Goal: Task Accomplishment & Management: Complete application form

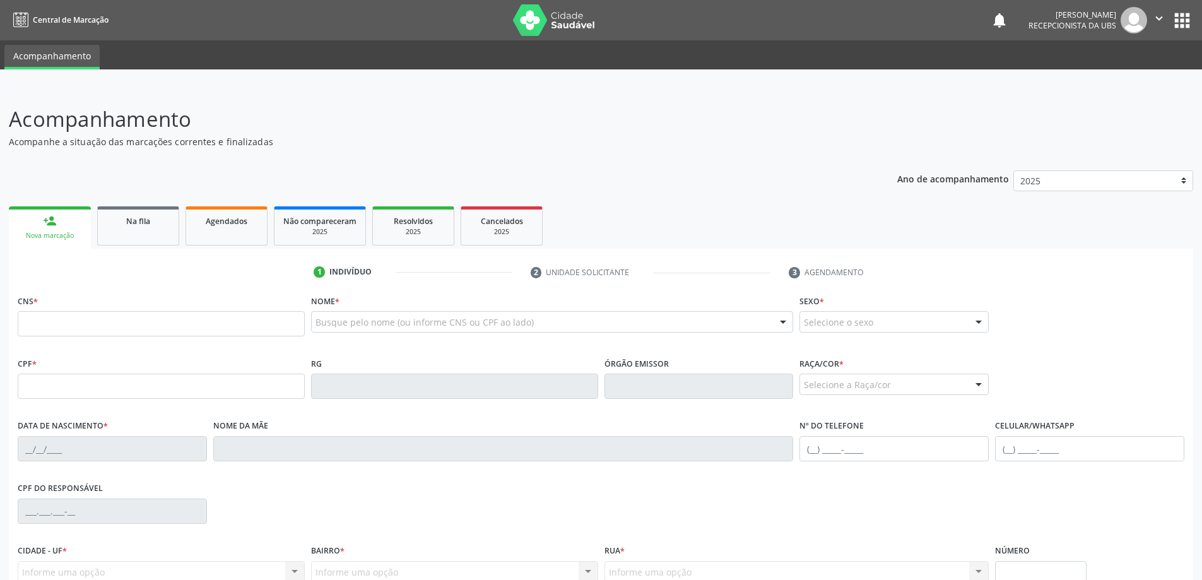
scroll to position [122, 0]
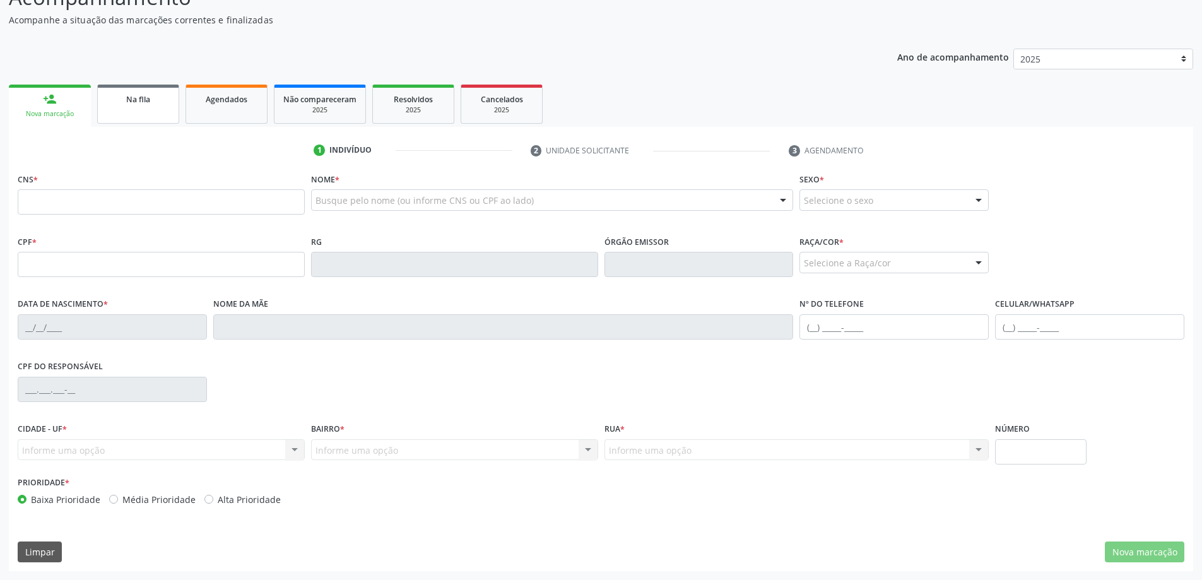
click at [161, 105] on link "Na fila" at bounding box center [138, 104] width 82 height 39
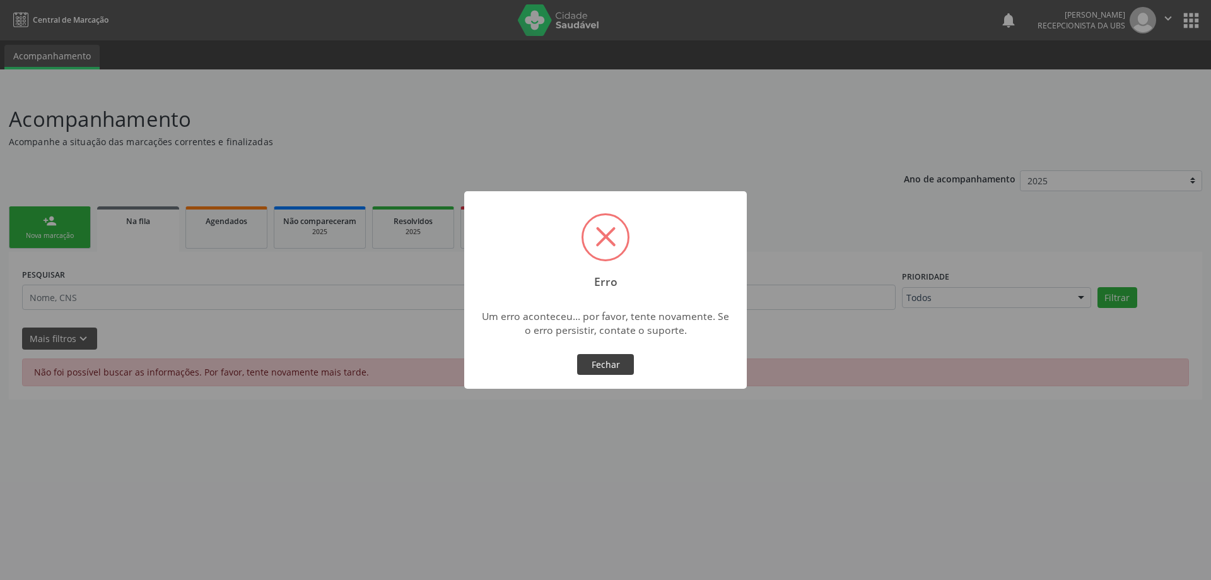
click at [593, 372] on button "Fechar" at bounding box center [605, 364] width 57 height 21
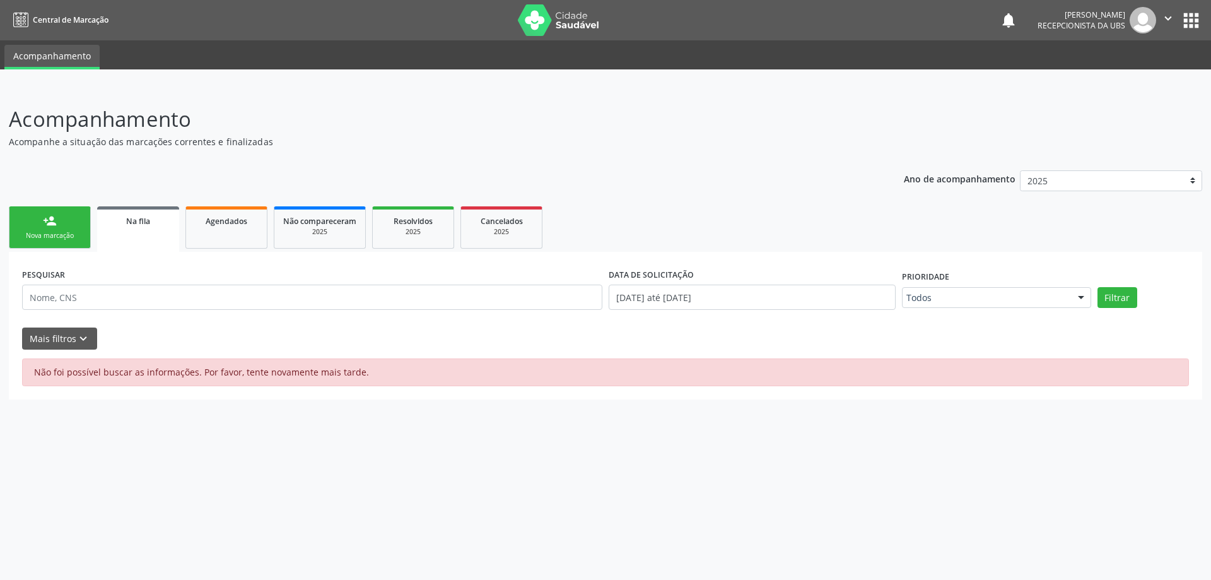
click at [140, 228] on link "Na fila" at bounding box center [138, 228] width 82 height 45
click at [235, 235] on link "Agendados" at bounding box center [226, 227] width 82 height 42
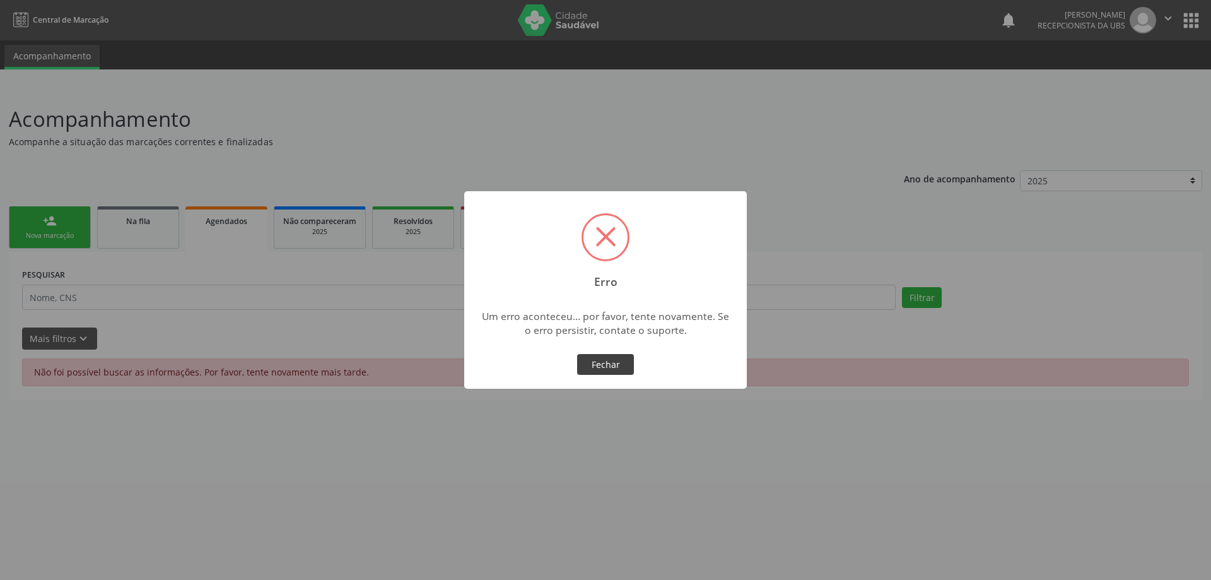
click at [613, 368] on button "Fechar" at bounding box center [605, 364] width 57 height 21
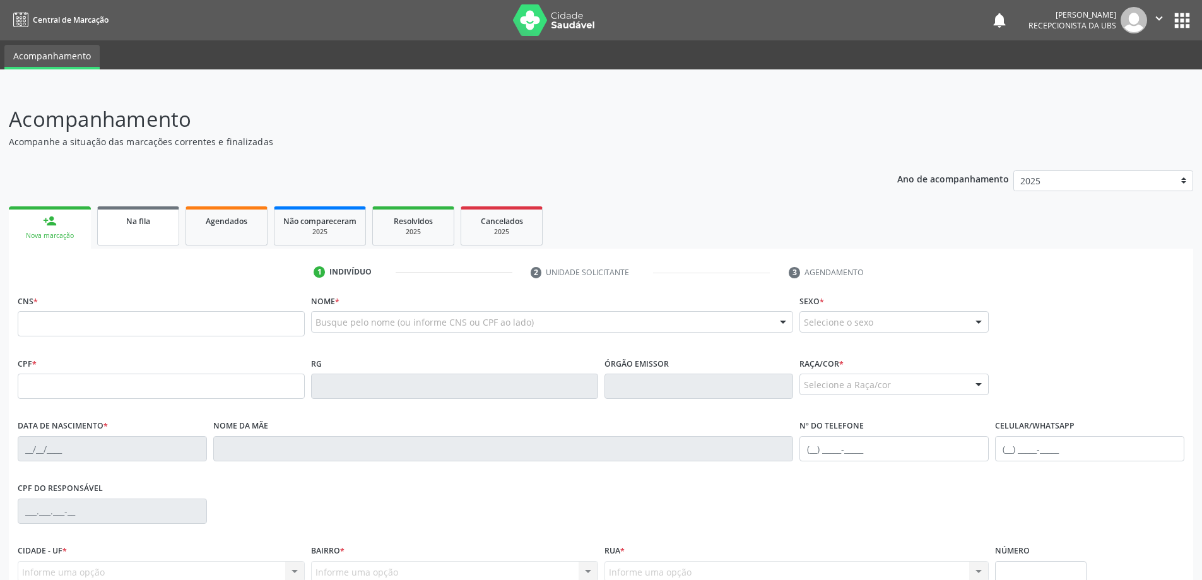
click at [139, 230] on link "Na fila" at bounding box center [138, 225] width 82 height 39
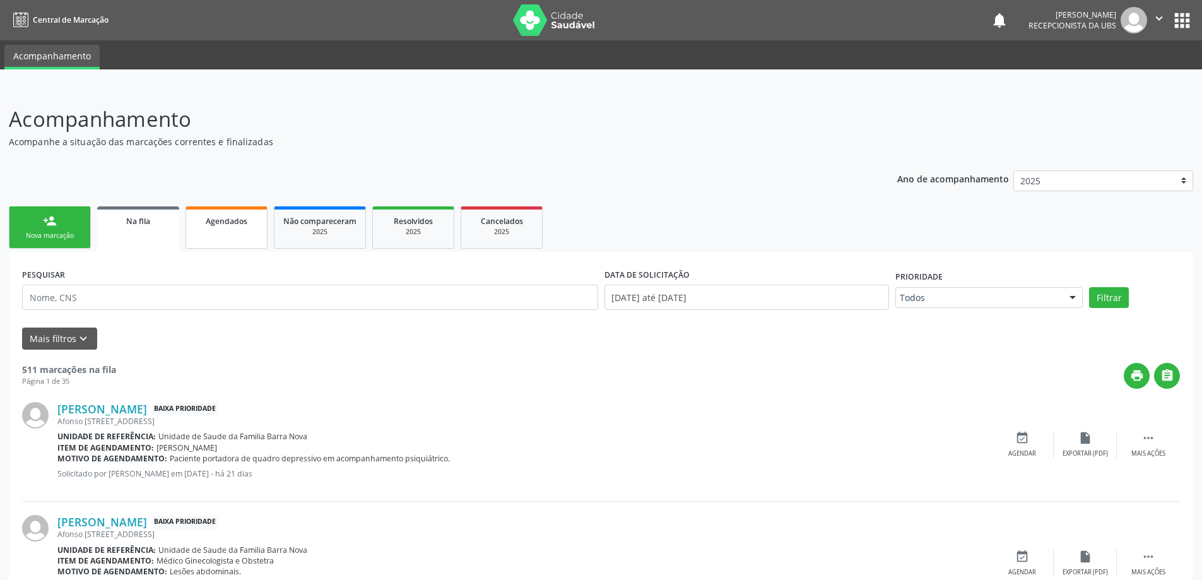
click at [226, 233] on link "Agendados" at bounding box center [226, 227] width 82 height 42
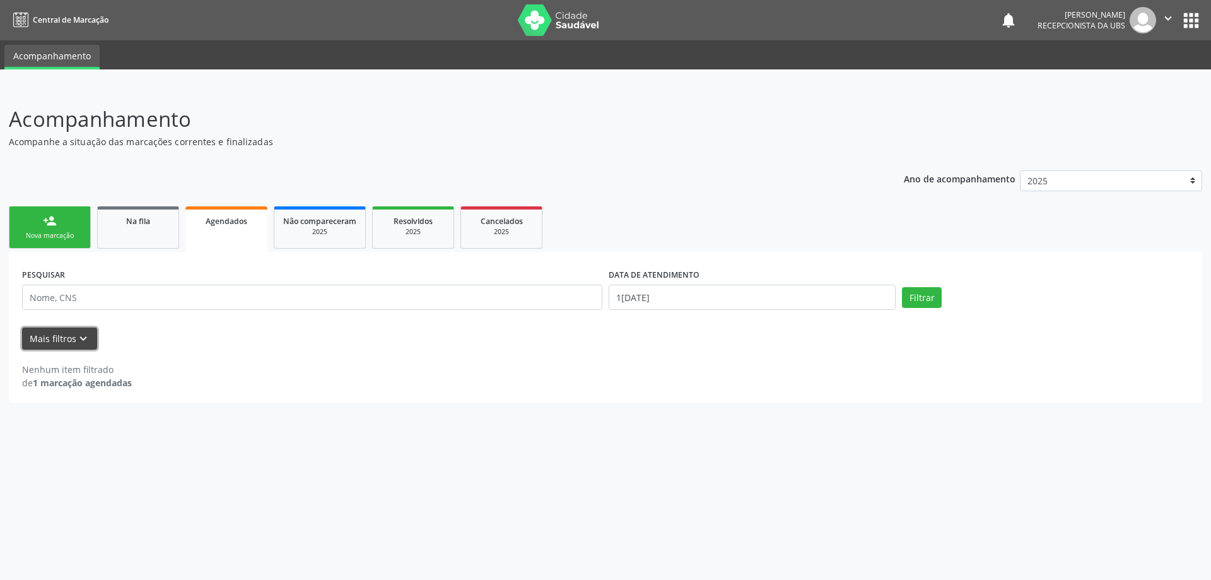
click at [79, 336] on icon "keyboard_arrow_down" at bounding box center [83, 339] width 14 height 14
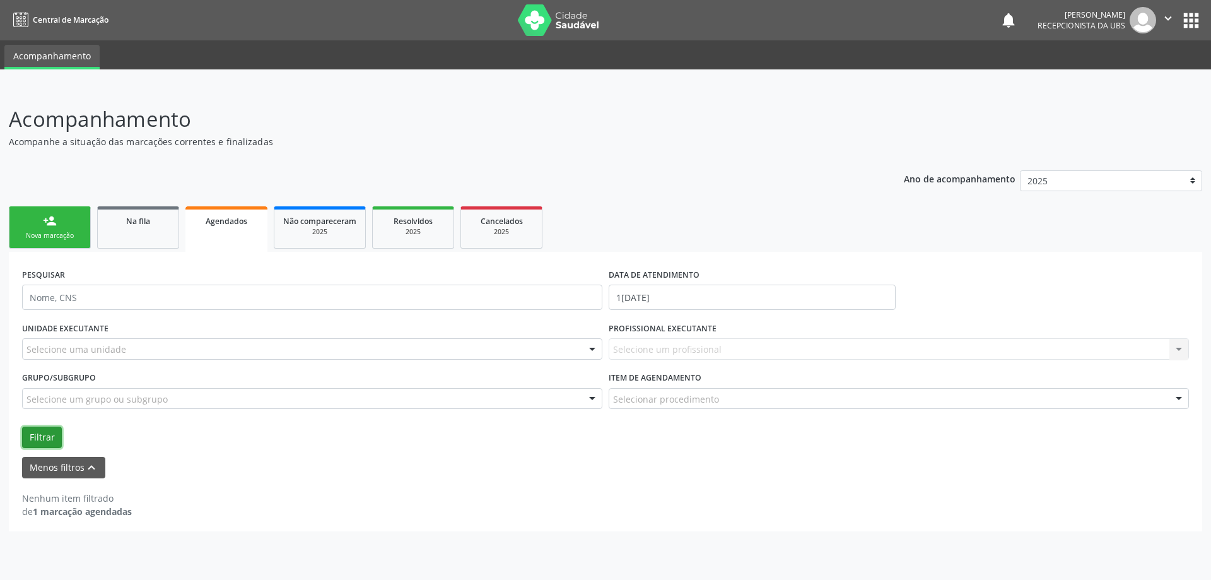
click at [37, 435] on button "Filtrar" at bounding box center [42, 436] width 40 height 21
click at [90, 506] on strong "1 marcação agendadas" at bounding box center [82, 511] width 99 height 12
click at [73, 467] on button "Menos filtros keyboard_arrow_up" at bounding box center [63, 468] width 83 height 22
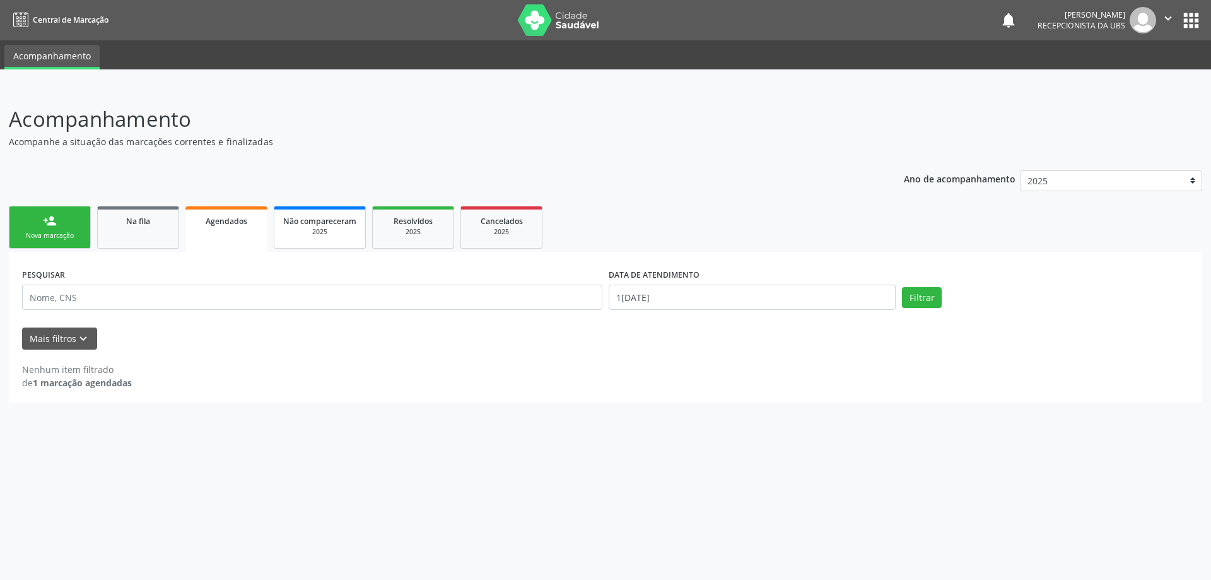
click at [340, 227] on div "2025" at bounding box center [319, 231] width 73 height 9
click at [407, 227] on div "2025" at bounding box center [411, 231] width 63 height 9
click at [236, 230] on link "Agendados" at bounding box center [226, 227] width 82 height 42
click at [928, 303] on button "Filtrar" at bounding box center [922, 297] width 40 height 21
click at [69, 382] on strong "1 marcação agendadas" at bounding box center [82, 383] width 99 height 12
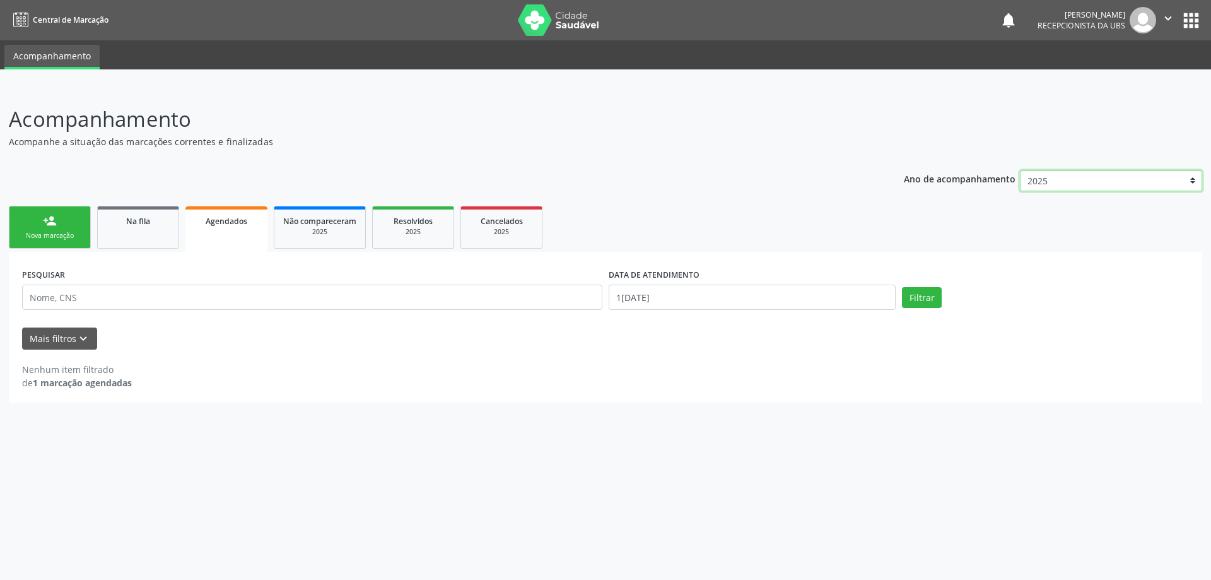
click at [1193, 180] on select "2025" at bounding box center [1111, 180] width 182 height 21
click at [1020, 170] on select "2025" at bounding box center [1111, 180] width 182 height 21
click at [78, 338] on icon "keyboard_arrow_down" at bounding box center [83, 339] width 14 height 14
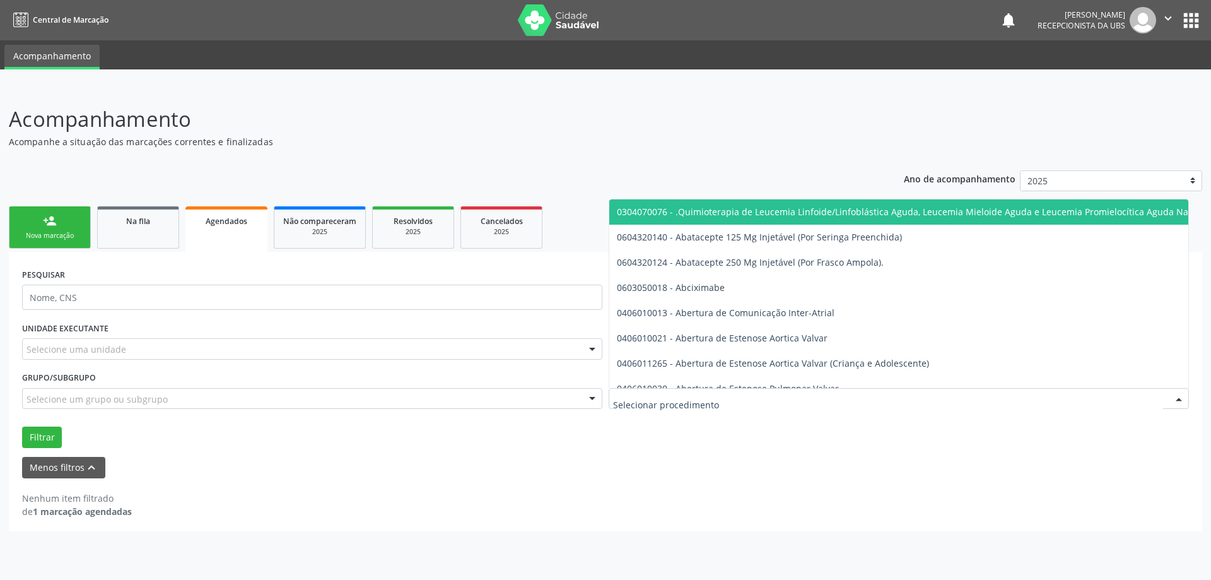
click at [1184, 400] on div at bounding box center [1178, 399] width 19 height 21
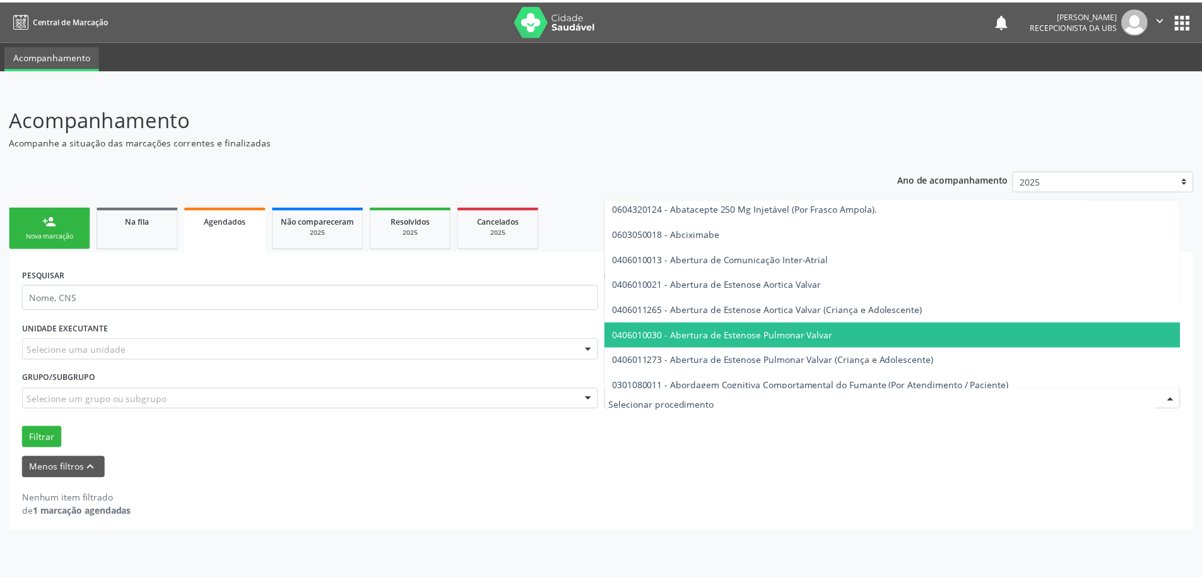
scroll to position [189, 0]
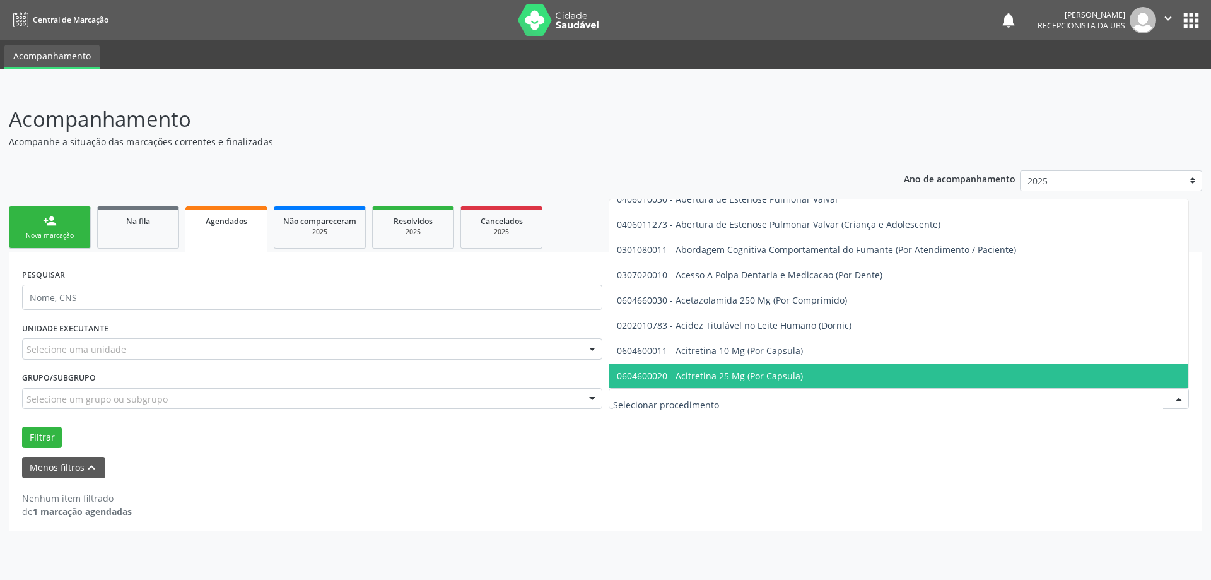
click at [963, 469] on div "Menos filtros keyboard_arrow_up" at bounding box center [605, 468] width 1173 height 22
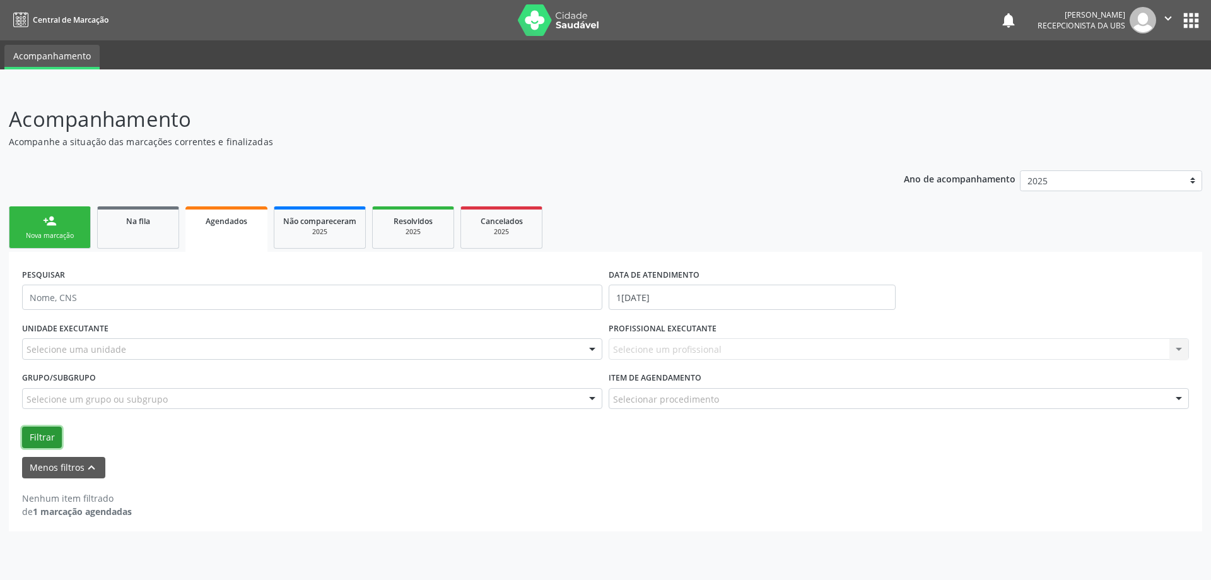
click at [46, 433] on button "Filtrar" at bounding box center [42, 436] width 40 height 21
click at [87, 468] on icon "keyboard_arrow_up" at bounding box center [92, 467] width 14 height 14
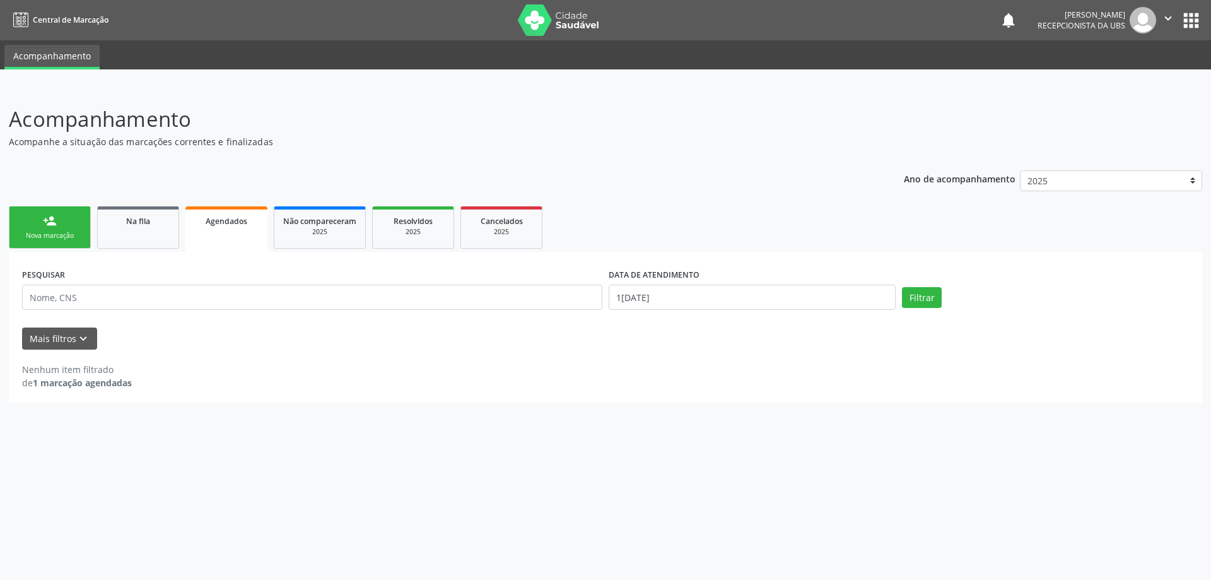
click at [35, 230] on link "person_add Nova marcação" at bounding box center [50, 227] width 82 height 42
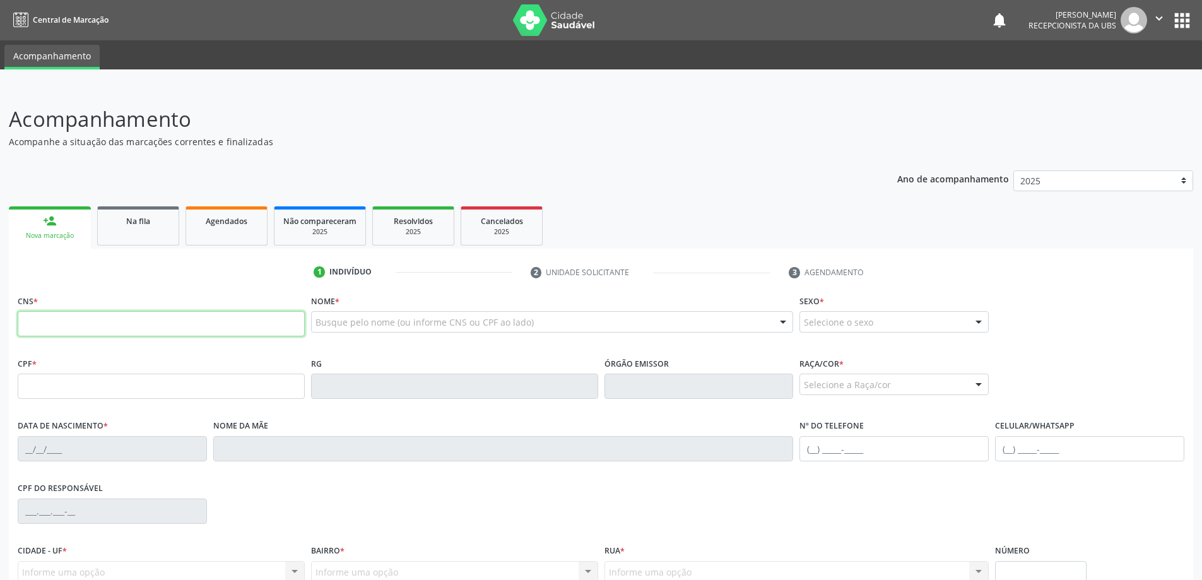
click at [84, 322] on input "text" at bounding box center [161, 323] width 287 height 25
type input "700 3019 2012 0035"
type input "345.527.904-04"
type input "0[DATE]"
type input "[PERSON_NAME]"
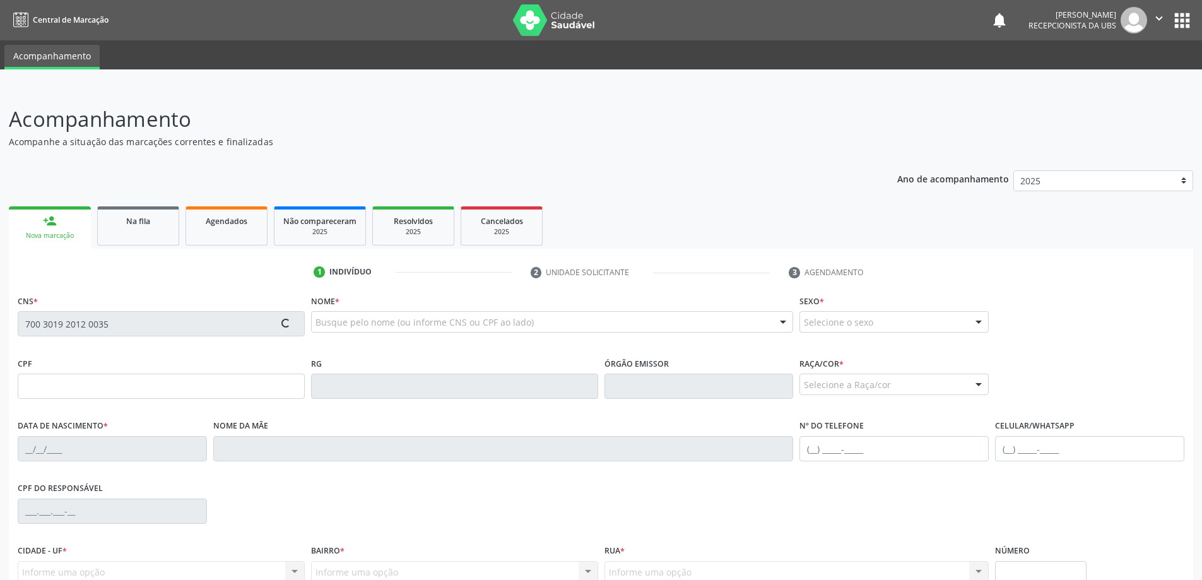
type input "[PHONE_NUMBER]"
type input "468"
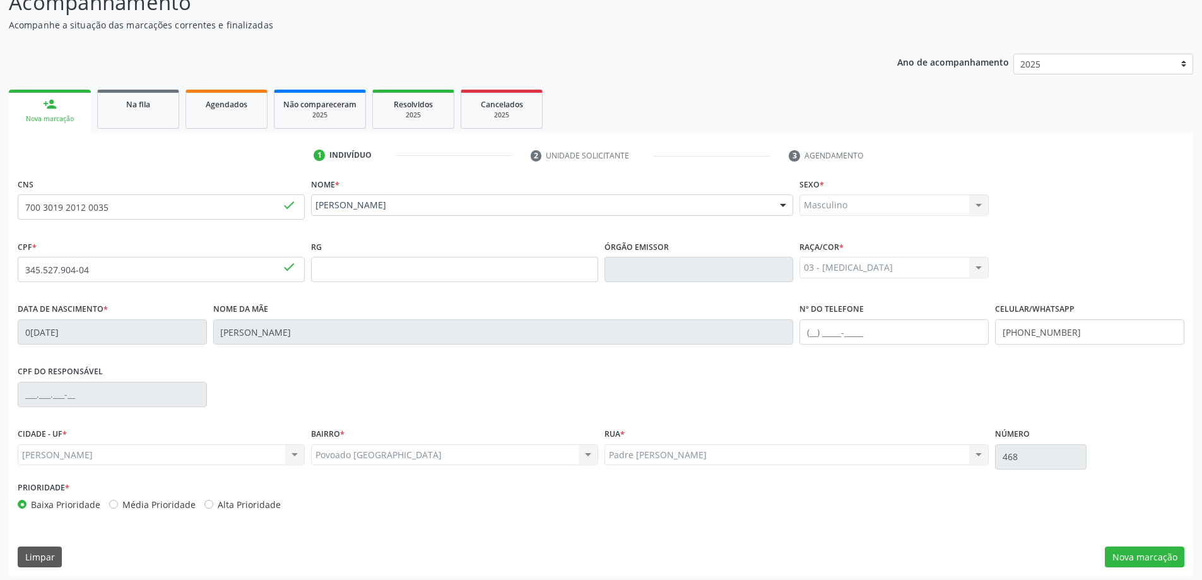
scroll to position [122, 0]
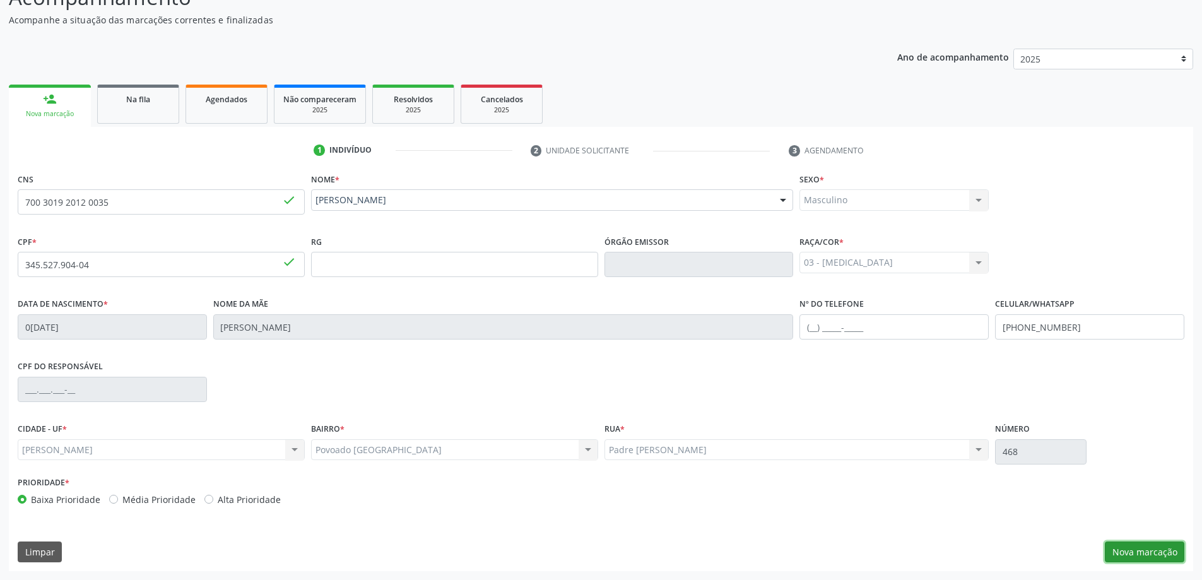
click at [1154, 558] on button "Nova marcação" at bounding box center [1144, 551] width 79 height 21
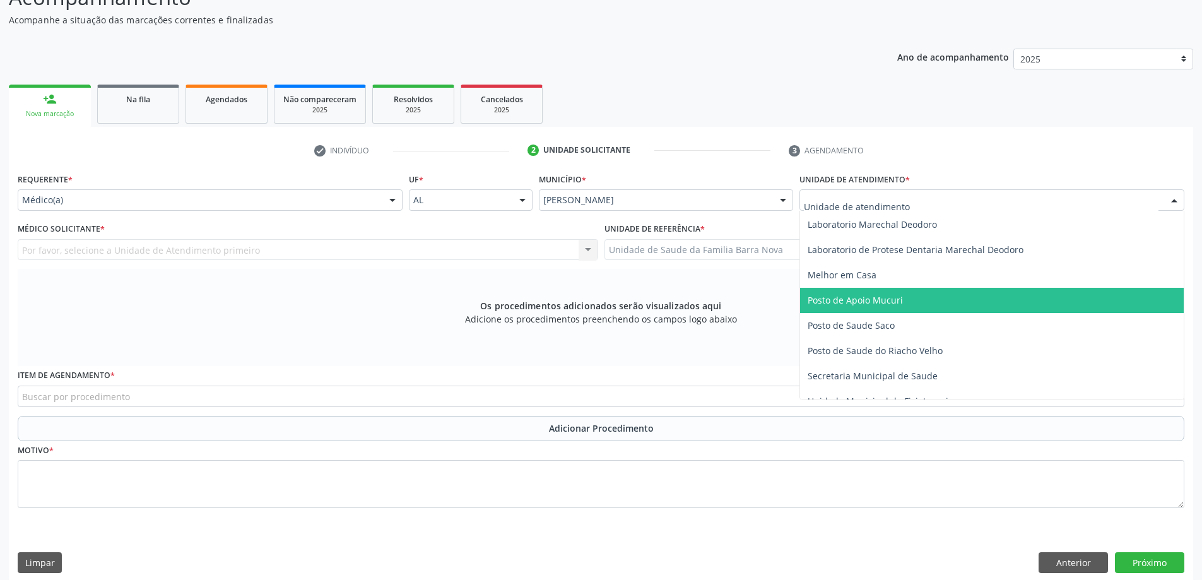
scroll to position [568, 0]
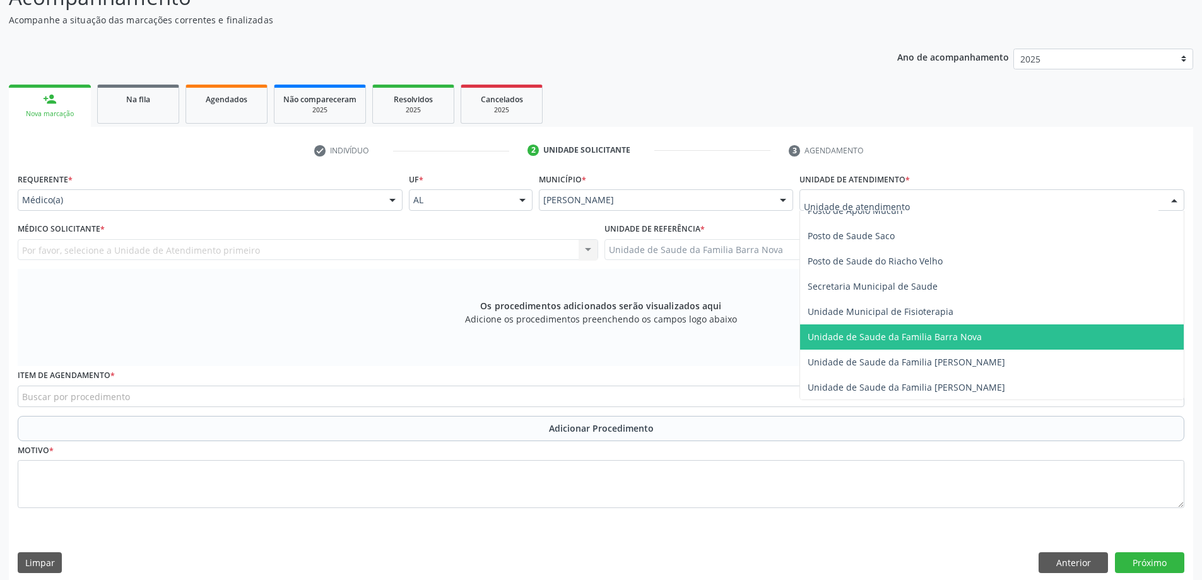
click at [936, 344] on span "Unidade de Saude da Familia Barra Nova" at bounding box center [992, 336] width 384 height 25
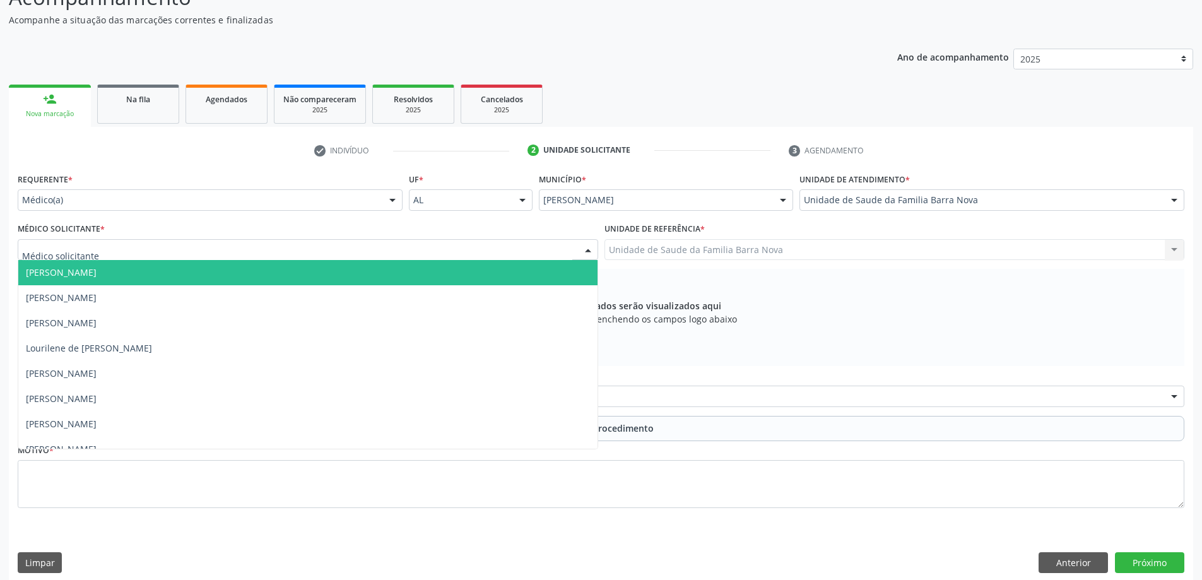
click at [256, 248] on div at bounding box center [308, 249] width 580 height 21
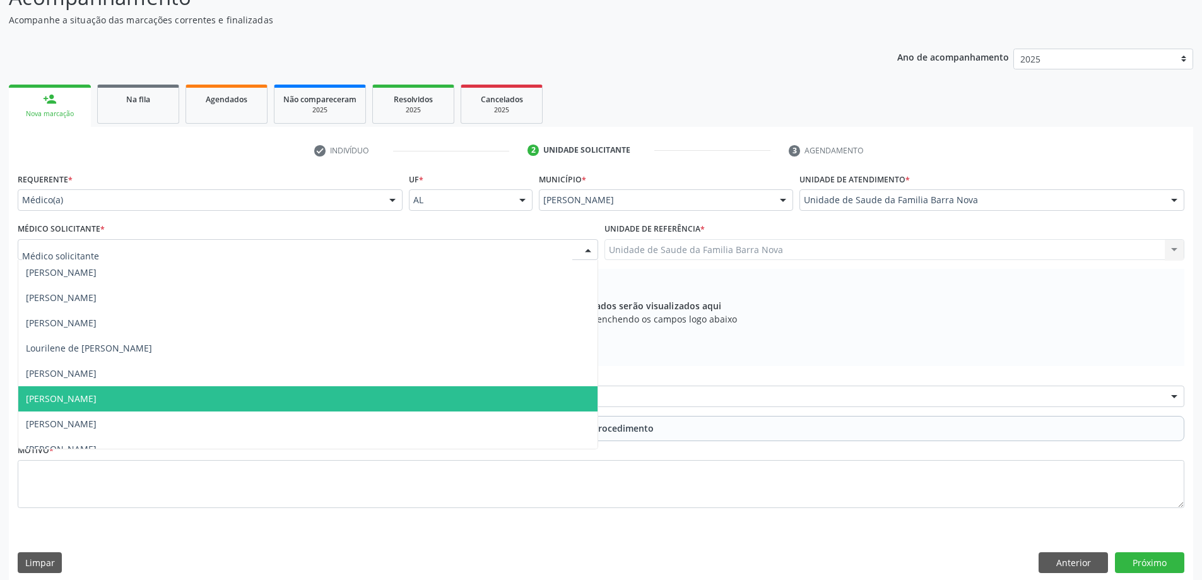
click at [217, 396] on span "[PERSON_NAME]" at bounding box center [307, 398] width 579 height 25
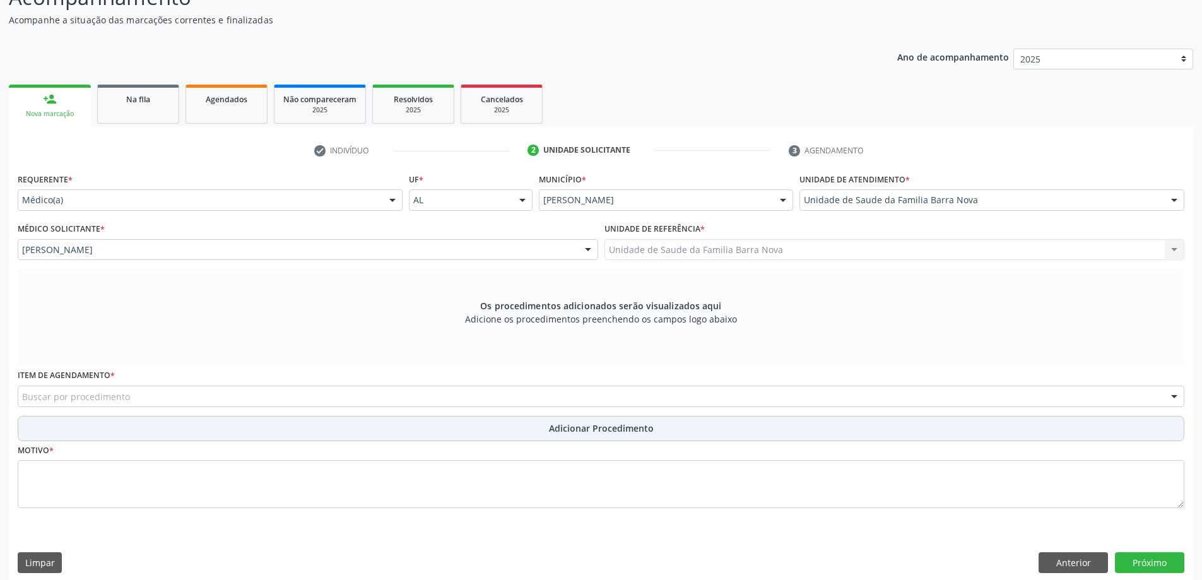
click at [158, 426] on button "Adicionar Procedimento" at bounding box center [601, 428] width 1166 height 25
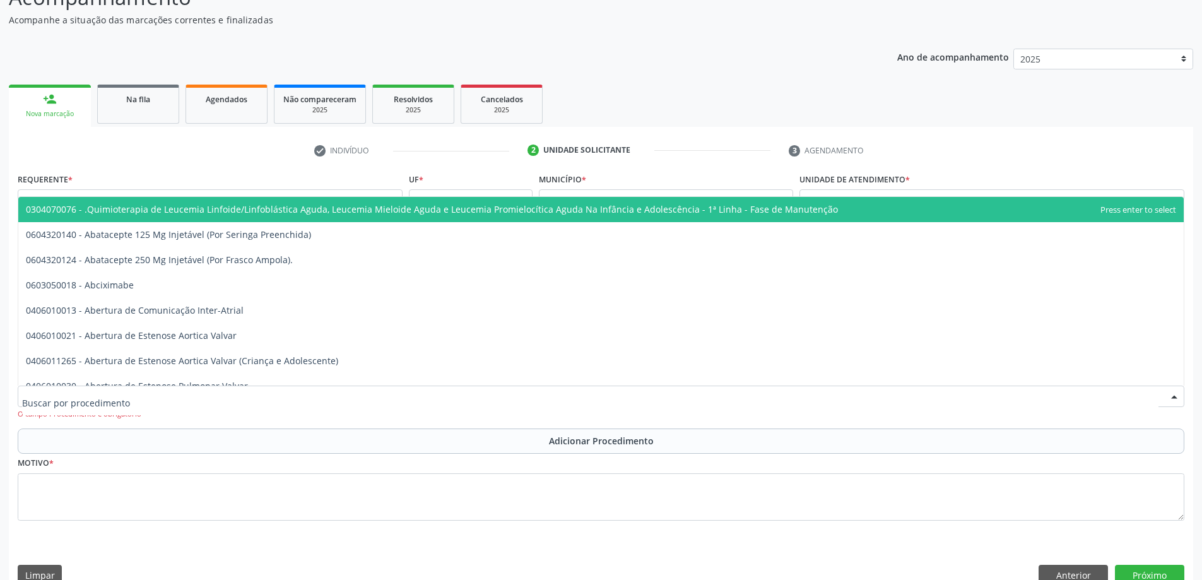
click at [148, 398] on div at bounding box center [601, 395] width 1166 height 21
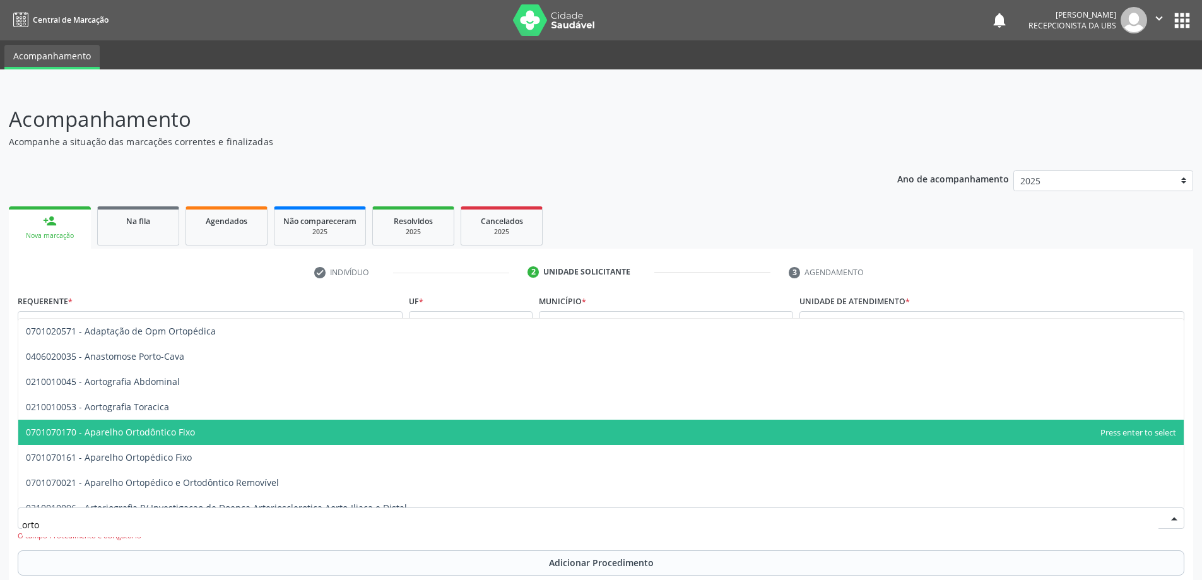
scroll to position [63, 0]
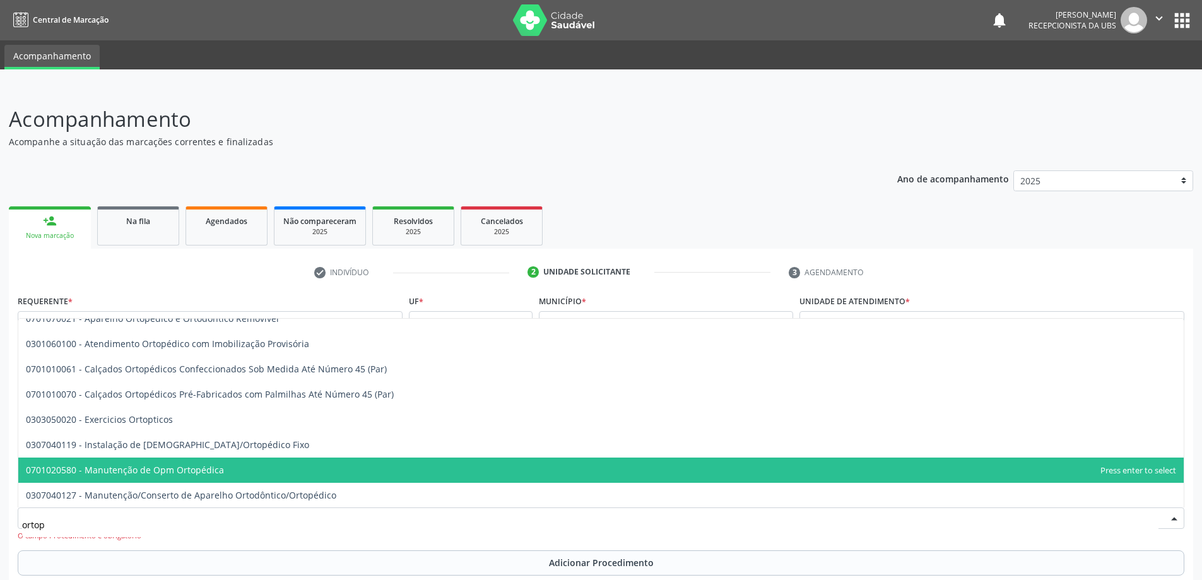
type input "ortope"
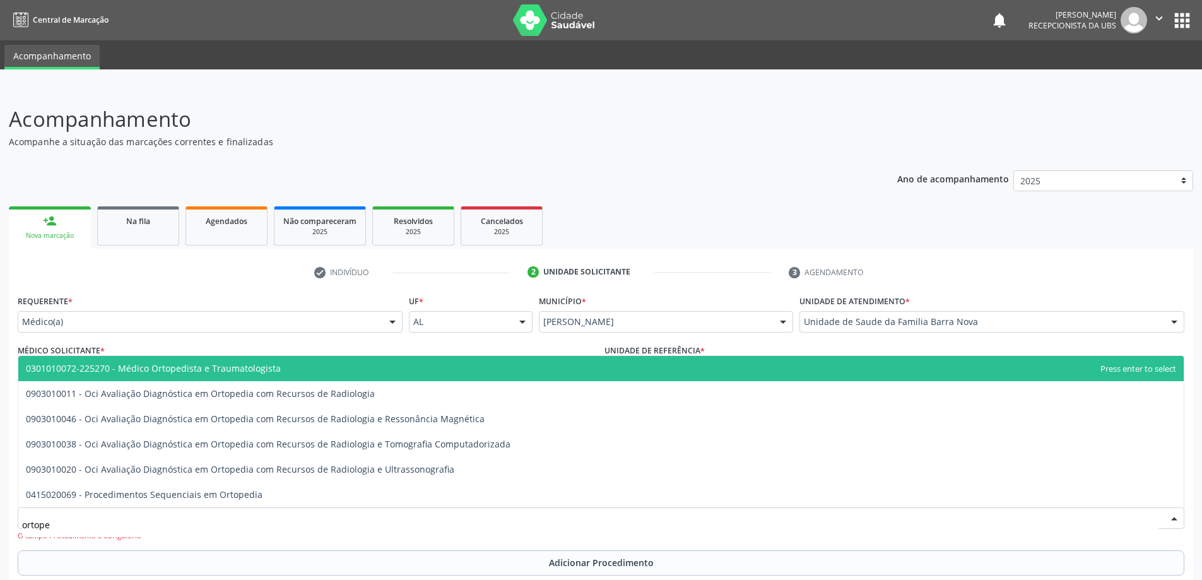
click at [194, 372] on span "0301010072-225270 - Médico Ortopedista e Traumatologista" at bounding box center [153, 368] width 255 height 12
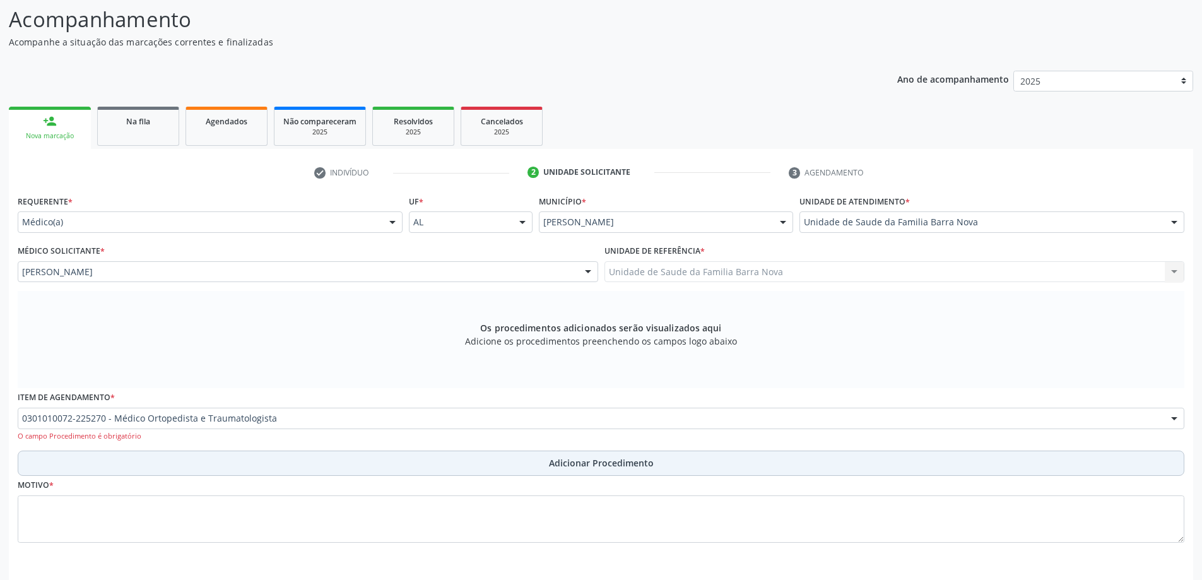
scroll to position [126, 0]
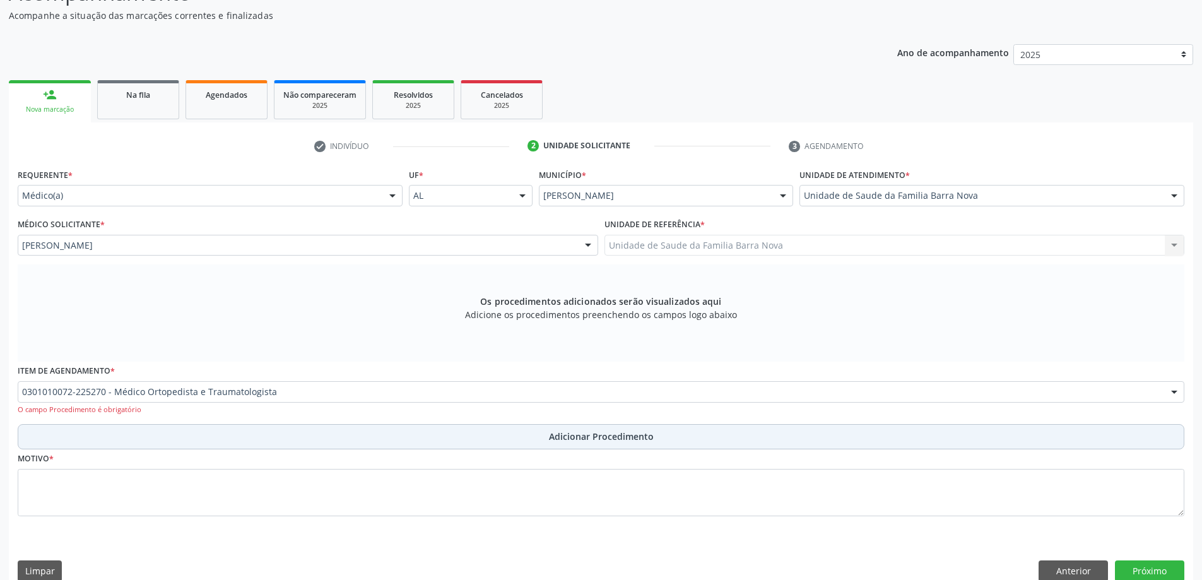
click at [316, 437] on button "Adicionar Procedimento" at bounding box center [601, 436] width 1166 height 25
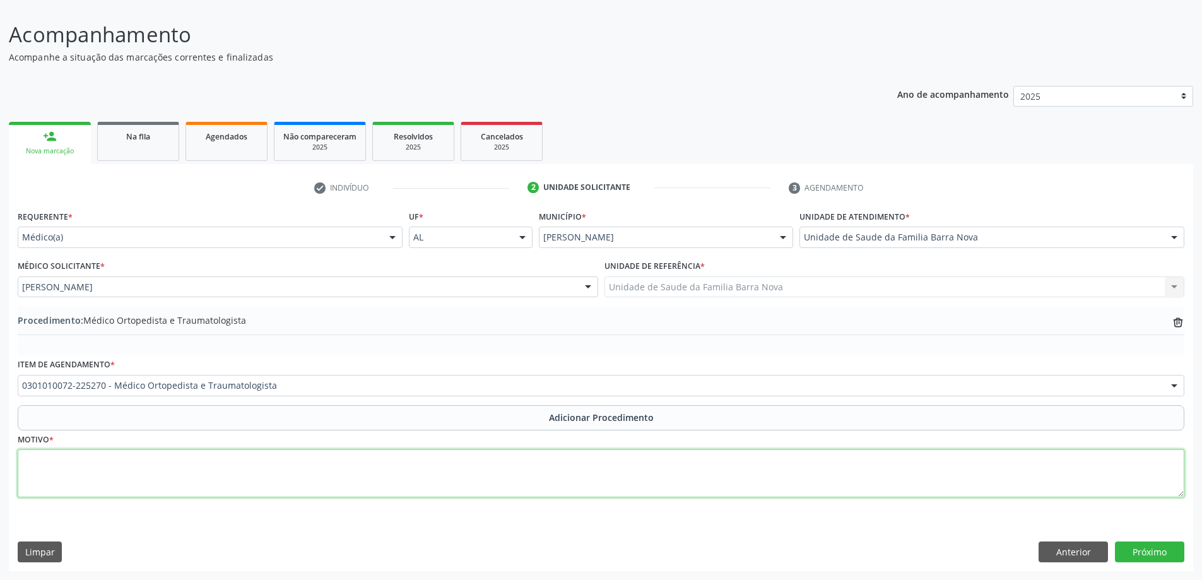
click at [164, 482] on textarea at bounding box center [601, 473] width 1166 height 48
type textarea "Ultrassonografia em 1[DATE] joelho esquerdo = derrame articular + Gonartrose. S…"
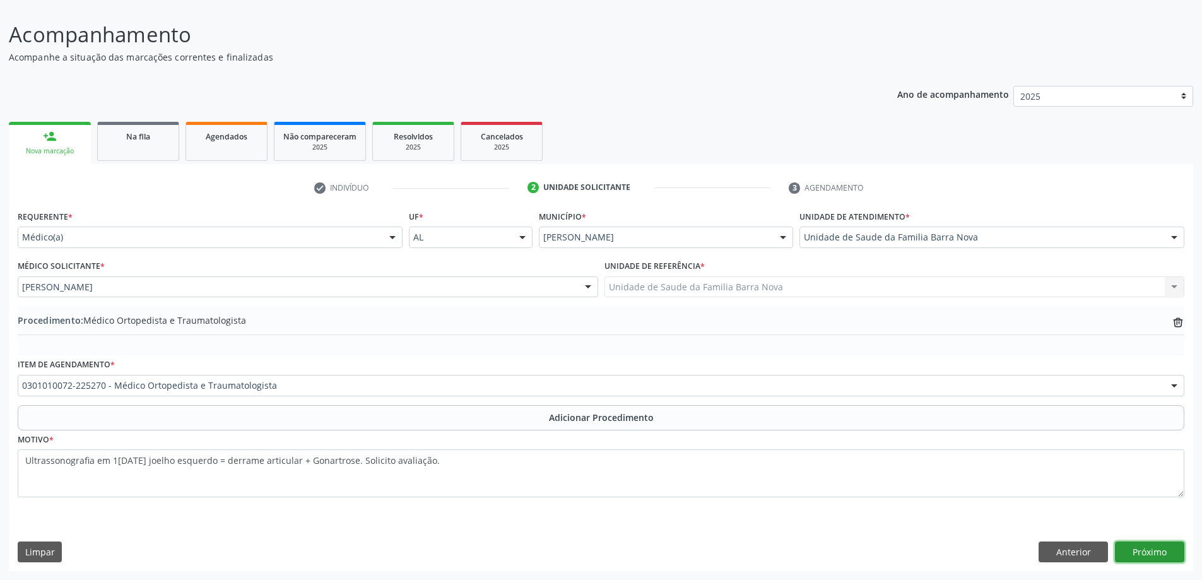
click at [1149, 548] on button "Próximo" at bounding box center [1149, 551] width 69 height 21
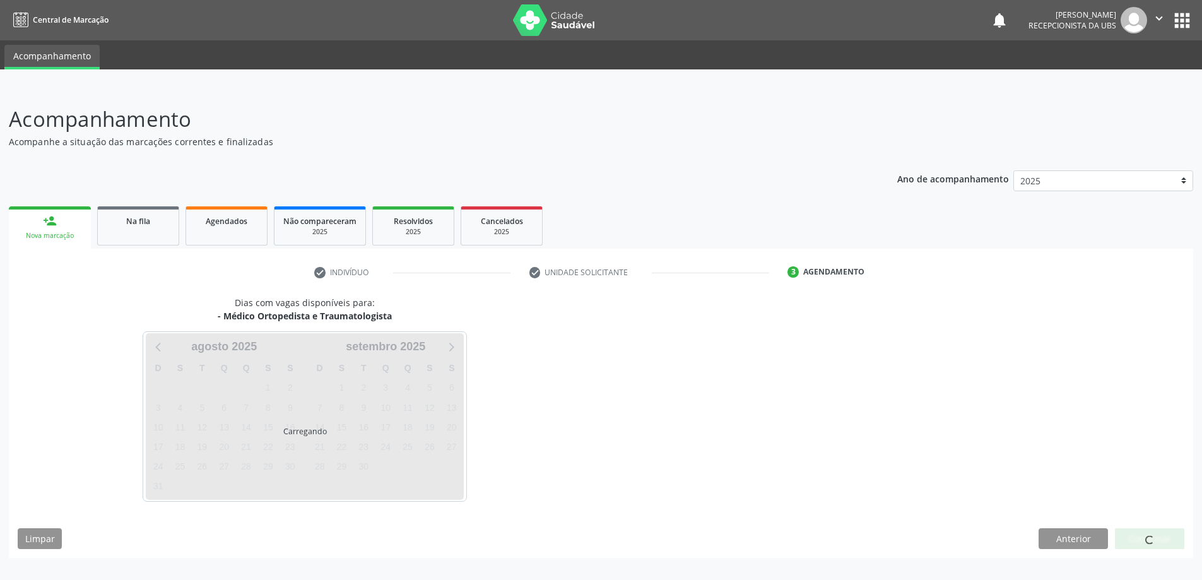
scroll to position [0, 0]
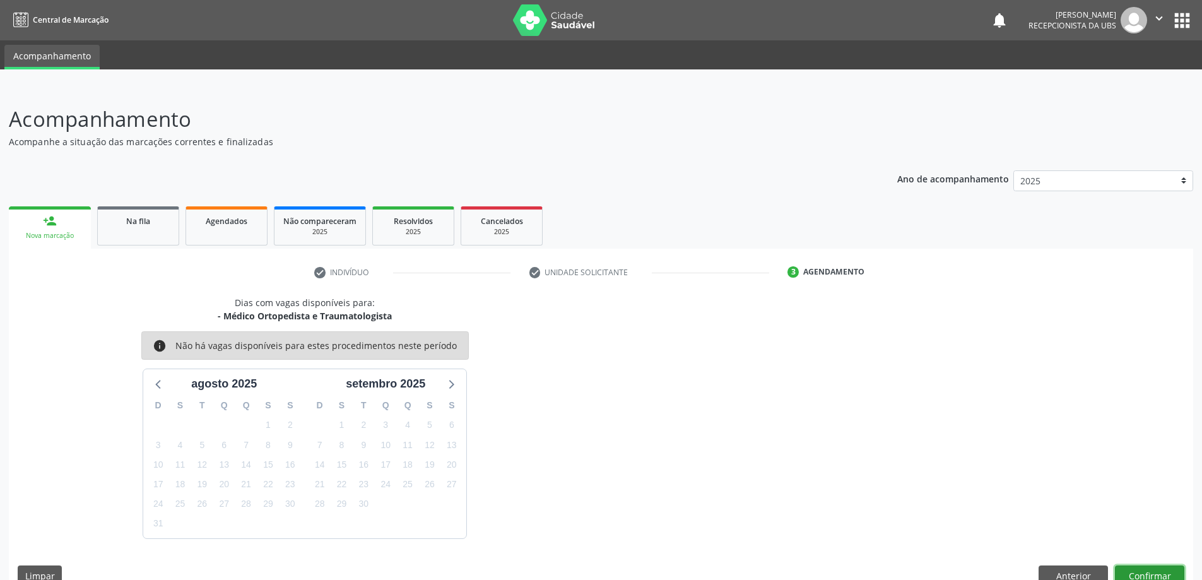
click at [1154, 570] on button "Confirmar" at bounding box center [1149, 575] width 69 height 21
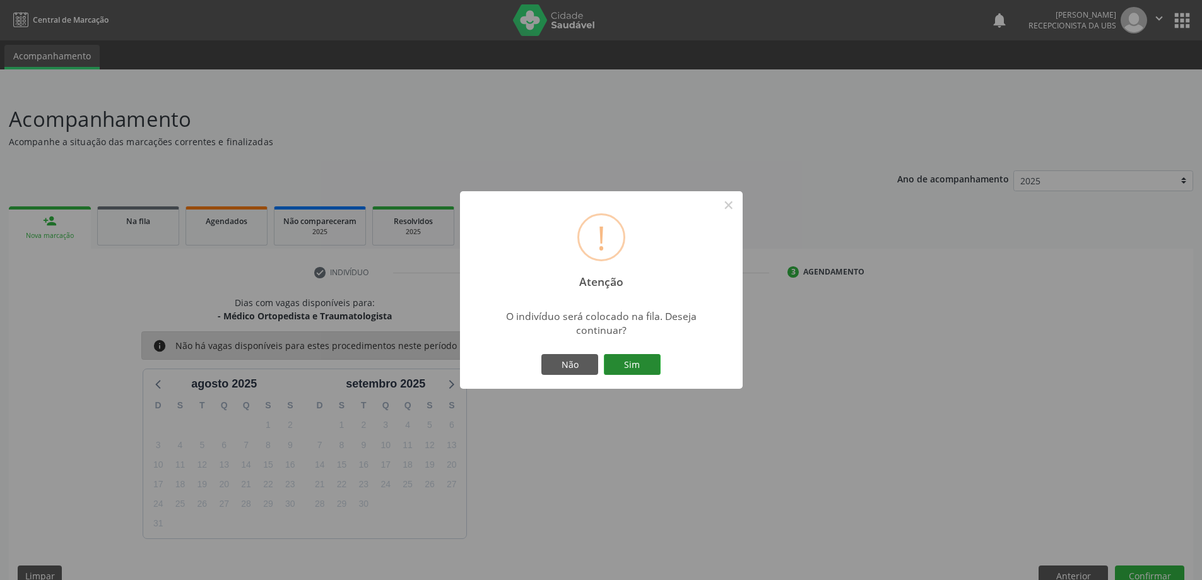
click at [643, 366] on button "Sim" at bounding box center [632, 364] width 57 height 21
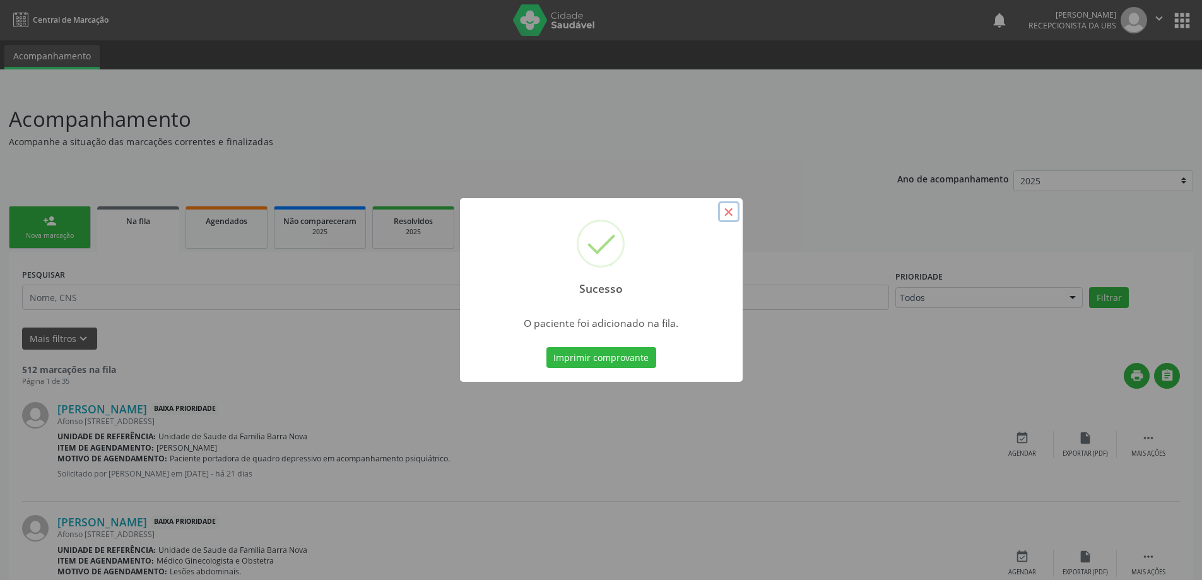
click at [729, 211] on button "×" at bounding box center [728, 211] width 21 height 21
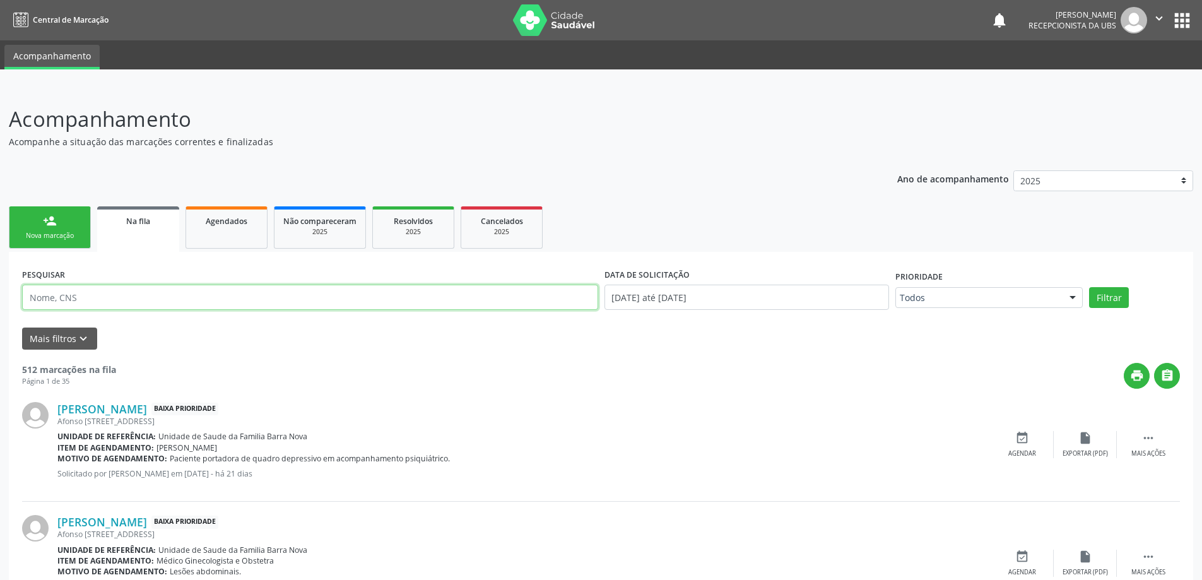
click at [69, 295] on input "text" at bounding box center [310, 296] width 576 height 25
click at [64, 242] on link "person_add Nova marcação" at bounding box center [50, 227] width 82 height 42
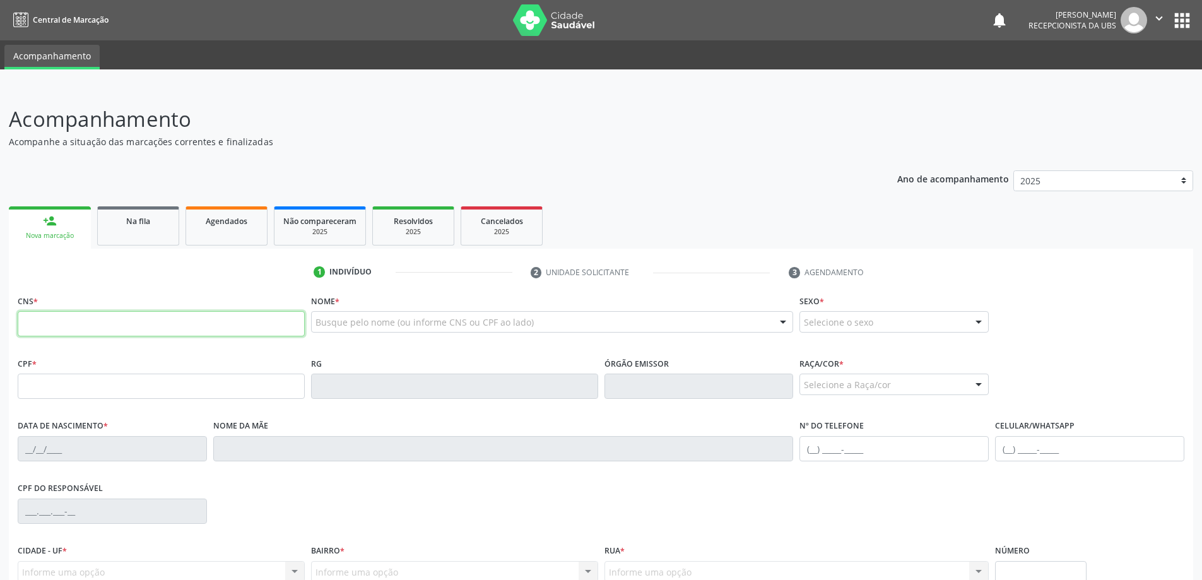
click at [142, 335] on input "text" at bounding box center [161, 323] width 287 height 25
type input "706 7045 6882 4114"
type input "103.145.934-03"
type input "19[DATE]"
type input "[PERSON_NAME]"
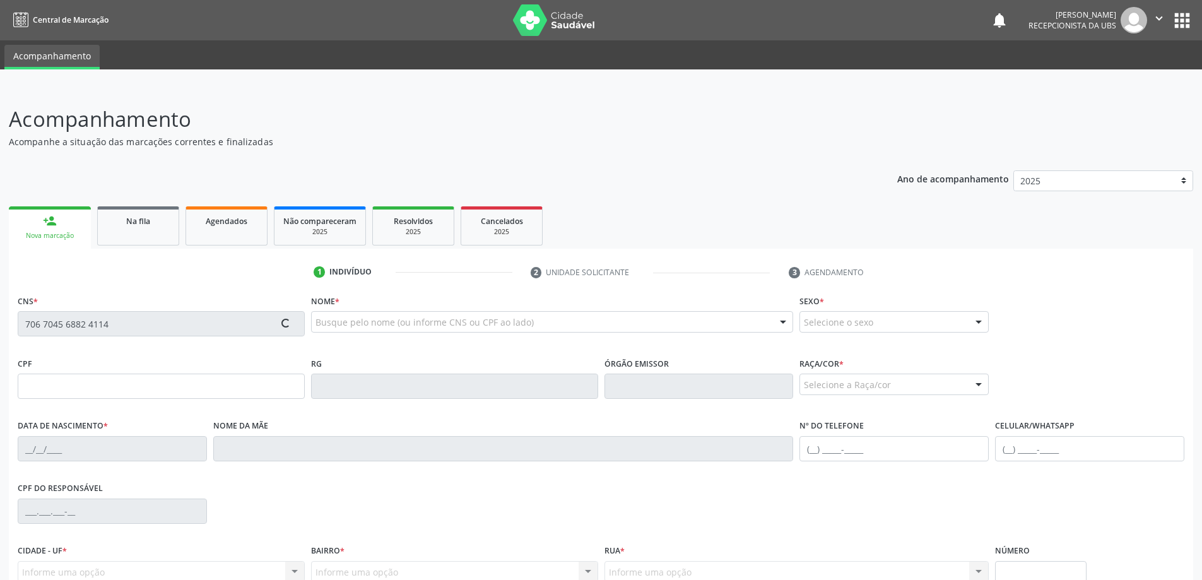
type input "[PHONE_NUMBER]"
type input "650"
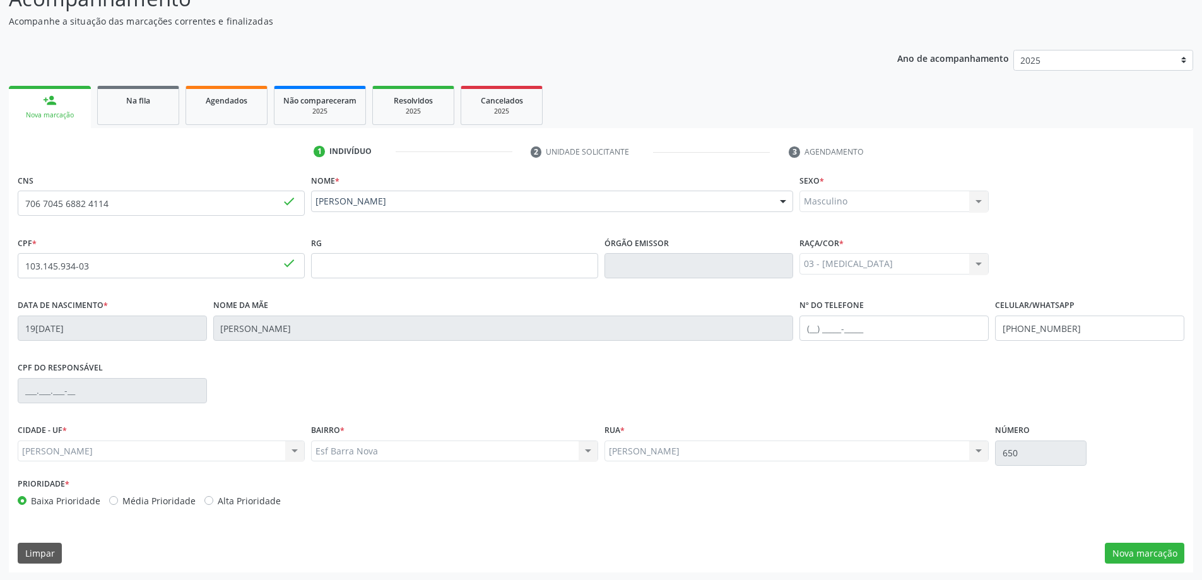
scroll to position [122, 0]
click at [1138, 550] on button "Nova marcação" at bounding box center [1144, 551] width 79 height 21
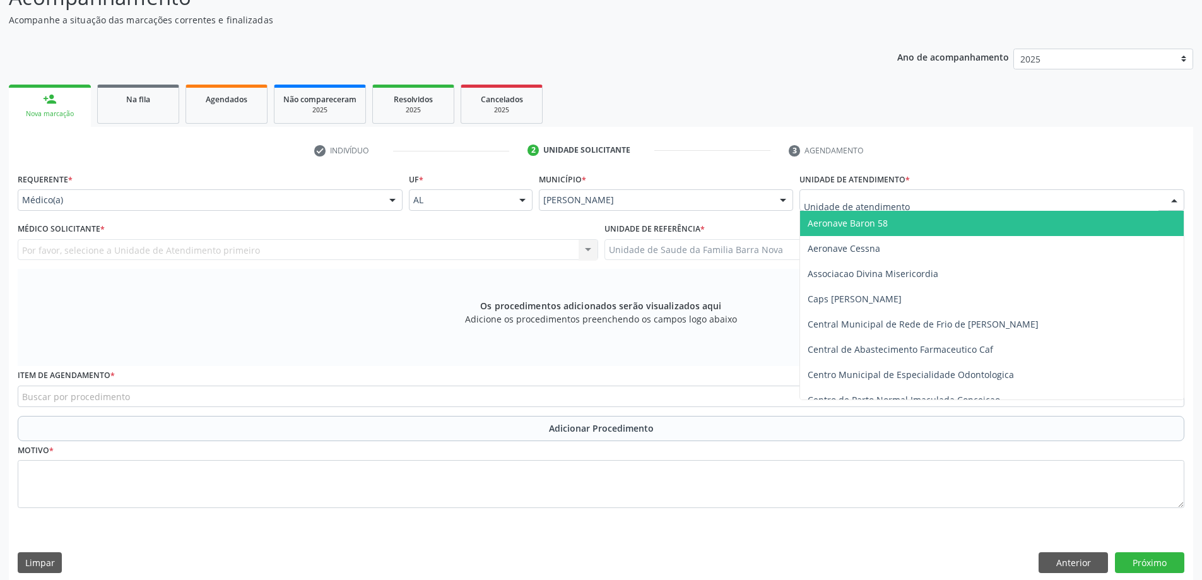
click at [876, 208] on div at bounding box center [991, 199] width 385 height 21
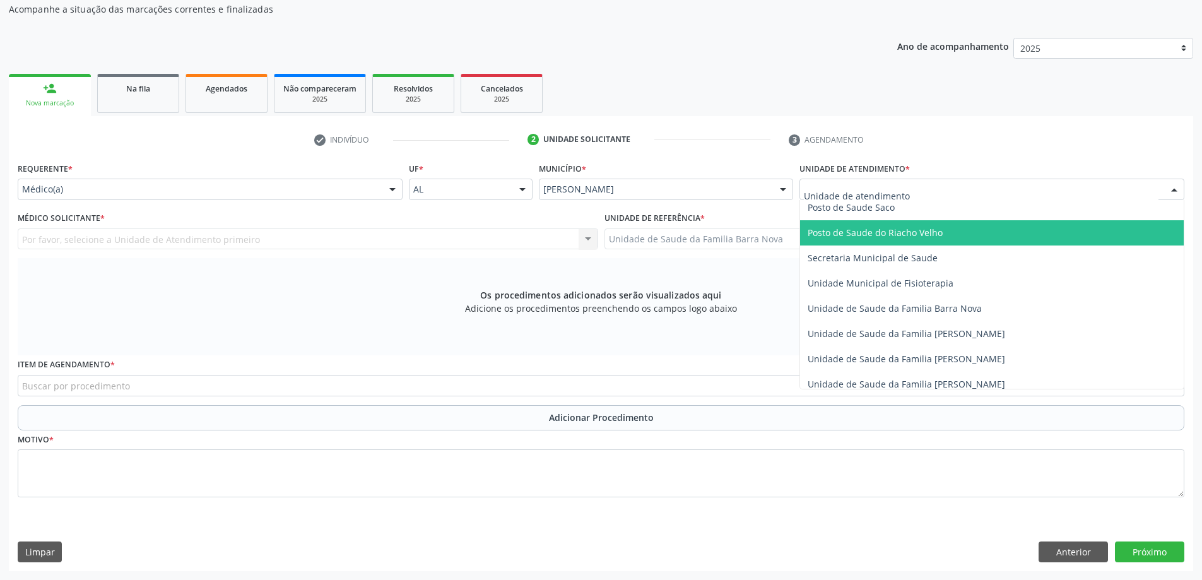
scroll to position [568, 0]
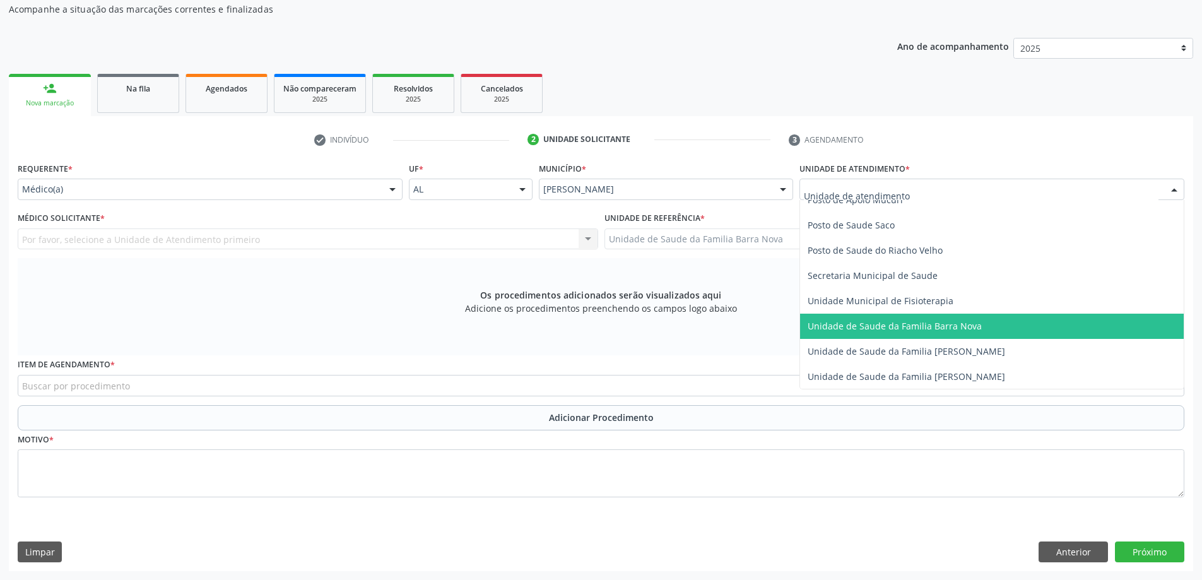
click at [930, 325] on span "Unidade de Saude da Familia Barra Nova" at bounding box center [894, 326] width 174 height 12
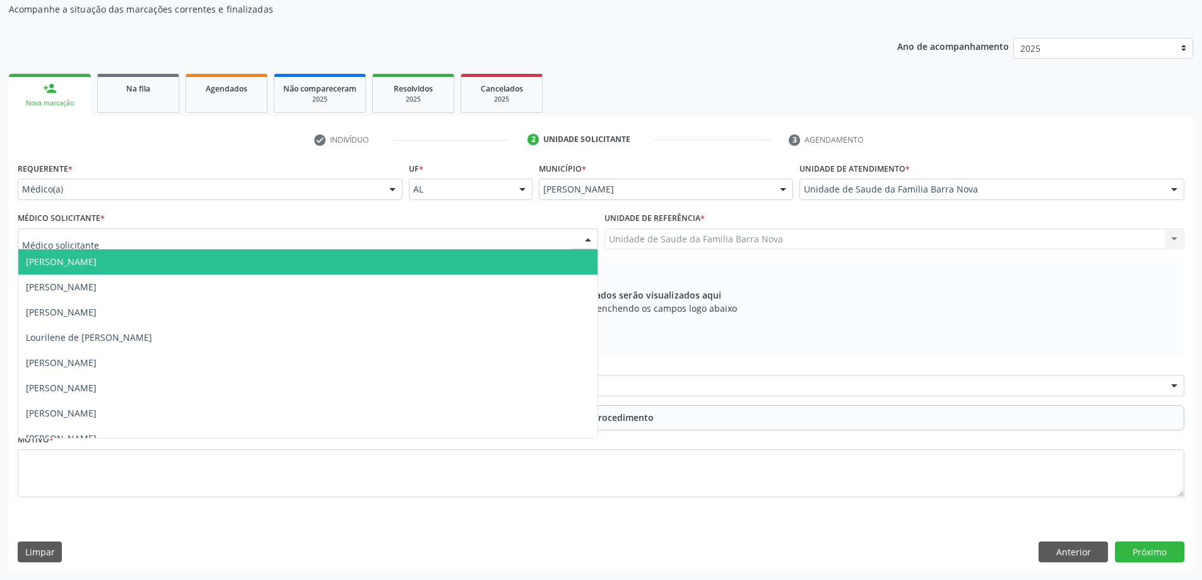
click at [257, 242] on div at bounding box center [308, 238] width 580 height 21
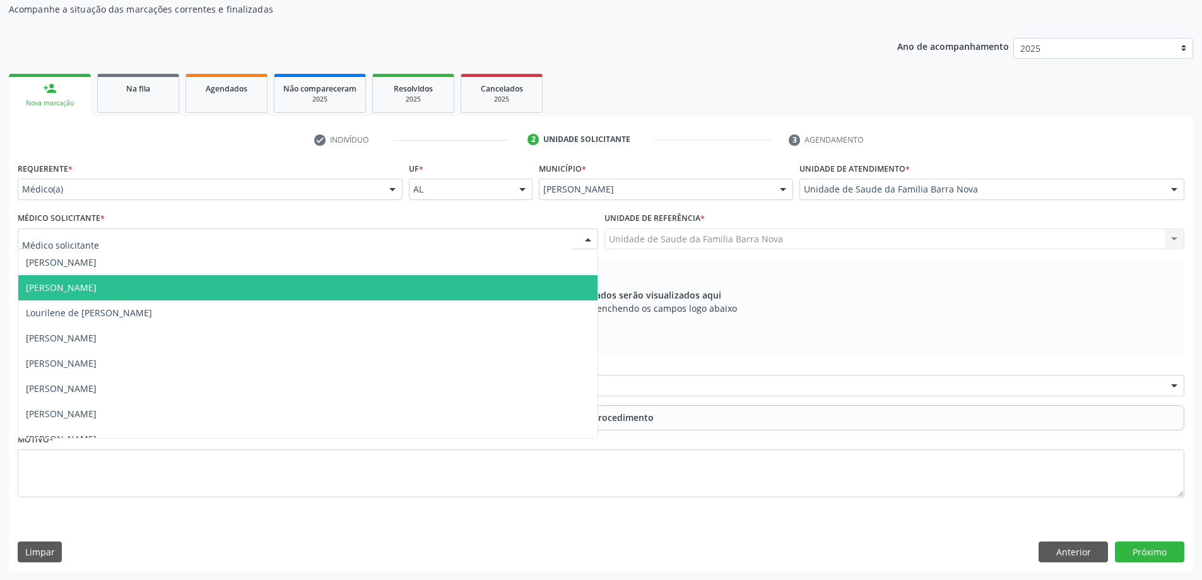
scroll to position [38, 0]
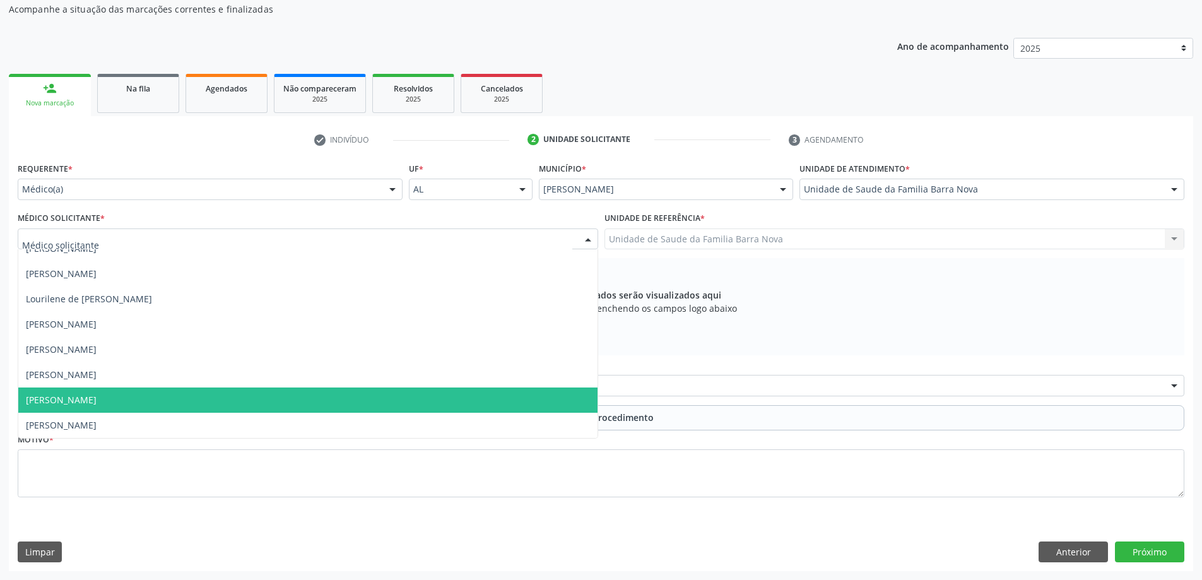
click at [249, 394] on span "[PERSON_NAME]" at bounding box center [307, 399] width 579 height 25
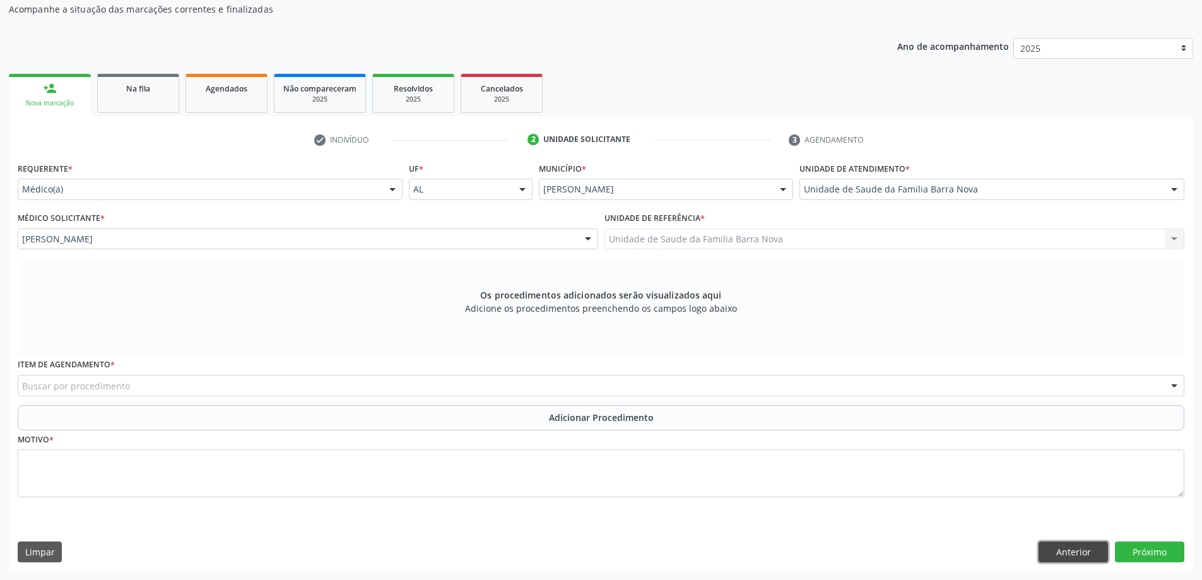
click at [1076, 544] on button "Anterior" at bounding box center [1072, 551] width 69 height 21
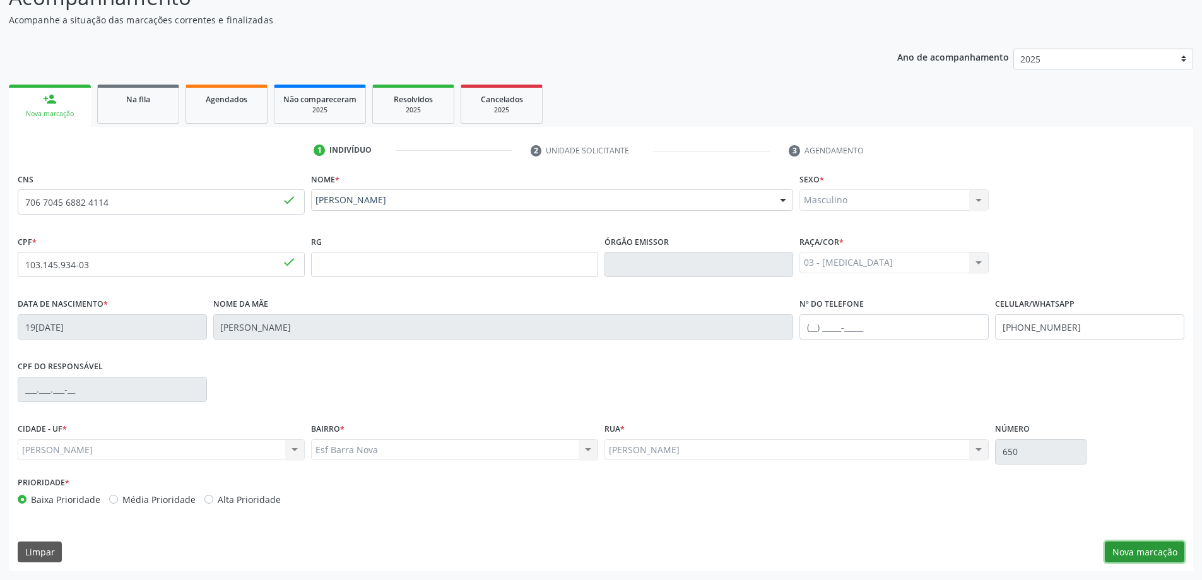
click at [1160, 557] on button "Nova marcação" at bounding box center [1144, 551] width 79 height 21
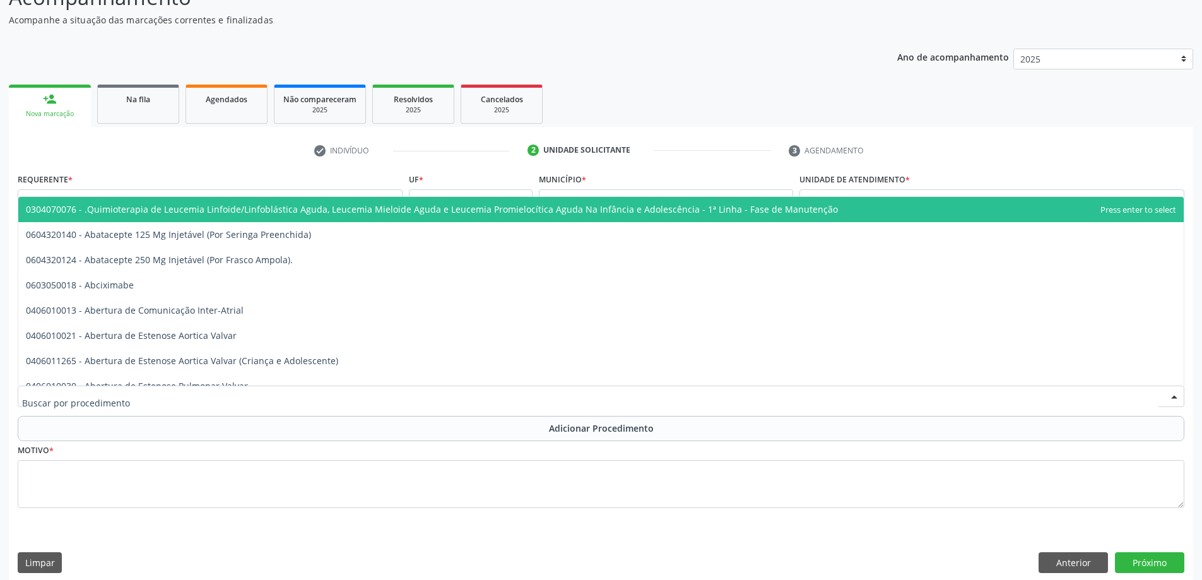
click at [298, 393] on div at bounding box center [601, 395] width 1166 height 21
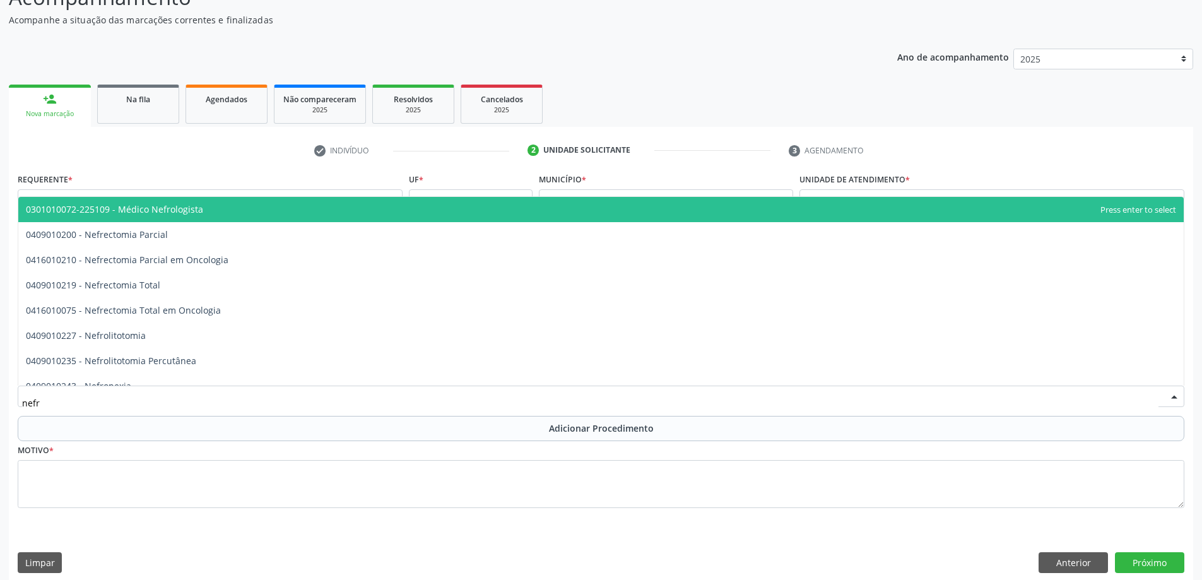
type input "nefro"
click at [222, 216] on span "0301010072-225109 - Médico Nefrologista" at bounding box center [600, 209] width 1165 height 25
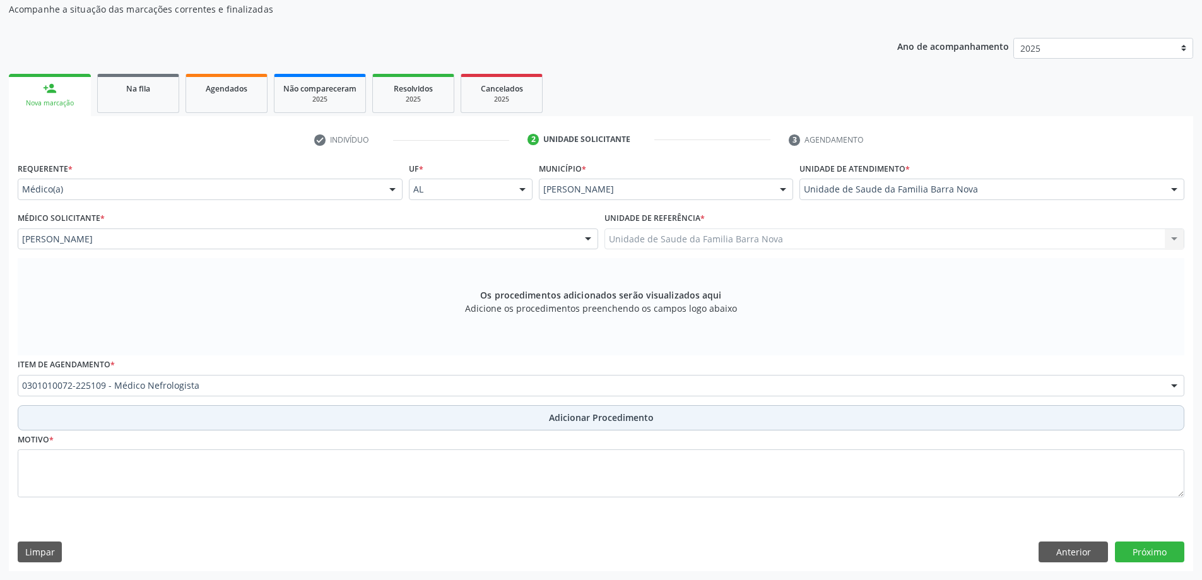
click at [574, 414] on span "Adicionar Procedimento" at bounding box center [601, 417] width 105 height 13
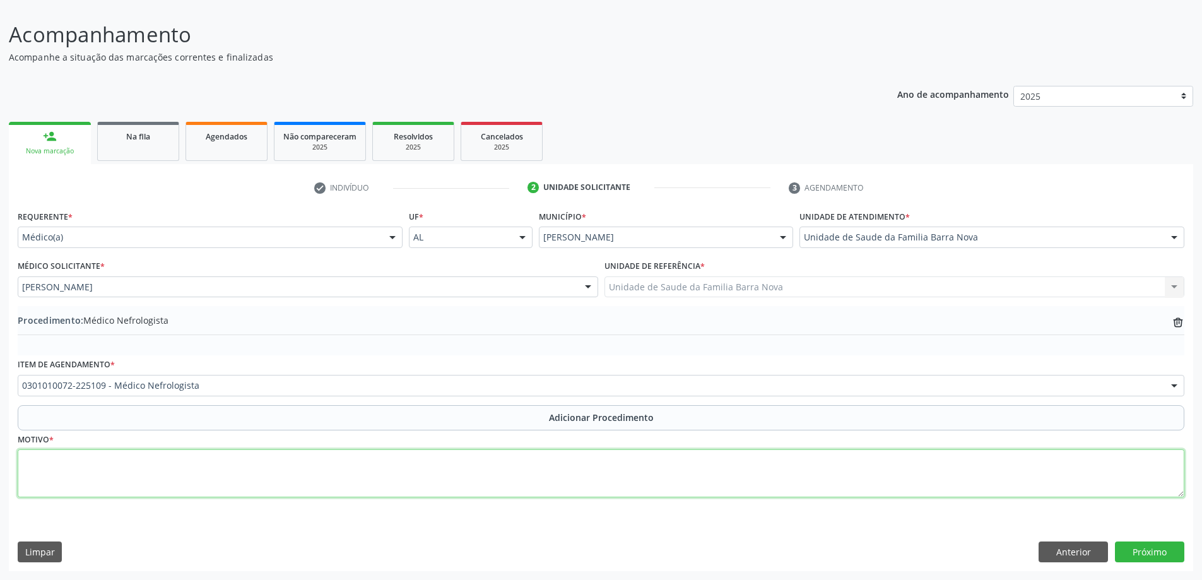
click at [190, 455] on textarea at bounding box center [601, 473] width 1166 height 48
type textarea "Paciente, 32 anos, DM descompesado, com TGF 97, 87, CR 1,22. Necessita de acomp…"
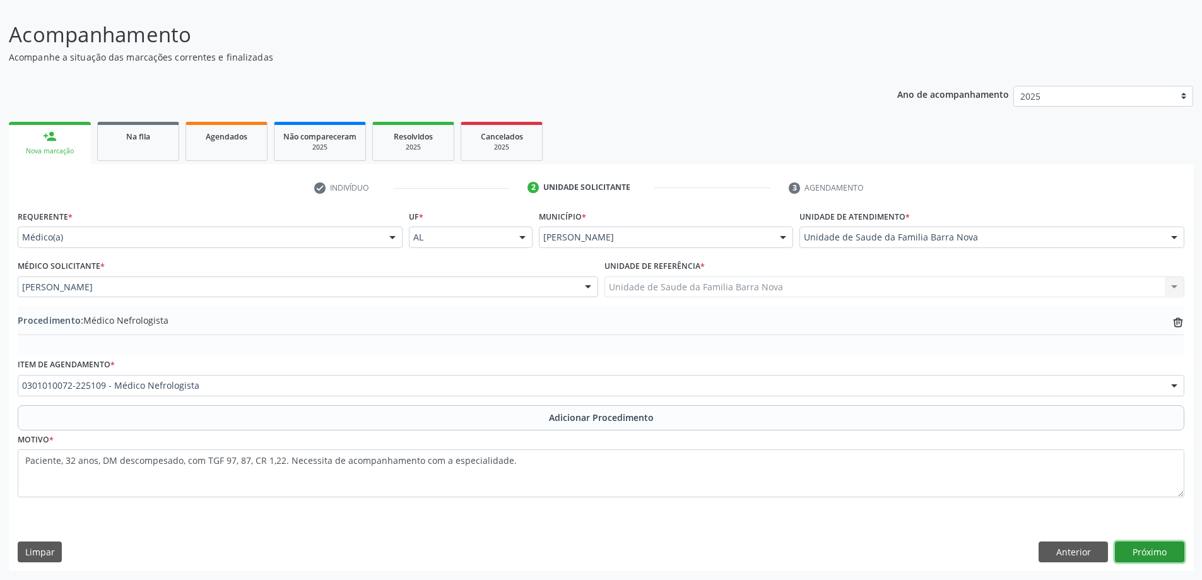
click at [1151, 550] on button "Próximo" at bounding box center [1149, 551] width 69 height 21
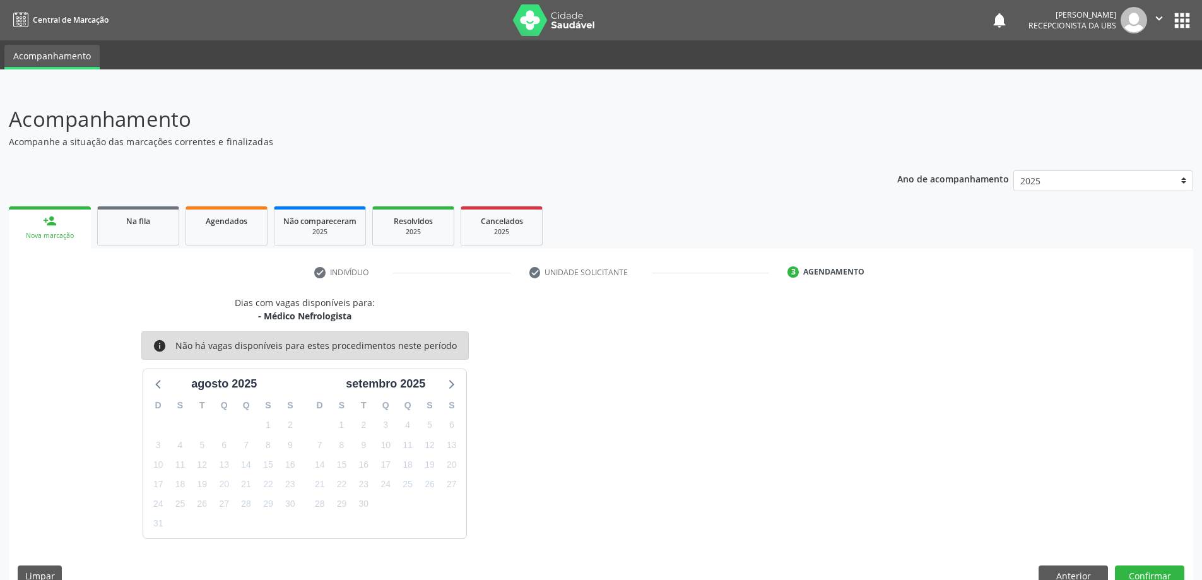
scroll to position [24, 0]
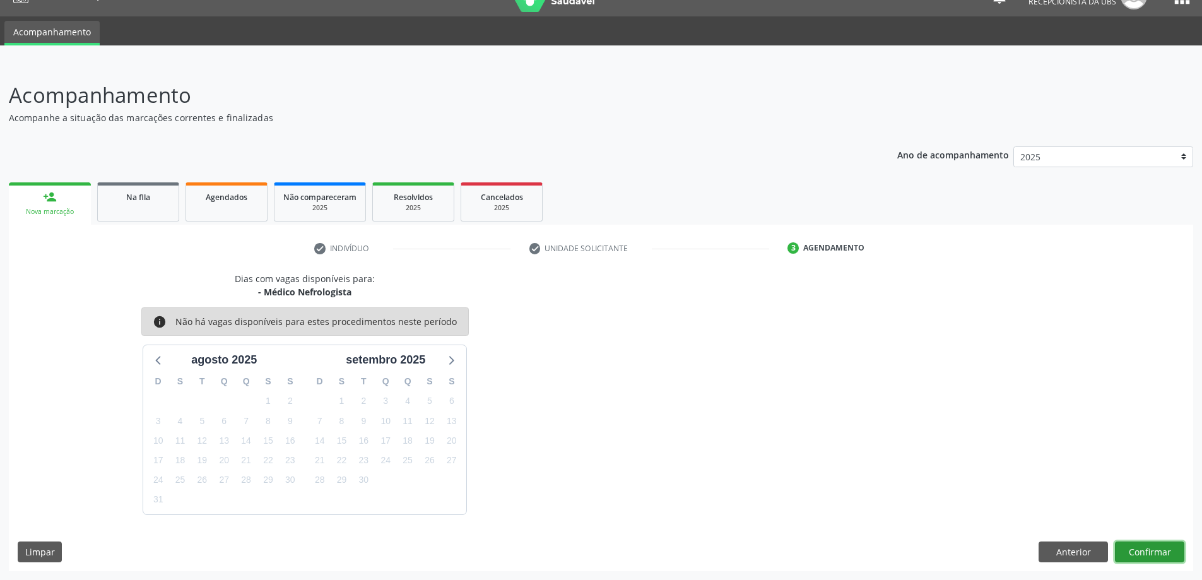
click at [1142, 548] on button "Confirmar" at bounding box center [1149, 551] width 69 height 21
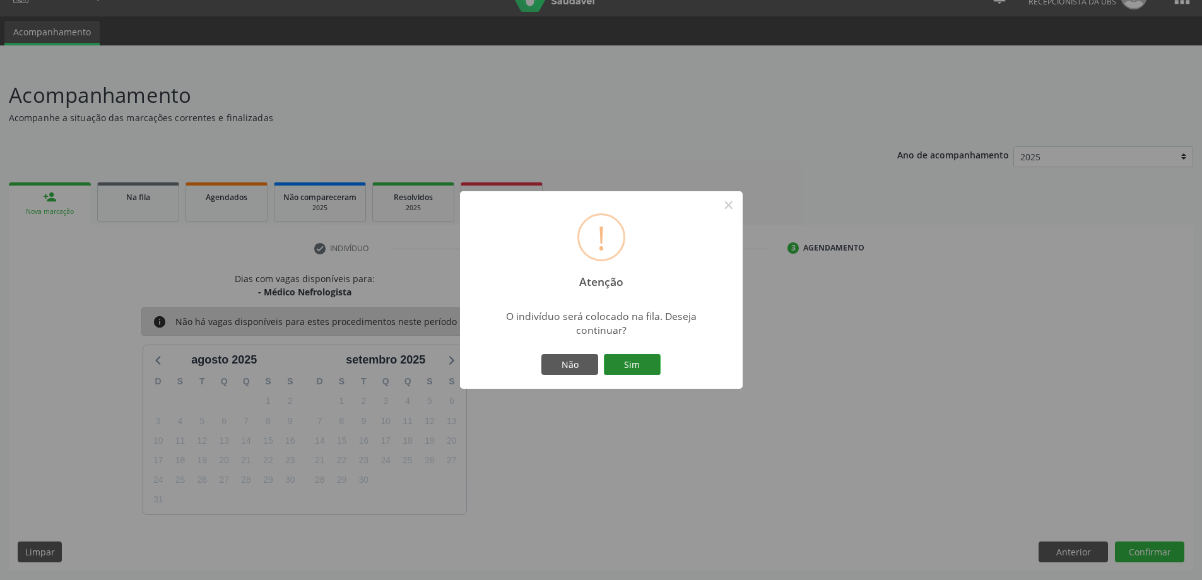
click at [643, 373] on button "Sim" at bounding box center [632, 364] width 57 height 21
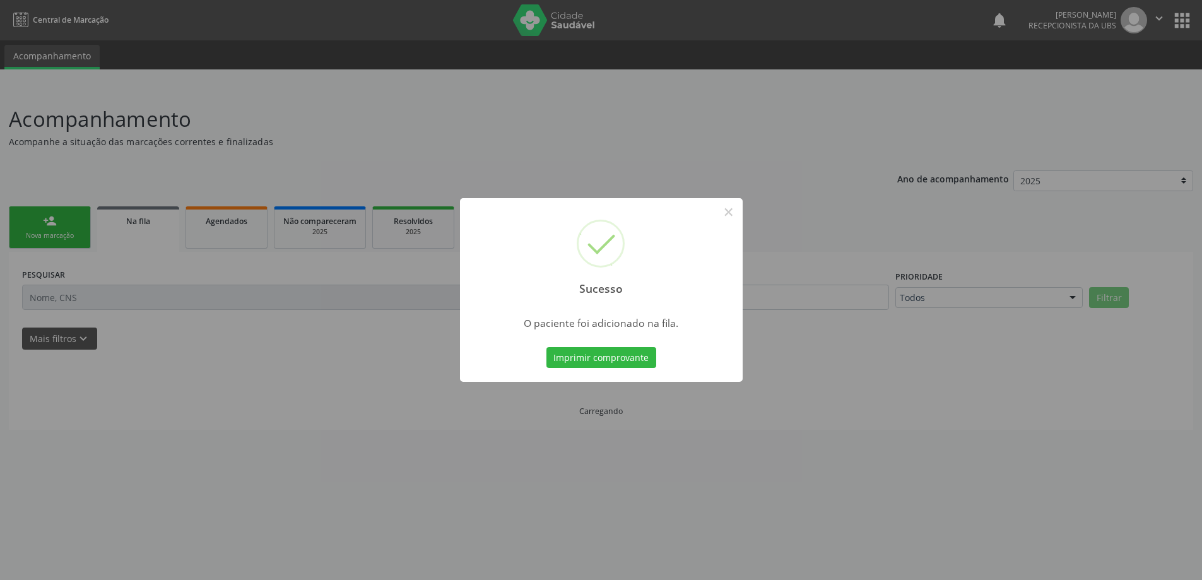
scroll to position [0, 0]
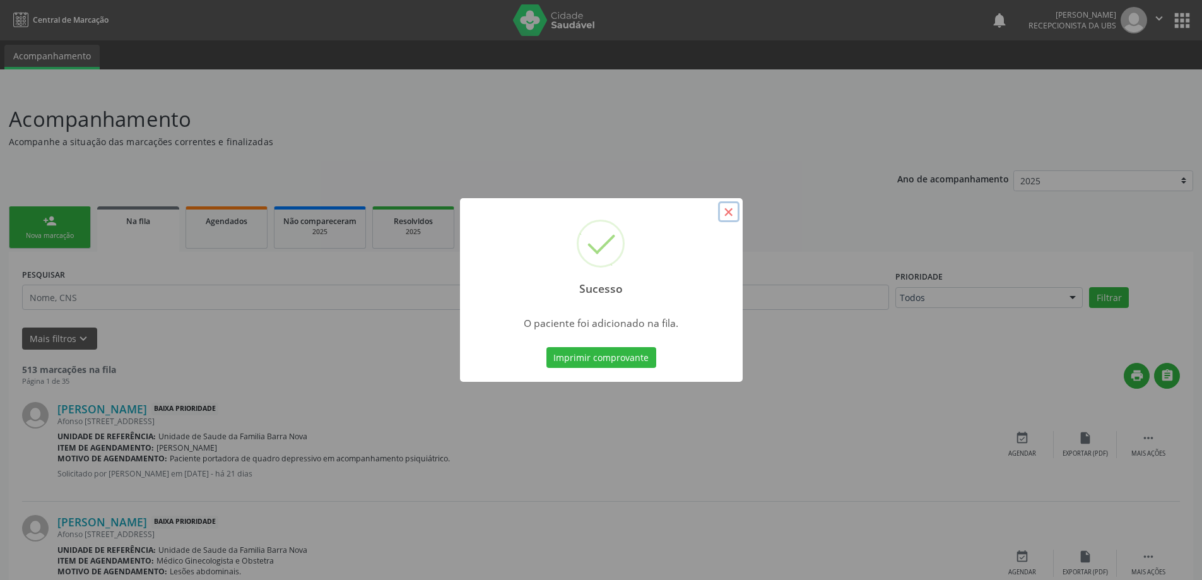
click at [727, 213] on button "×" at bounding box center [728, 211] width 21 height 21
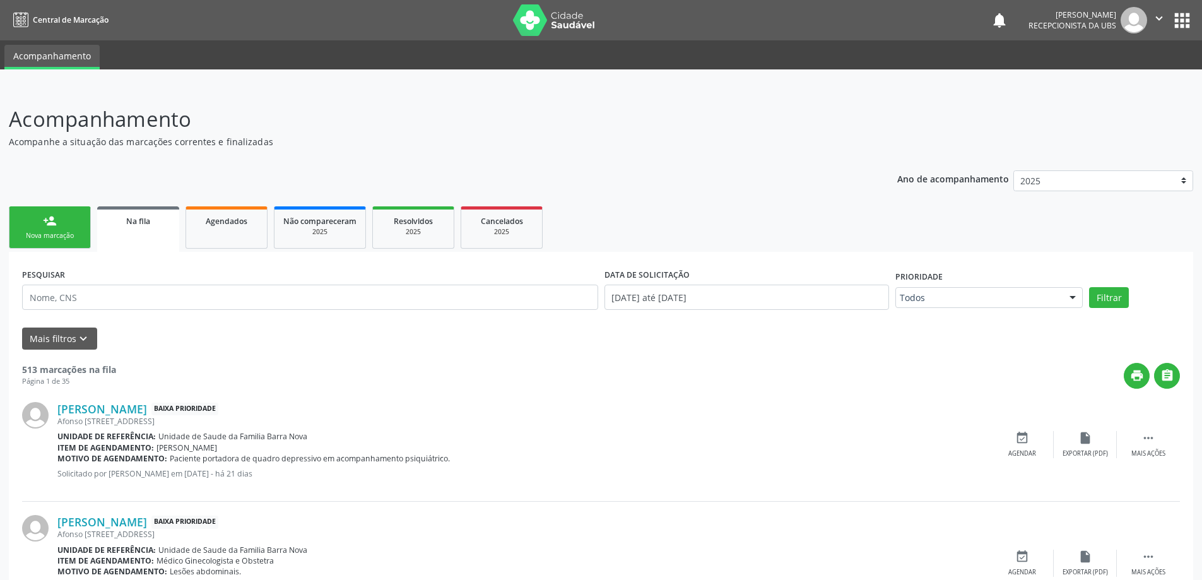
click at [49, 232] on div "Nova marcação" at bounding box center [49, 235] width 63 height 9
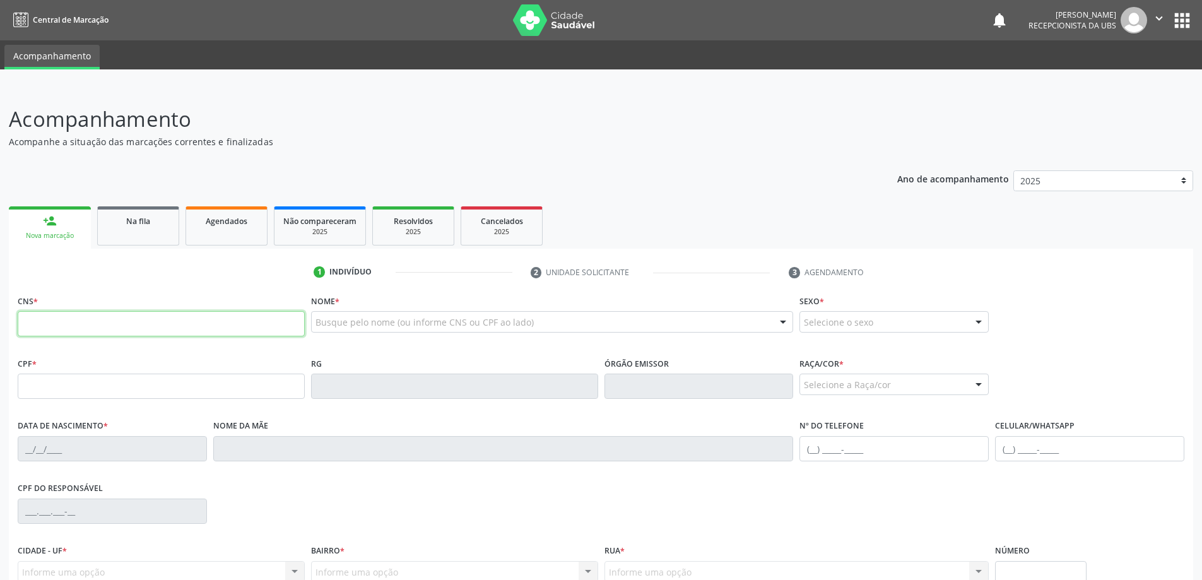
click at [95, 320] on input "text" at bounding box center [161, 323] width 287 height 25
type input "700 0012 0755 5309"
type input "325.640.074-49"
type input "0[DATE]"
type input "VirgÍnia [PERSON_NAME]"
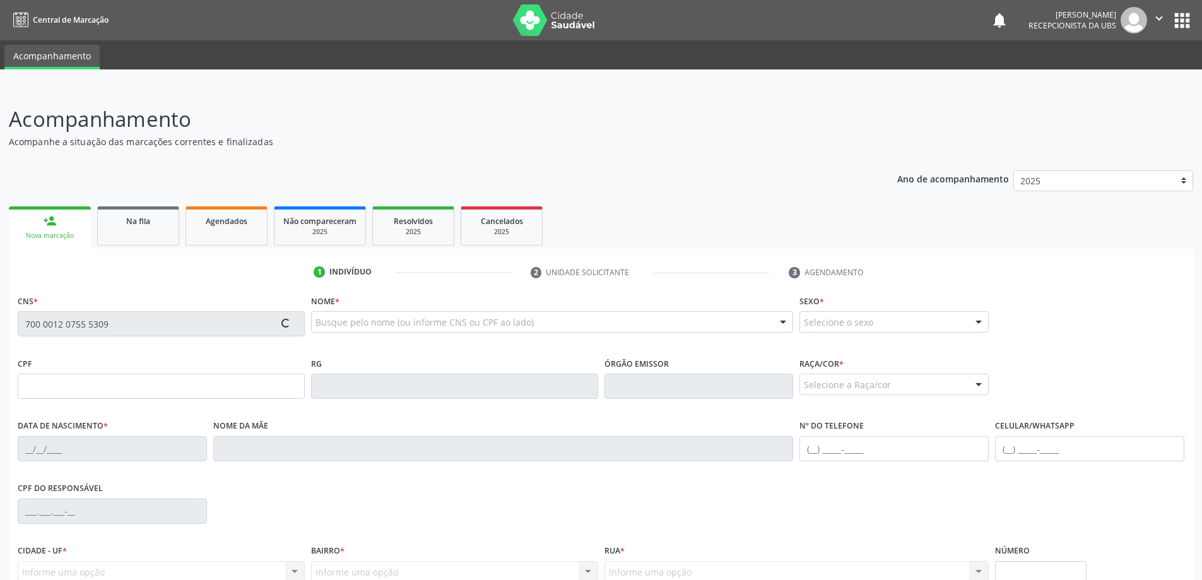
type input "[PHONE_NUMBER]"
type input "33"
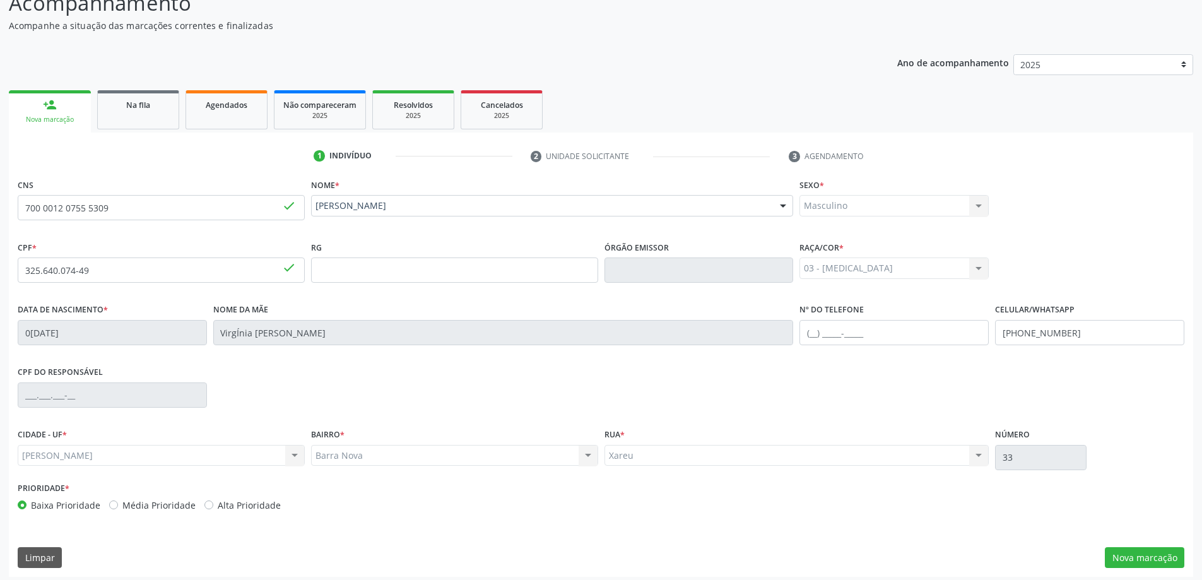
scroll to position [122, 0]
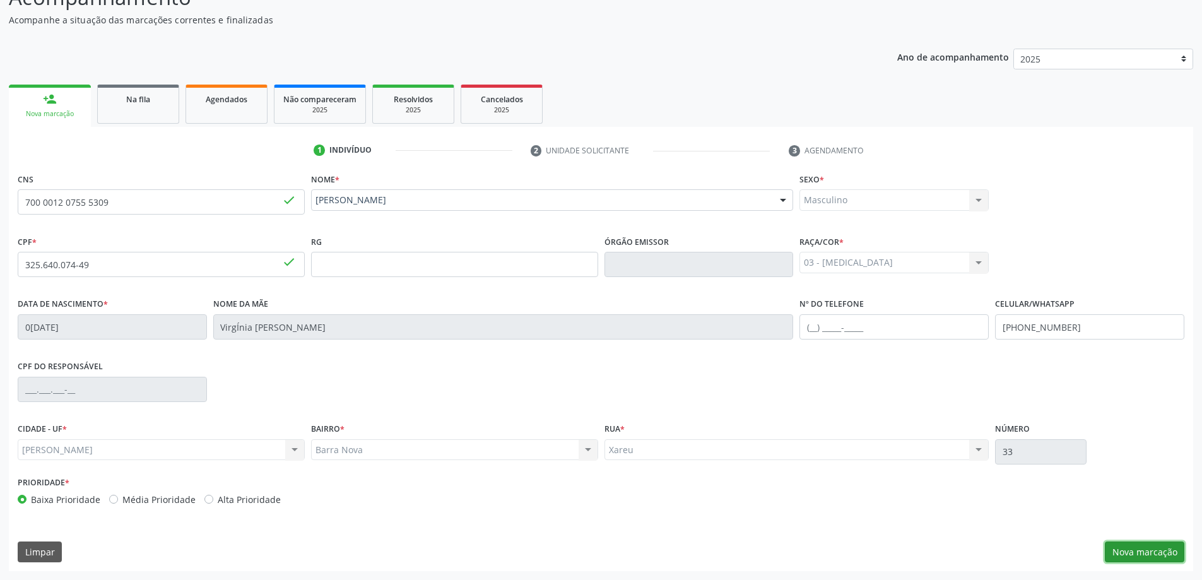
click at [1146, 554] on button "Nova marcação" at bounding box center [1144, 551] width 79 height 21
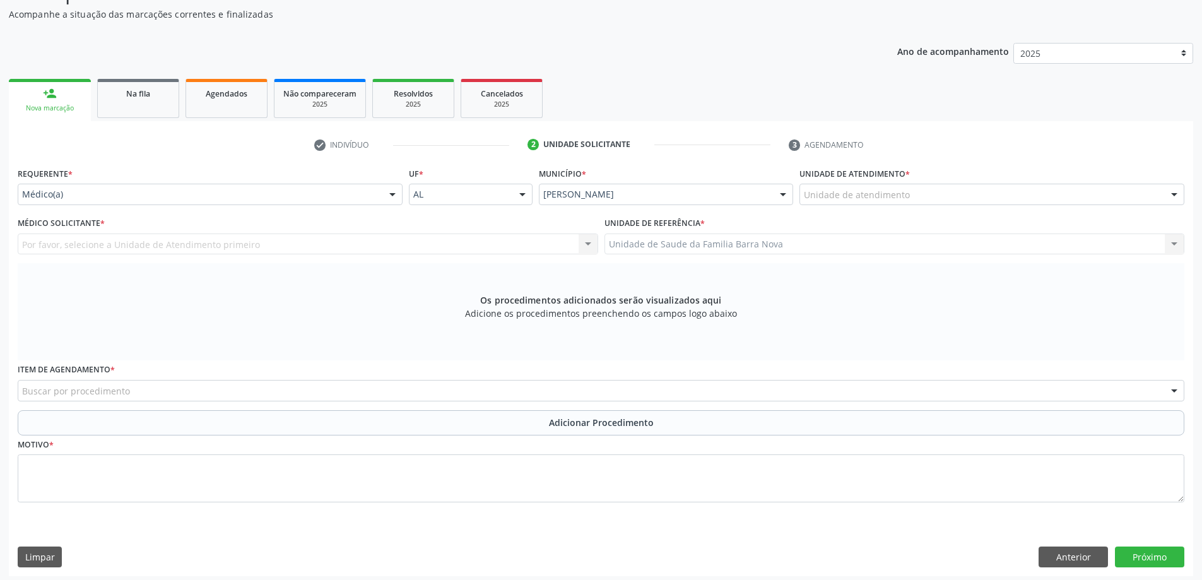
scroll to position [132, 0]
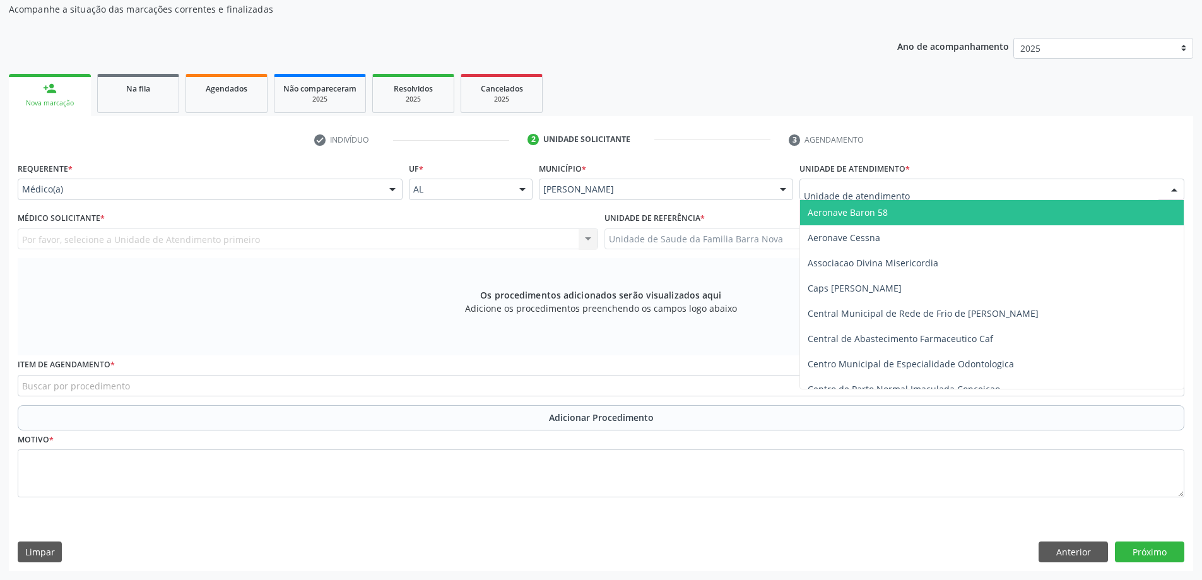
click at [1046, 192] on div at bounding box center [991, 189] width 385 height 21
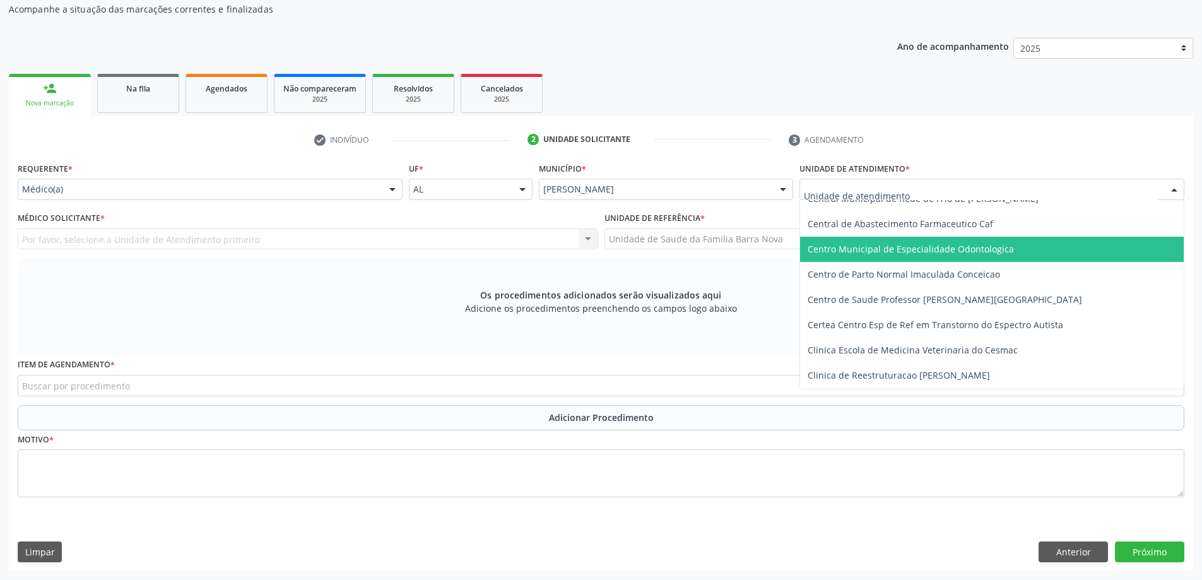
scroll to position [126, 0]
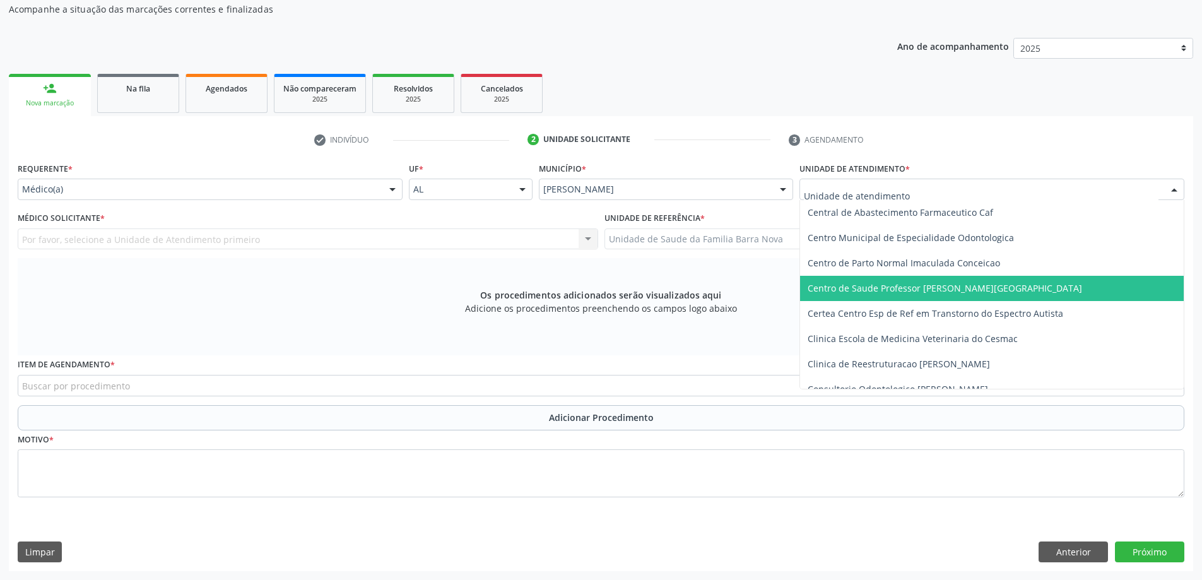
click at [976, 291] on span "Centro de Saude Professor [PERSON_NAME][GEOGRAPHIC_DATA]" at bounding box center [944, 288] width 274 height 12
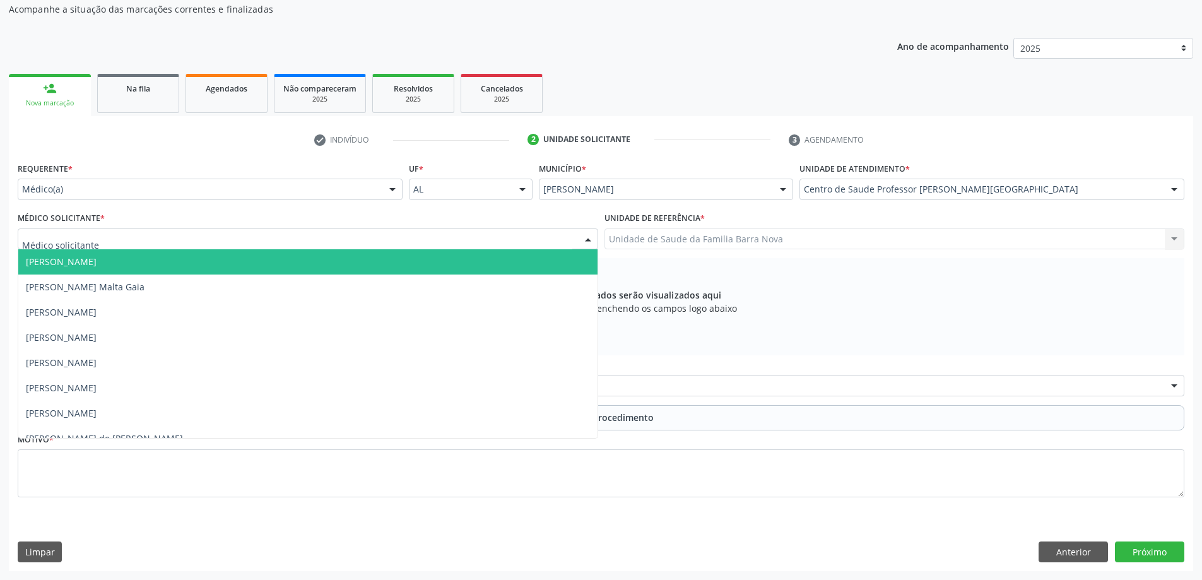
click at [255, 243] on div at bounding box center [308, 238] width 580 height 21
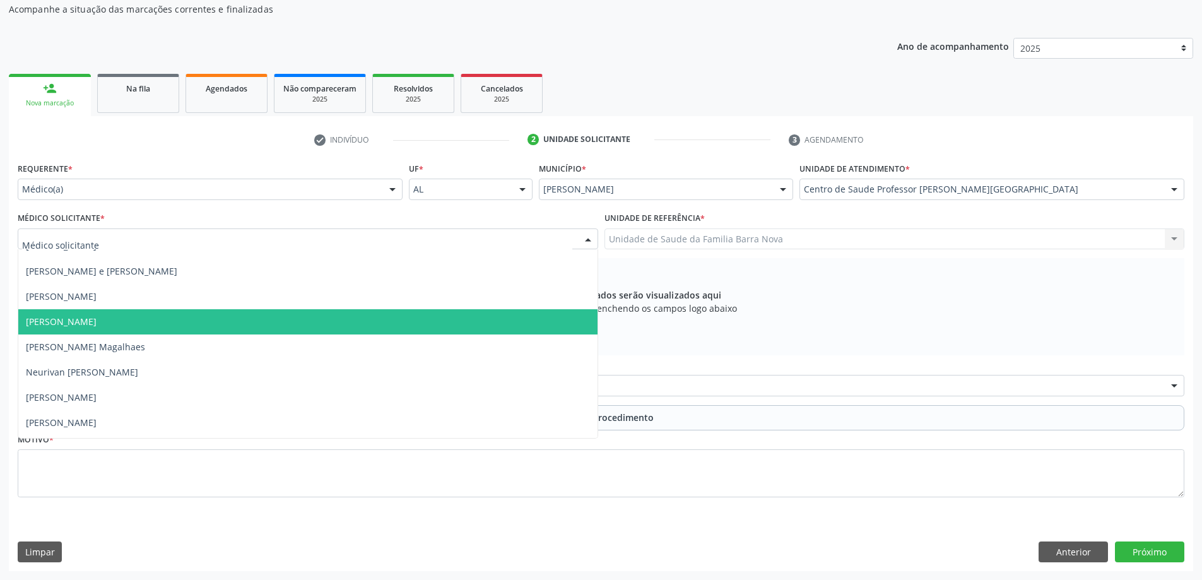
scroll to position [820, 0]
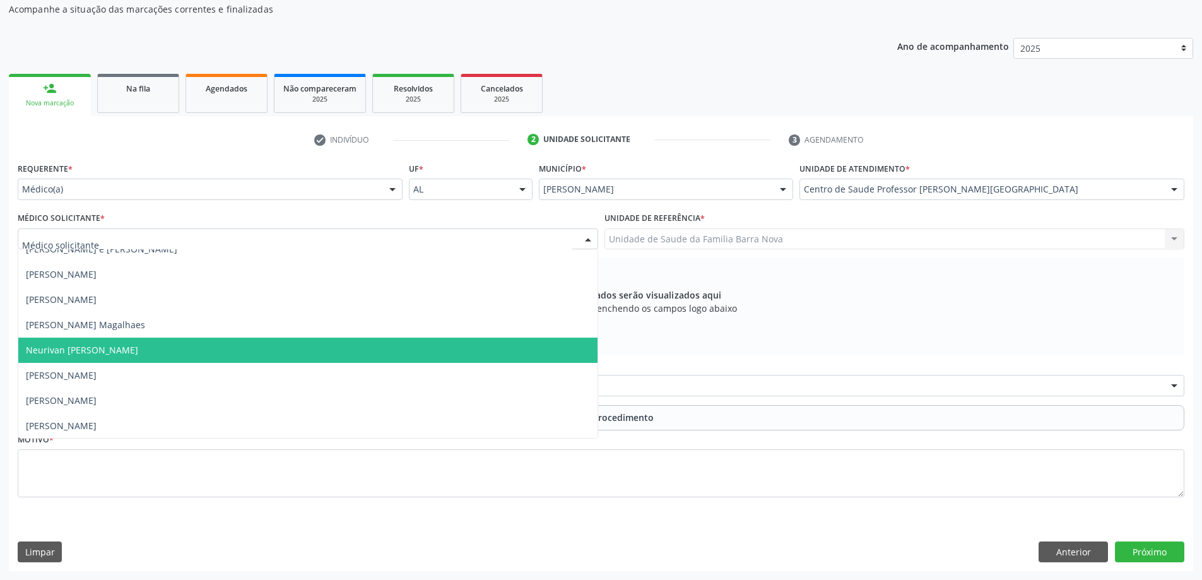
click at [188, 353] on span "Neurivan [PERSON_NAME]" at bounding box center [307, 349] width 579 height 25
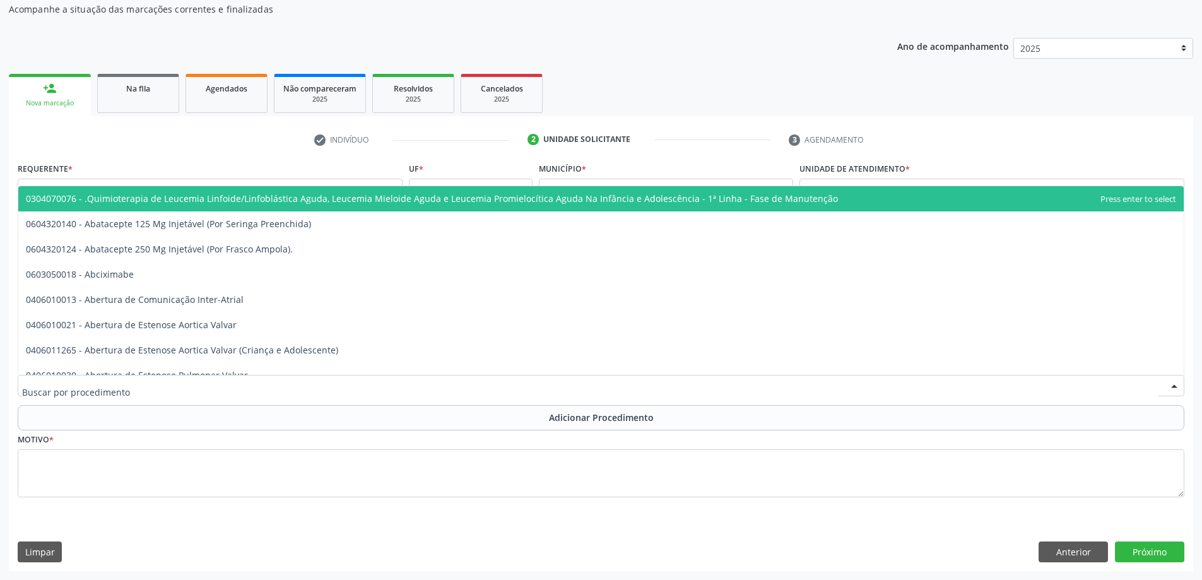
click at [459, 385] on div at bounding box center [601, 385] width 1166 height 21
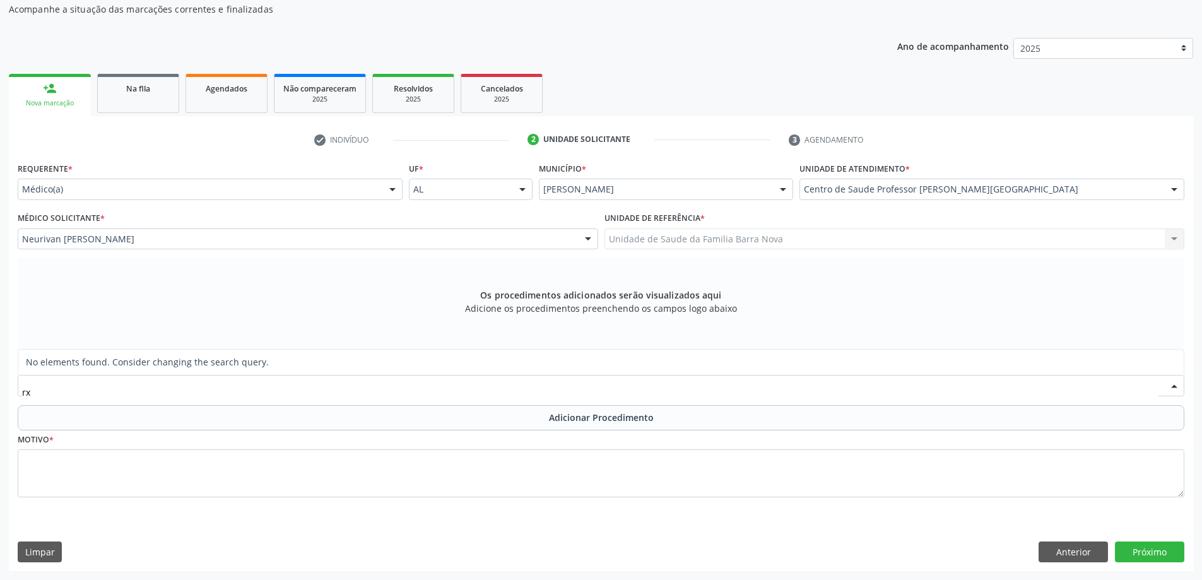
type input "r"
type input "joelho"
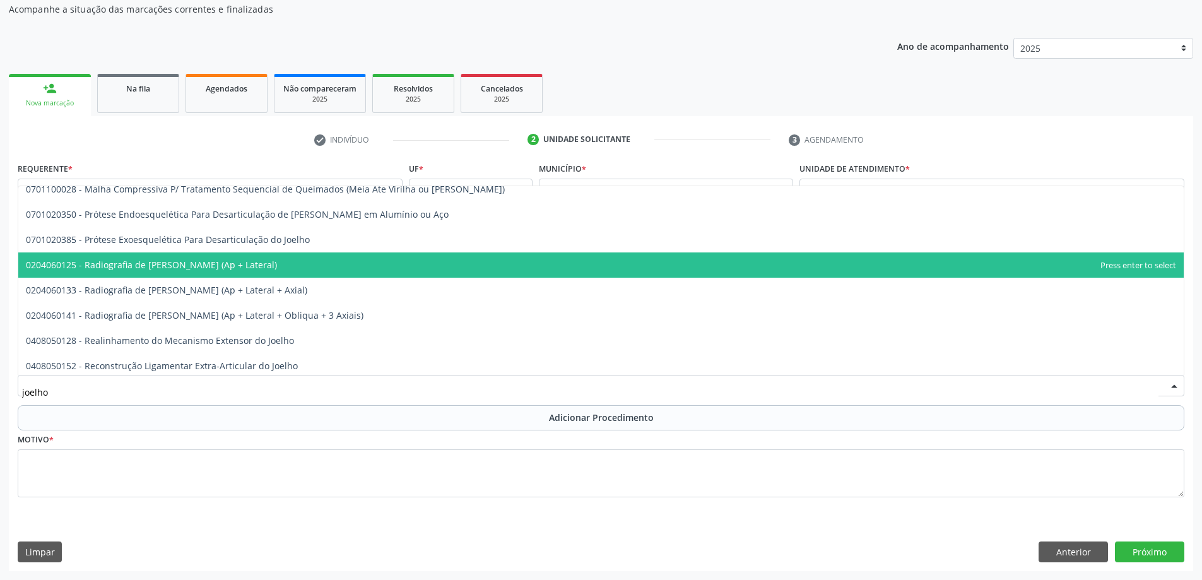
scroll to position [189, 0]
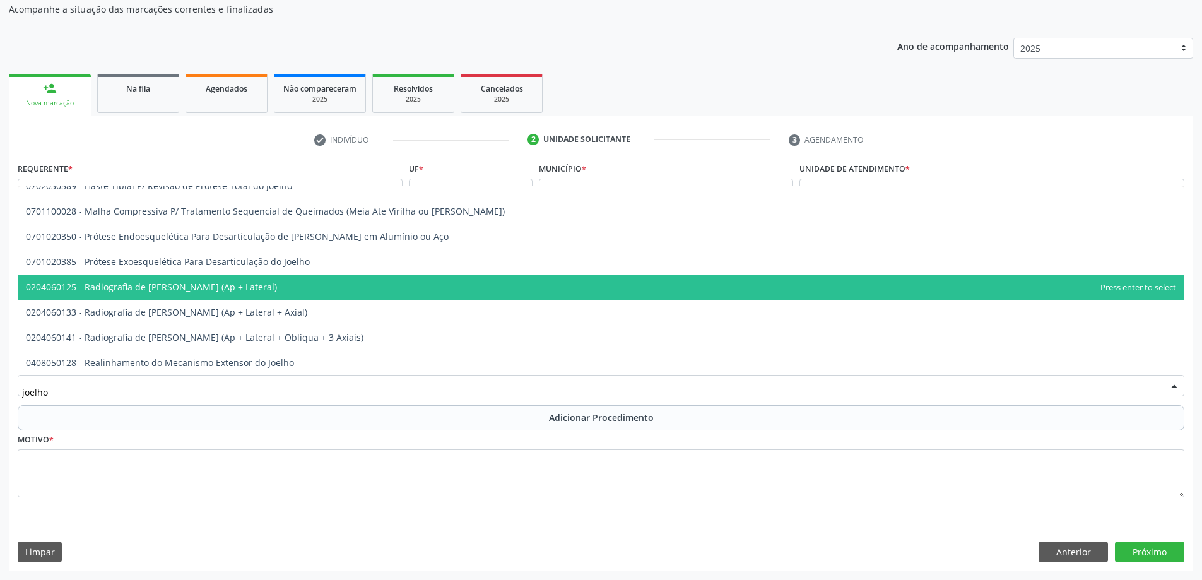
click at [262, 288] on span "0204060125 - Radiografia de [PERSON_NAME] (Ap + Lateral)" at bounding box center [600, 286] width 1165 height 25
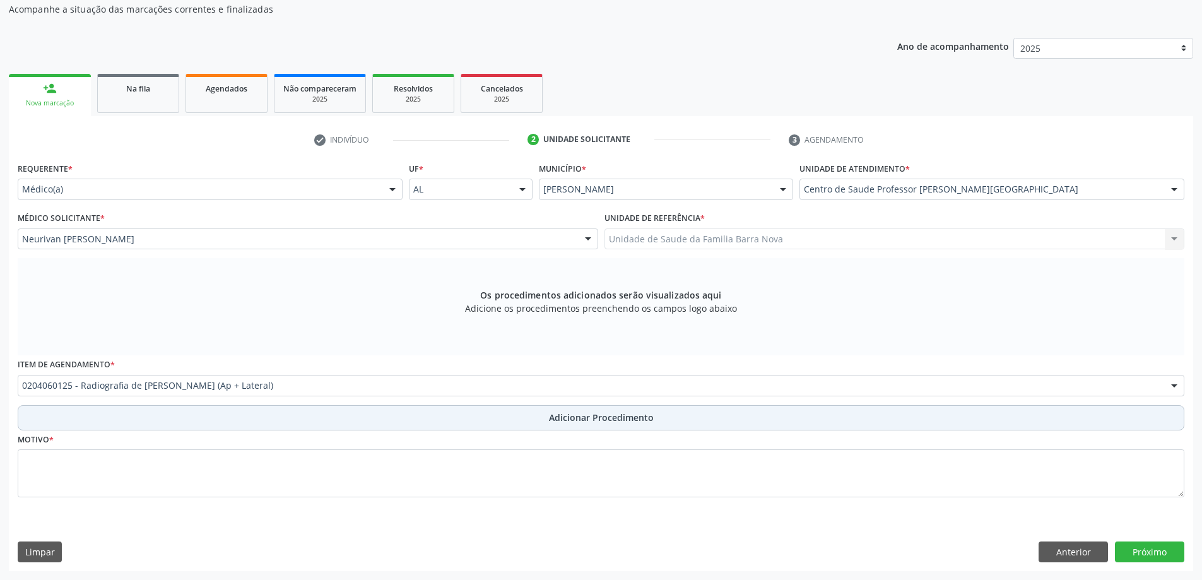
click at [560, 418] on span "Adicionar Procedimento" at bounding box center [601, 417] width 105 height 13
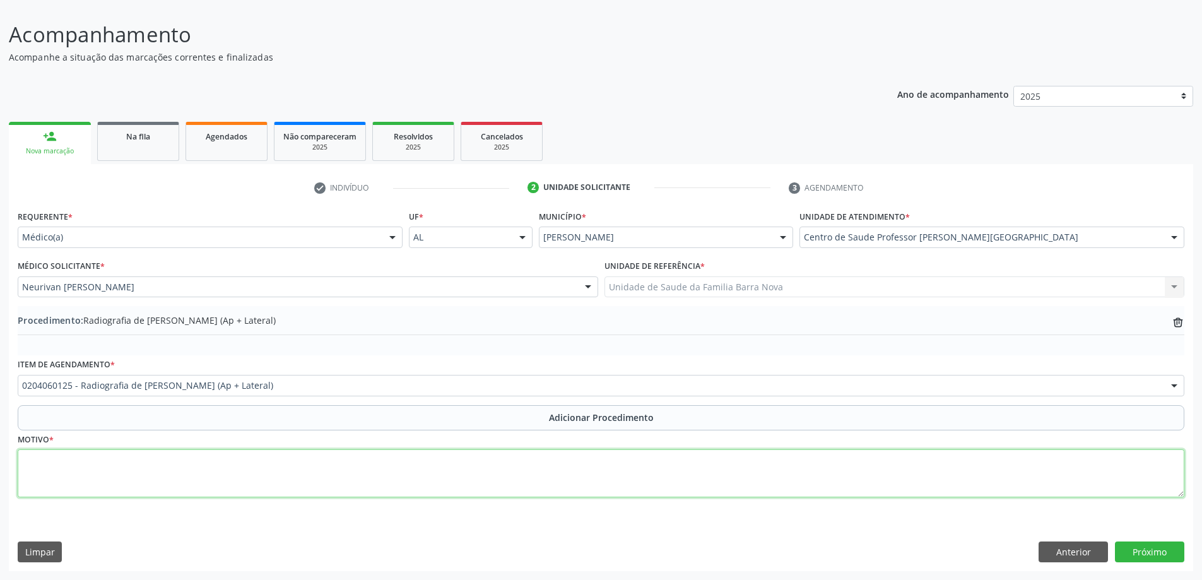
click at [284, 452] on textarea at bounding box center [601, 473] width 1166 height 48
type textarea "Gonartrose."
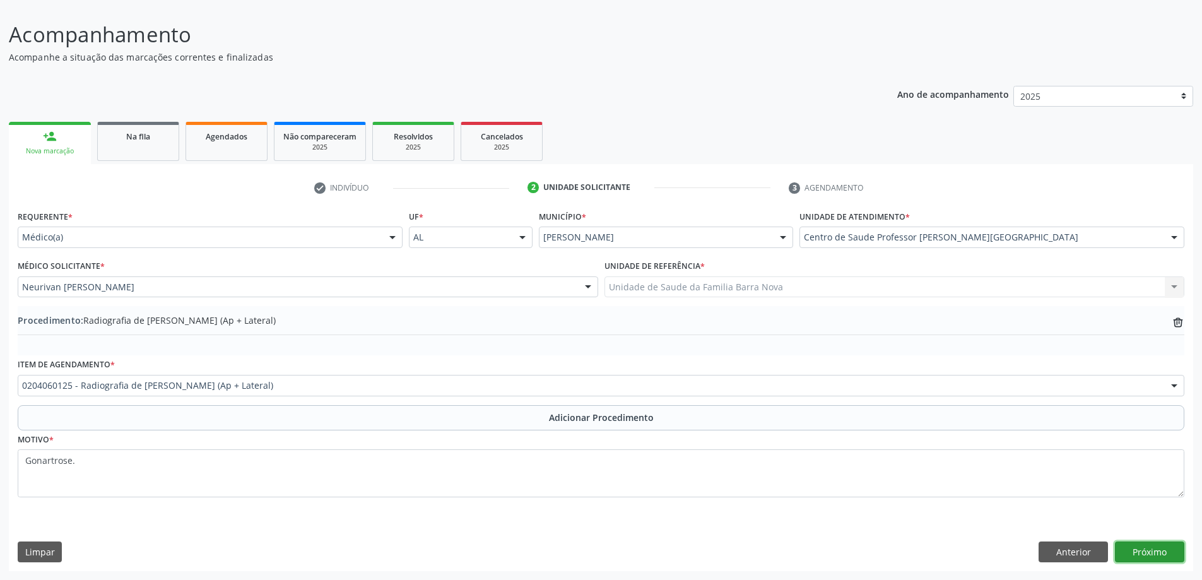
click at [1148, 550] on button "Próximo" at bounding box center [1149, 551] width 69 height 21
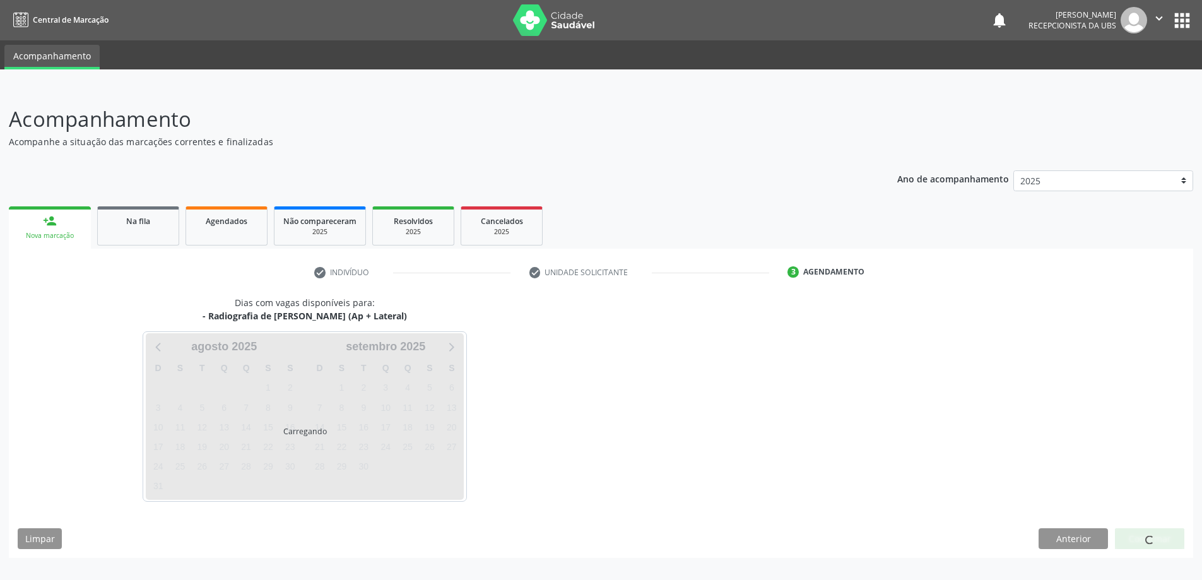
scroll to position [0, 0]
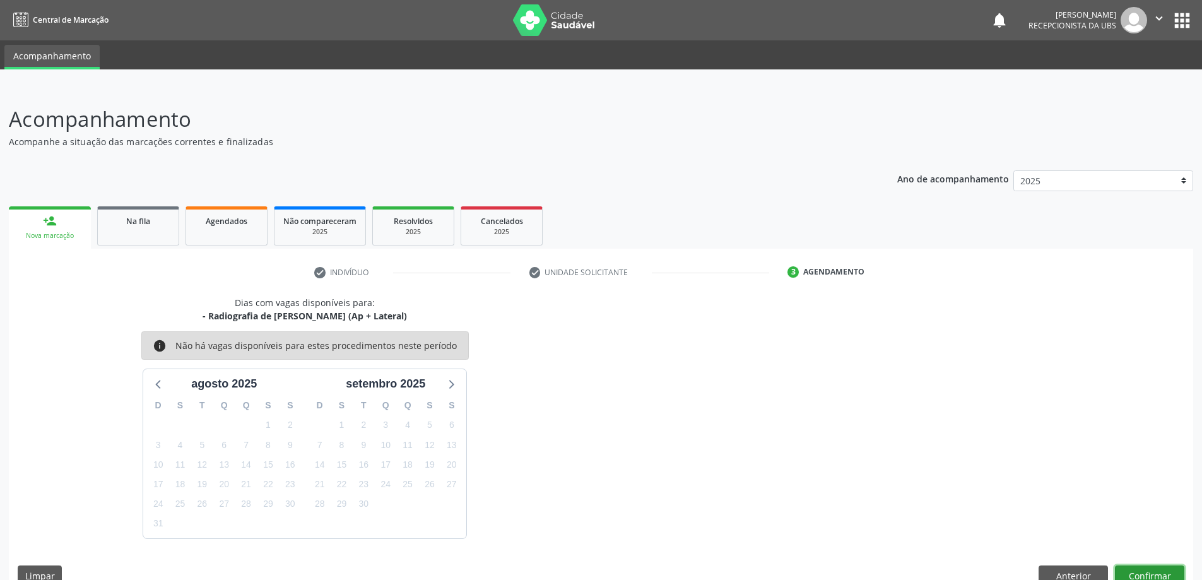
click at [1140, 573] on button "Confirmar" at bounding box center [1149, 575] width 69 height 21
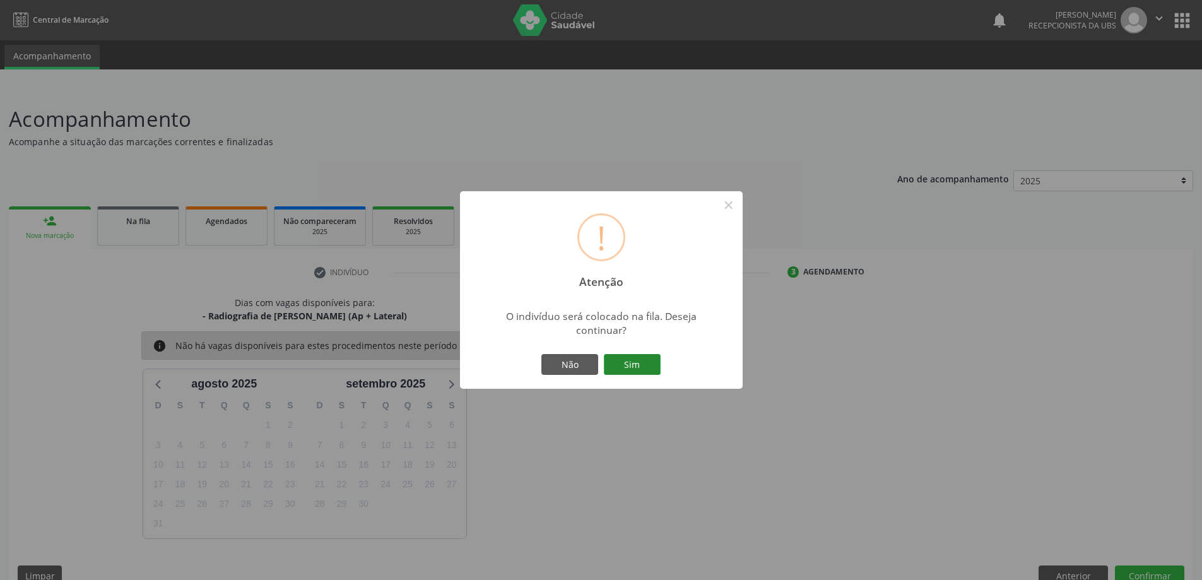
click at [621, 361] on button "Sim" at bounding box center [632, 364] width 57 height 21
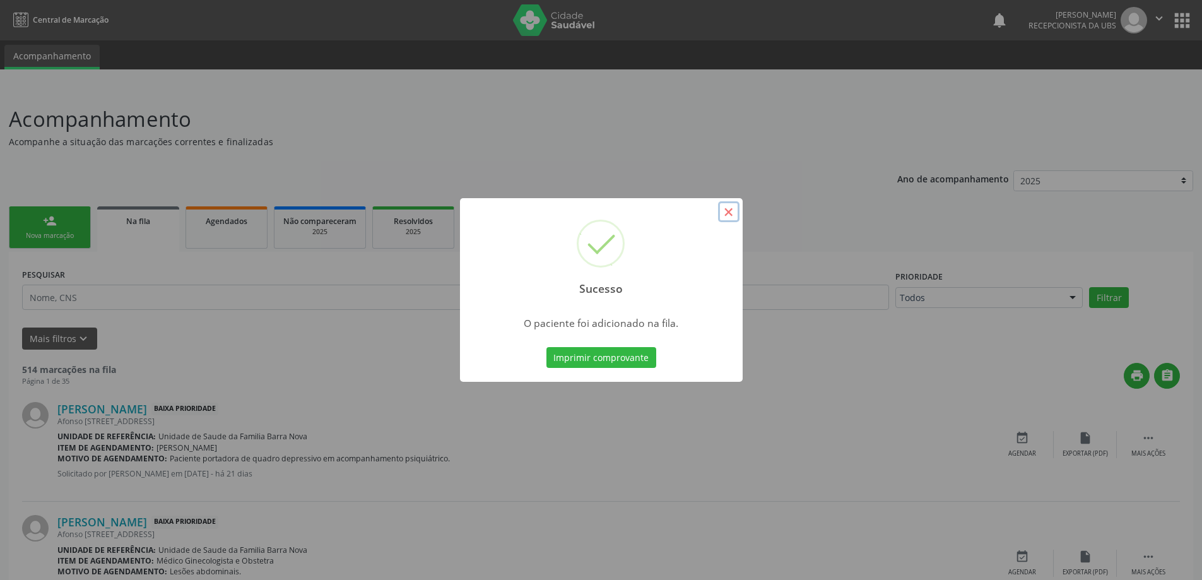
click at [726, 213] on button "×" at bounding box center [728, 211] width 21 height 21
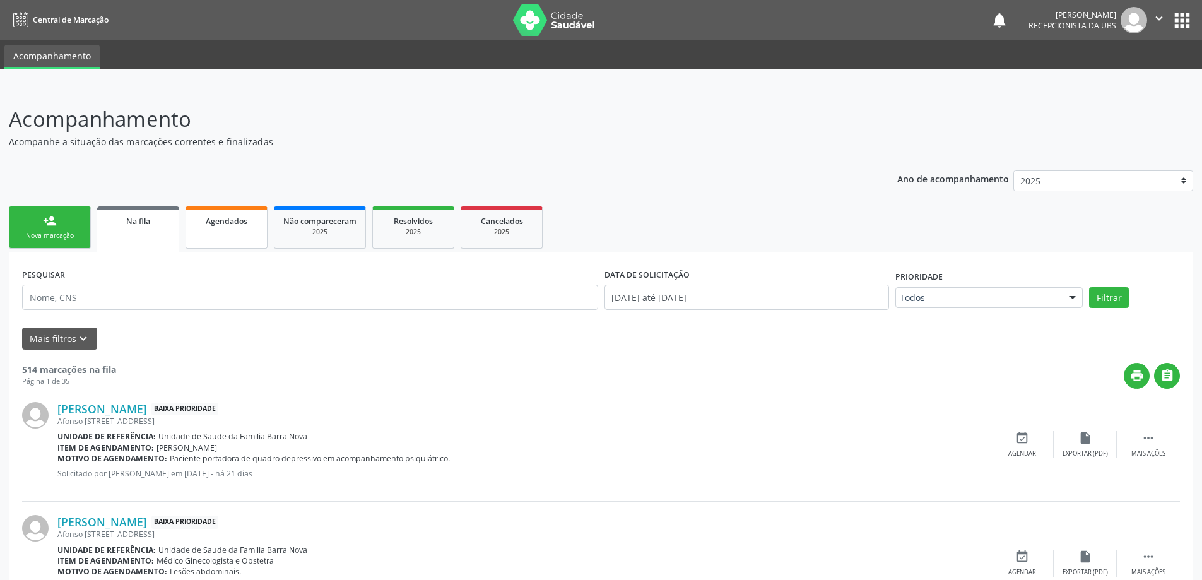
click at [225, 219] on span "Agendados" at bounding box center [227, 221] width 42 height 11
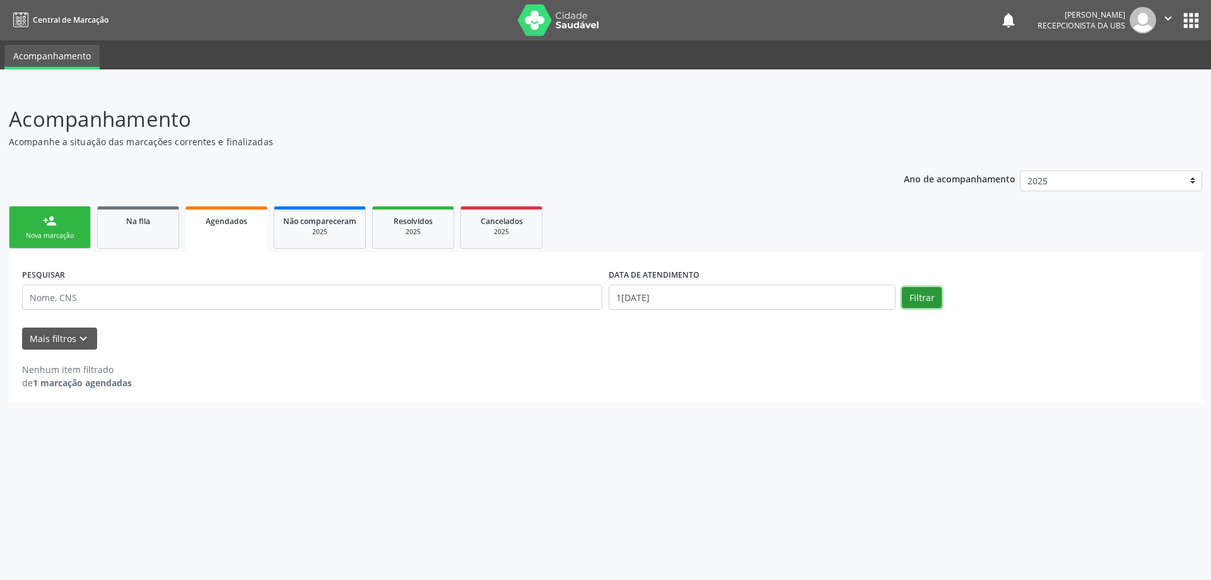
click at [919, 295] on button "Filtrar" at bounding box center [922, 297] width 40 height 21
click at [57, 337] on button "Mais filtros keyboard_arrow_down" at bounding box center [59, 338] width 75 height 22
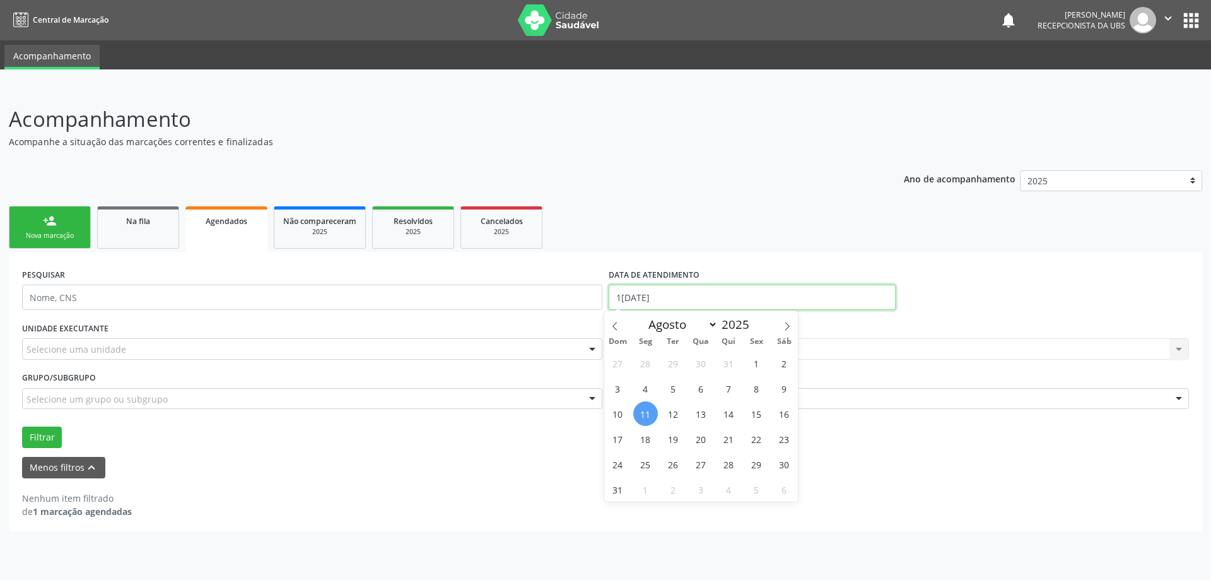
click at [676, 296] on input "1[DATE]" at bounding box center [752, 296] width 287 height 25
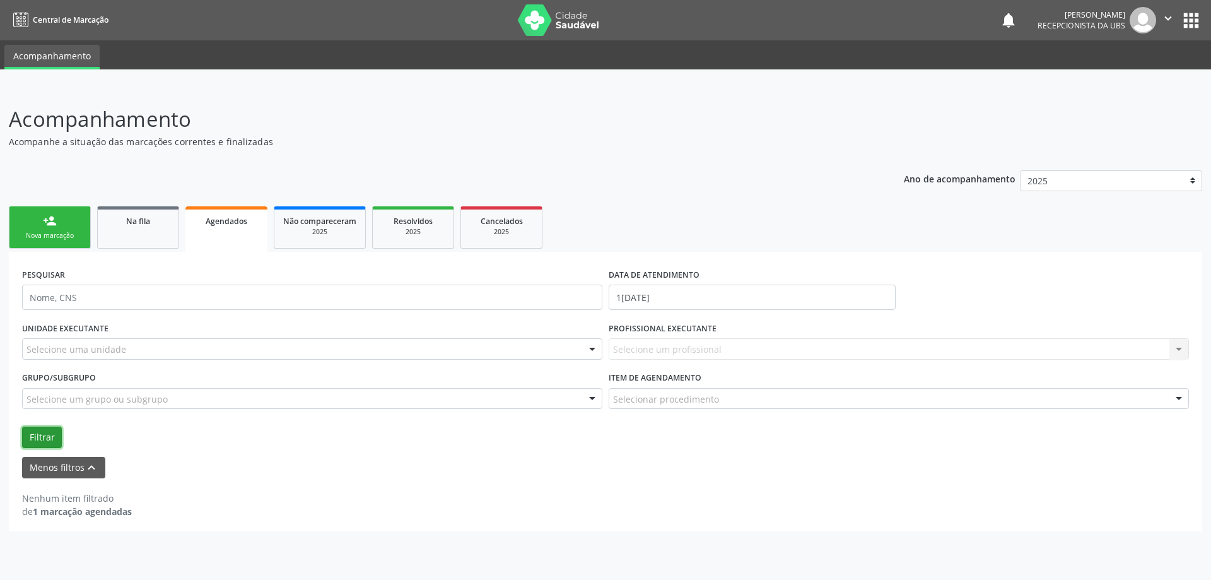
click at [42, 438] on button "Filtrar" at bounding box center [42, 436] width 40 height 21
click at [56, 471] on button "Menos filtros keyboard_arrow_up" at bounding box center [63, 468] width 83 height 22
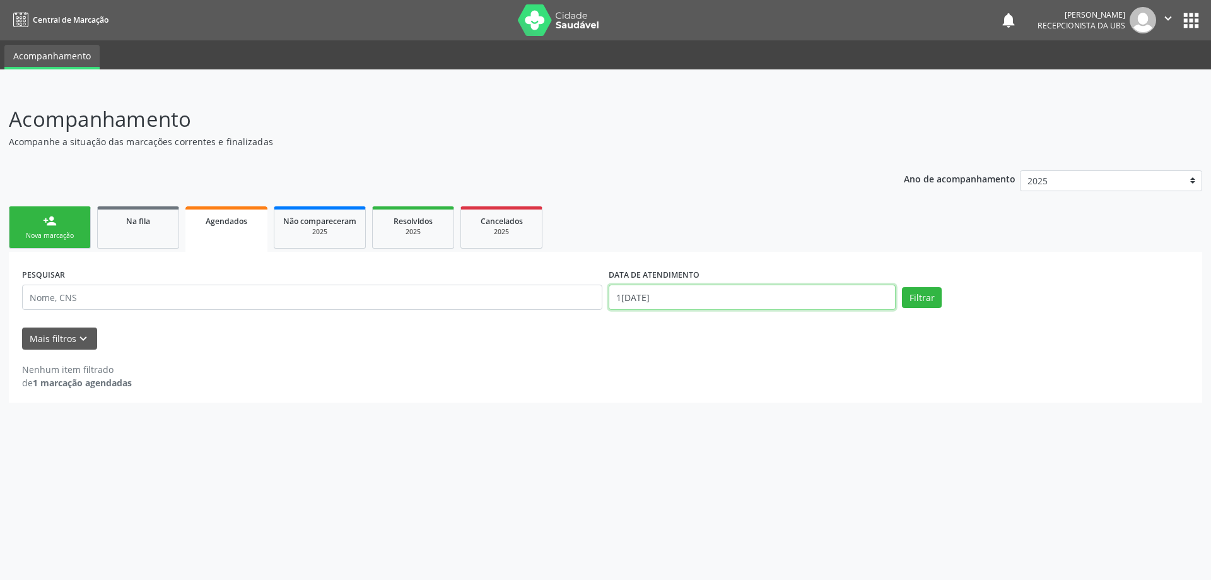
click at [869, 294] on input "1[DATE]" at bounding box center [752, 296] width 287 height 25
click at [753, 359] on span "1" at bounding box center [756, 363] width 25 height 25
type input "[DATE]"
click at [917, 292] on button "Filtrar" at bounding box center [922, 297] width 40 height 21
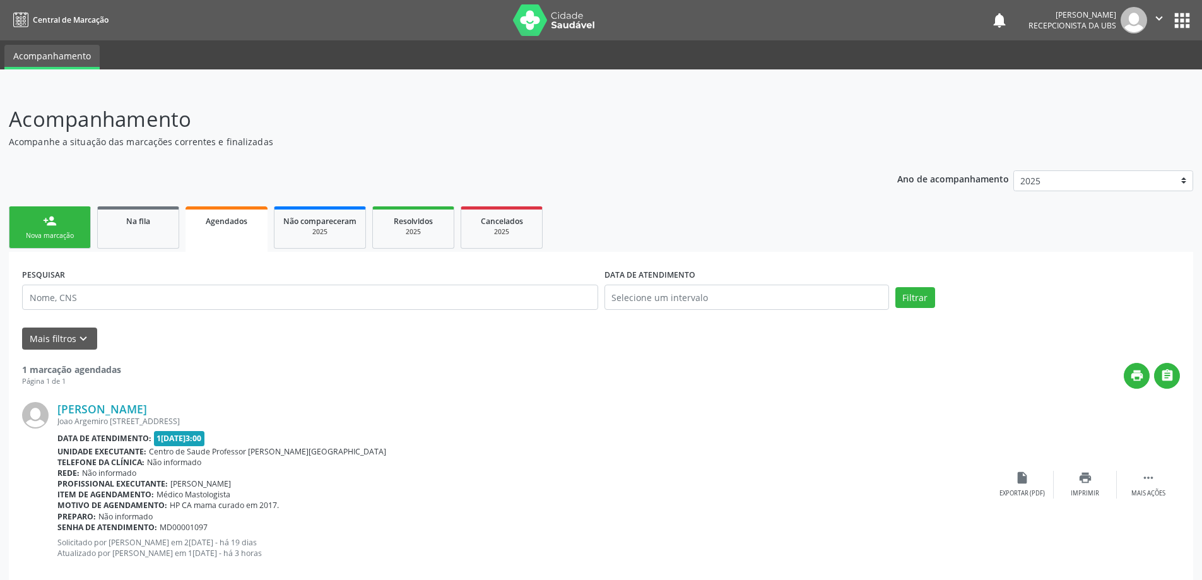
scroll to position [23, 0]
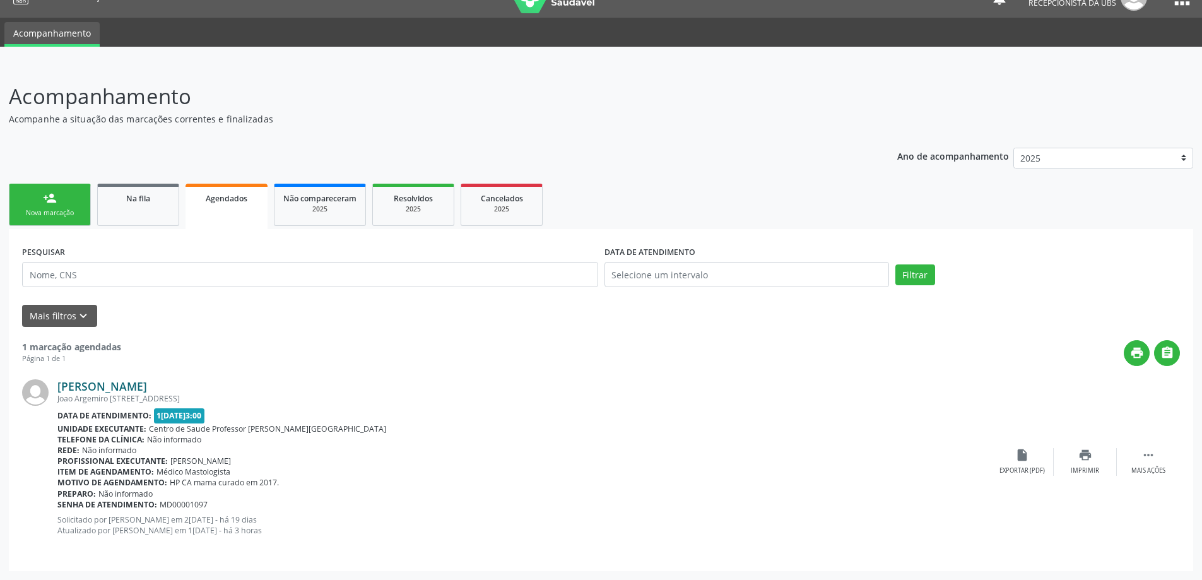
click at [108, 387] on link "[PERSON_NAME]" at bounding box center [102, 386] width 90 height 14
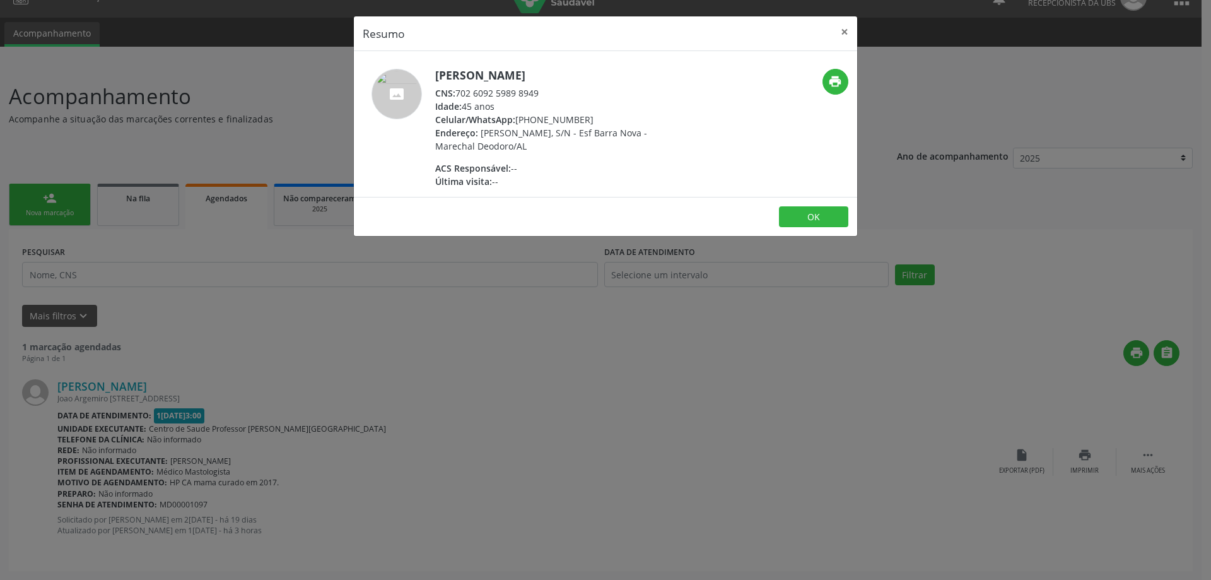
drag, startPoint x: 461, startPoint y: 94, endPoint x: 542, endPoint y: 89, distance: 81.5
click at [542, 89] on div "CNS: 702 6092 5989 8949" at bounding box center [557, 92] width 245 height 13
copy div "702 6092 5989 8949"
click at [809, 216] on button "OK" at bounding box center [813, 216] width 69 height 21
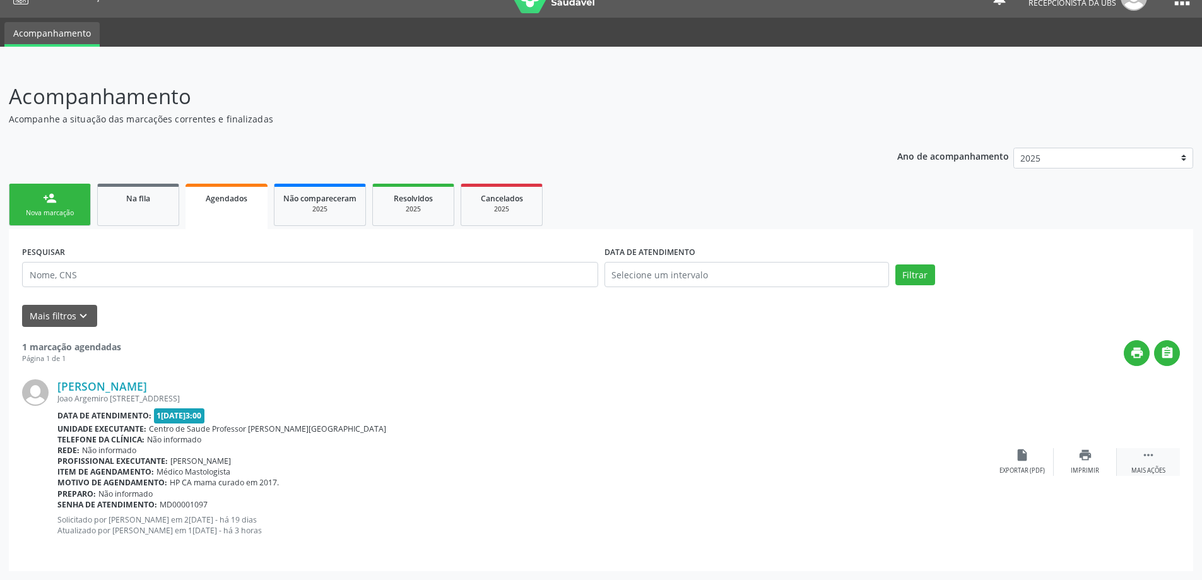
click at [1145, 459] on icon "" at bounding box center [1148, 455] width 14 height 14
click at [548, 388] on div "[PERSON_NAME]" at bounding box center [460, 386] width 807 height 14
click at [136, 214] on link "Na fila" at bounding box center [138, 205] width 82 height 42
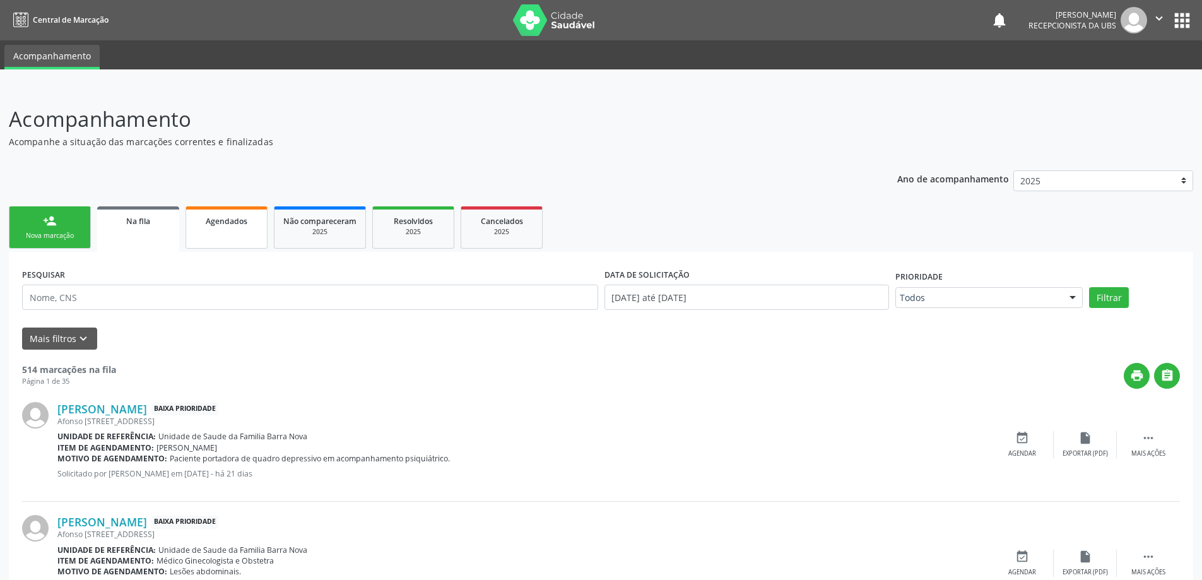
click at [224, 215] on div "Agendados" at bounding box center [226, 220] width 63 height 13
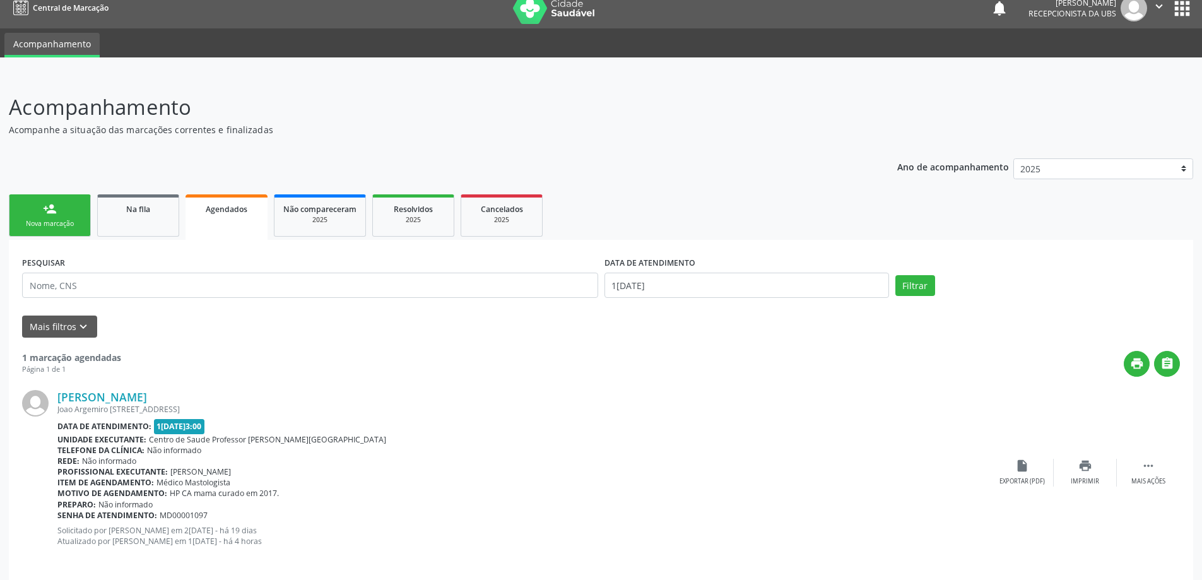
scroll to position [23, 0]
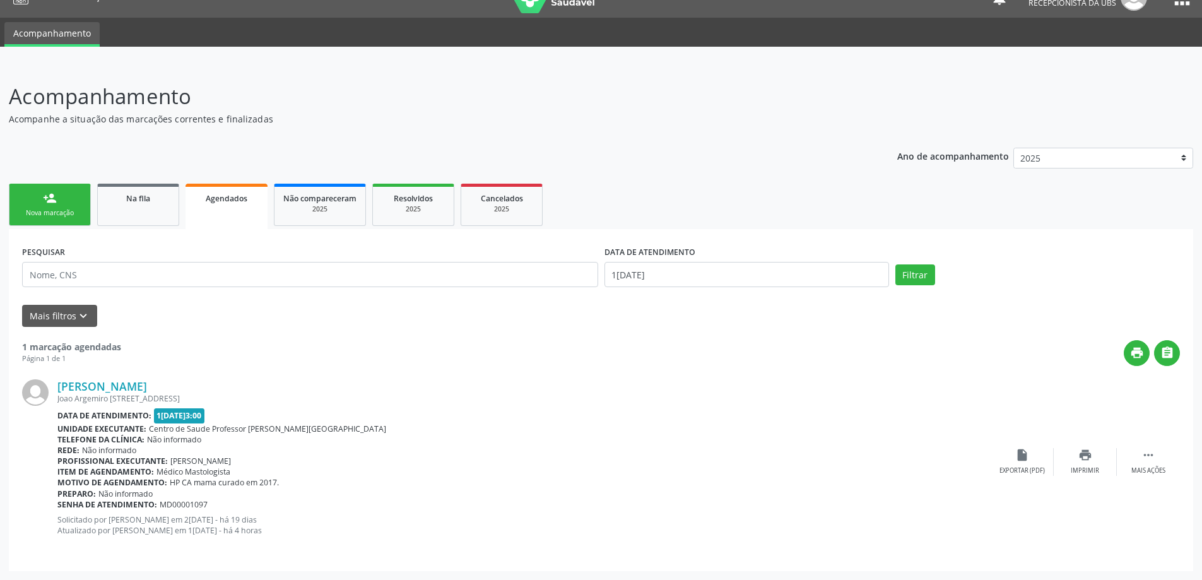
click at [124, 396] on div "Joao Argemiro [STREET_ADDRESS]" at bounding box center [523, 398] width 933 height 11
click at [139, 389] on link "[PERSON_NAME]" at bounding box center [102, 386] width 90 height 14
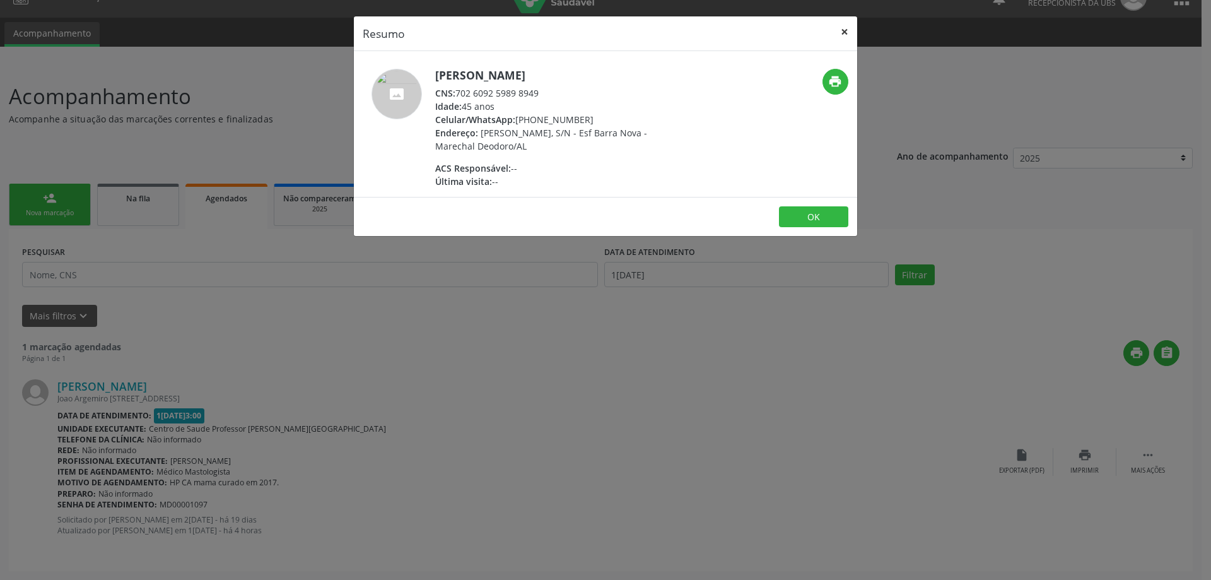
click at [848, 28] on button "×" at bounding box center [844, 31] width 25 height 31
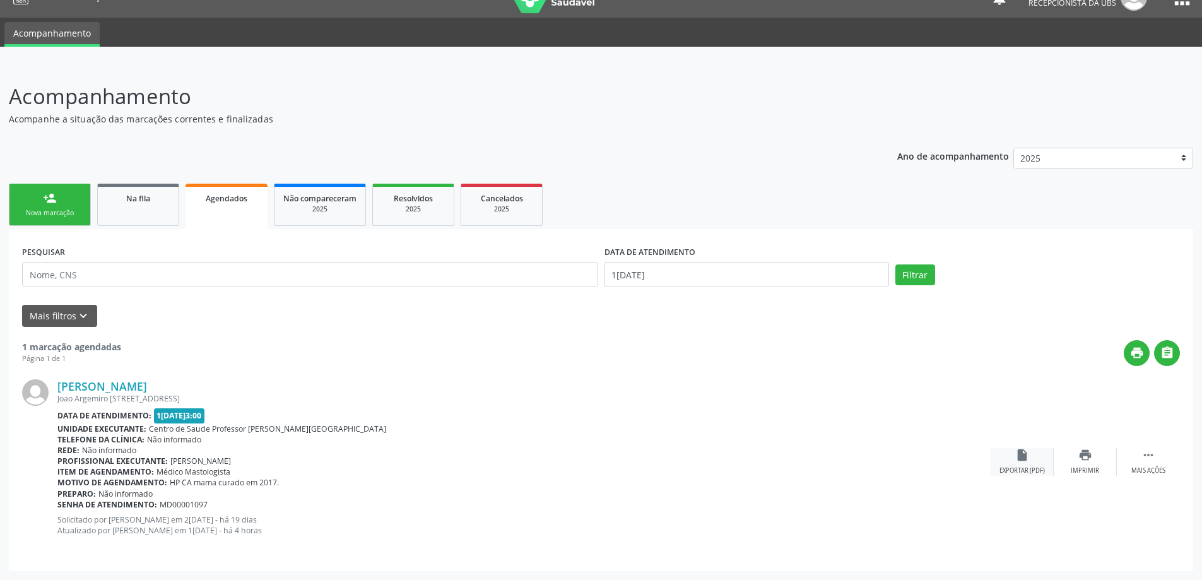
click at [1026, 454] on icon "insert_drive_file" at bounding box center [1022, 455] width 14 height 14
click at [62, 200] on link "person_add Nova marcação" at bounding box center [50, 205] width 82 height 42
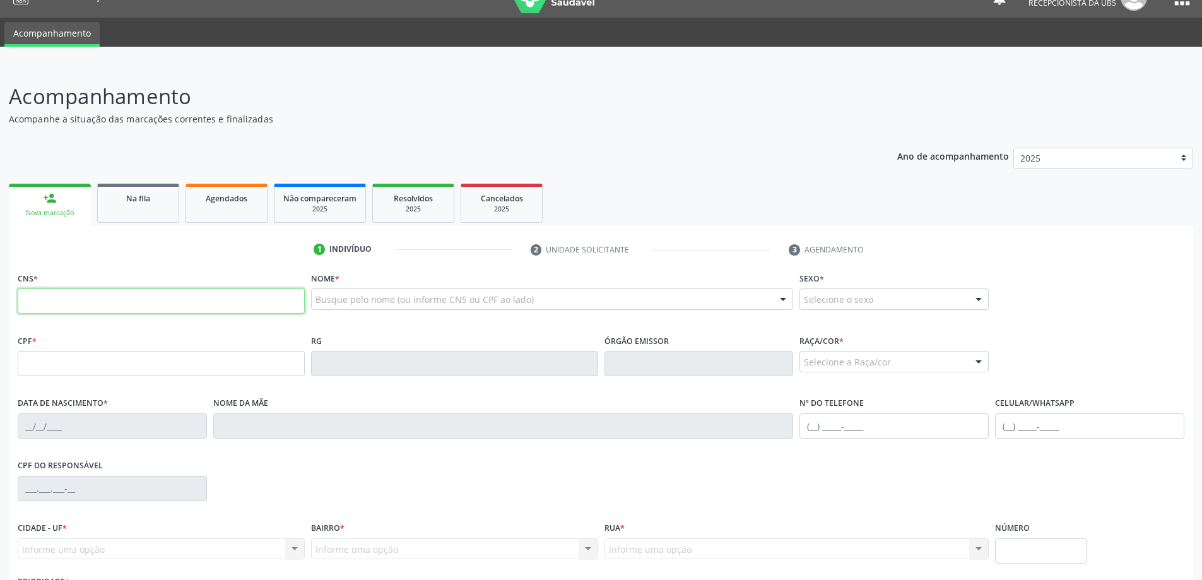
click at [127, 304] on input "text" at bounding box center [161, 300] width 287 height 25
type input "706 4046 6135 4982"
type input "186.944.039-00"
type input "2[DATE]"
type input "Dometildes do [GEOGRAPHIC_DATA]"
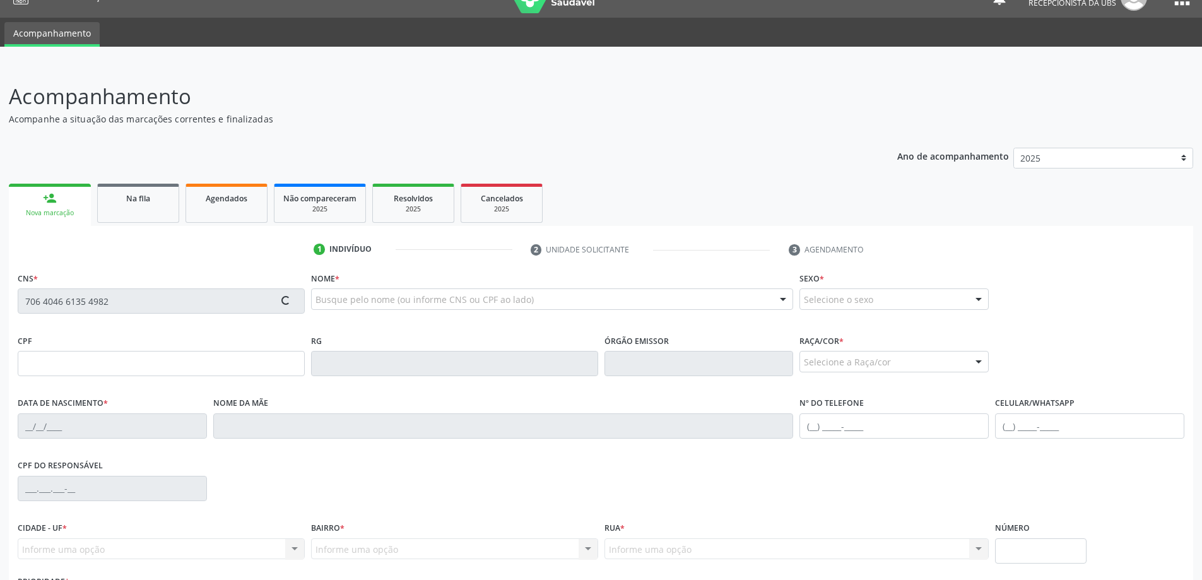
type input "[PHONE_NUMBER]"
type input "8"
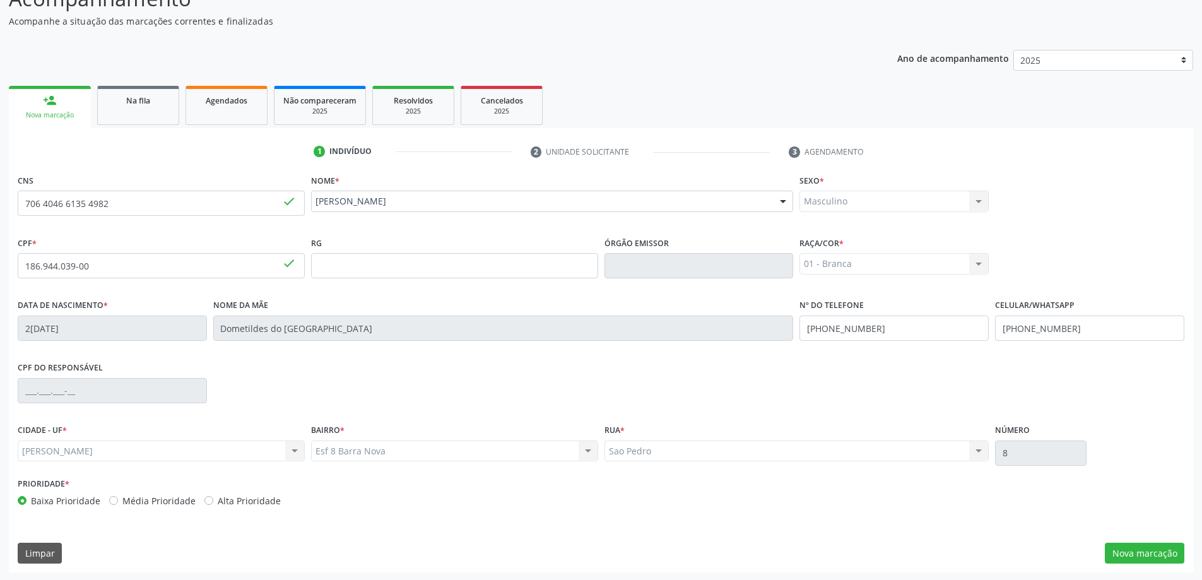
scroll to position [122, 0]
click at [1170, 552] on button "Nova marcação" at bounding box center [1144, 551] width 79 height 21
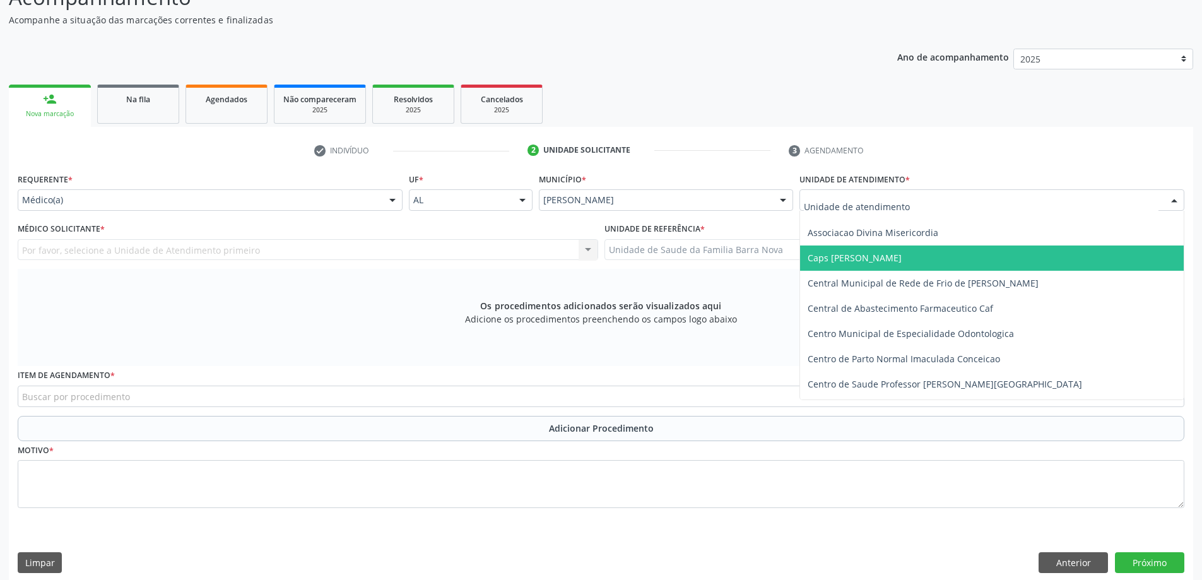
scroll to position [63, 0]
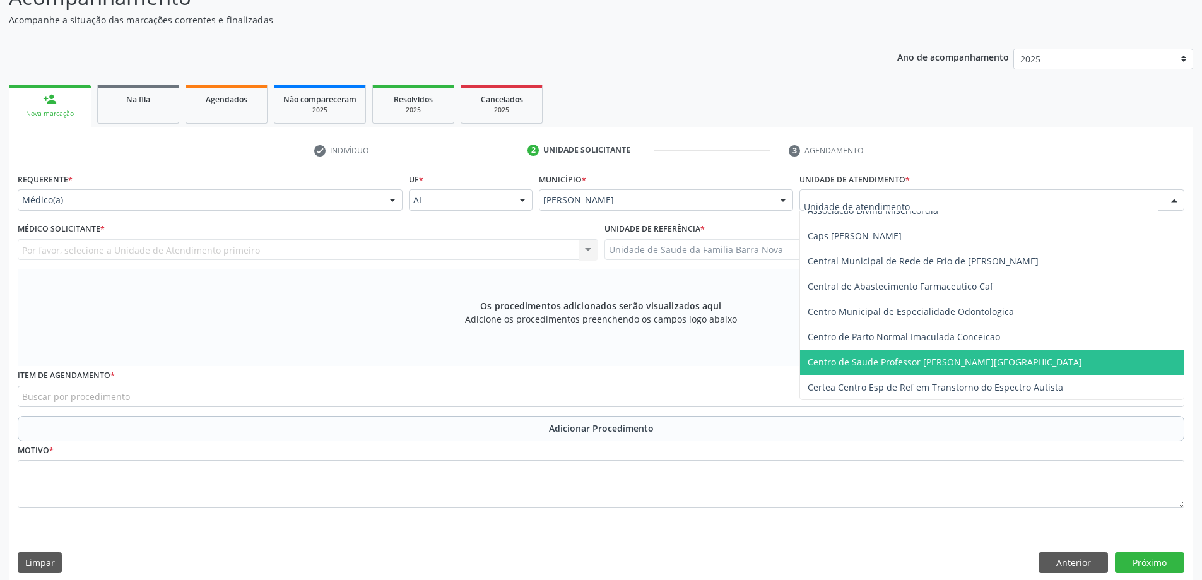
click at [874, 363] on span "Centro de Saude Professor [PERSON_NAME][GEOGRAPHIC_DATA]" at bounding box center [944, 362] width 274 height 12
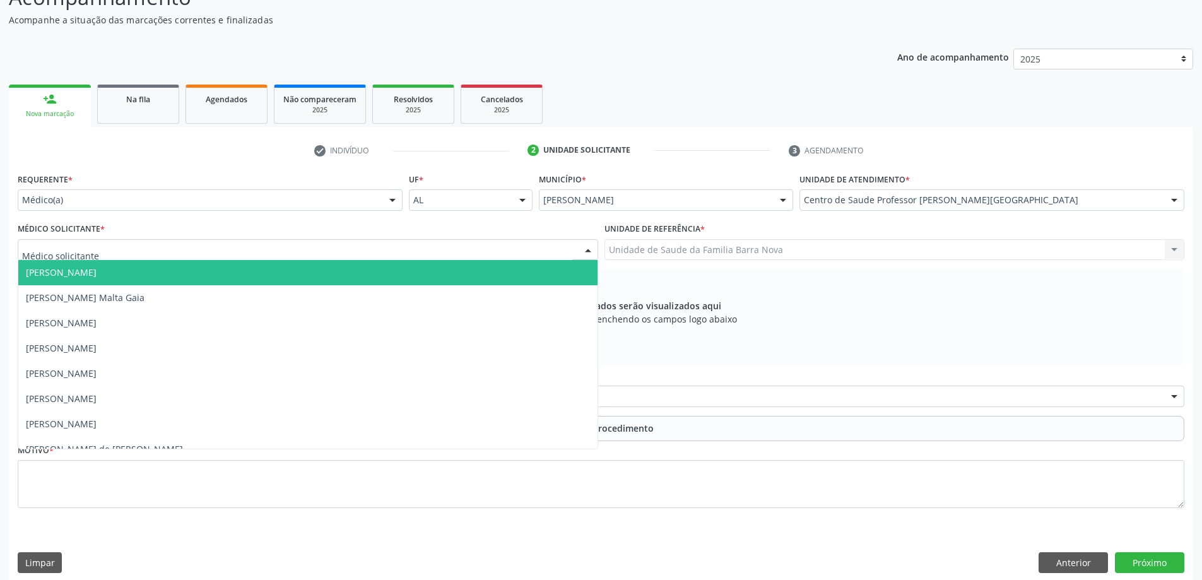
click at [227, 247] on div at bounding box center [308, 249] width 580 height 21
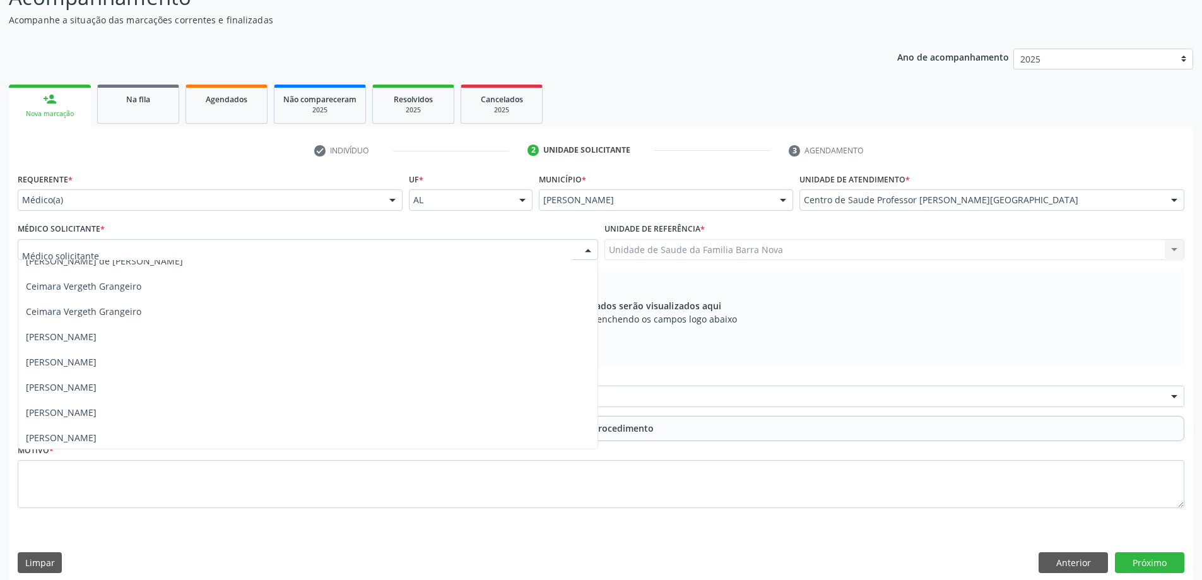
scroll to position [189, 0]
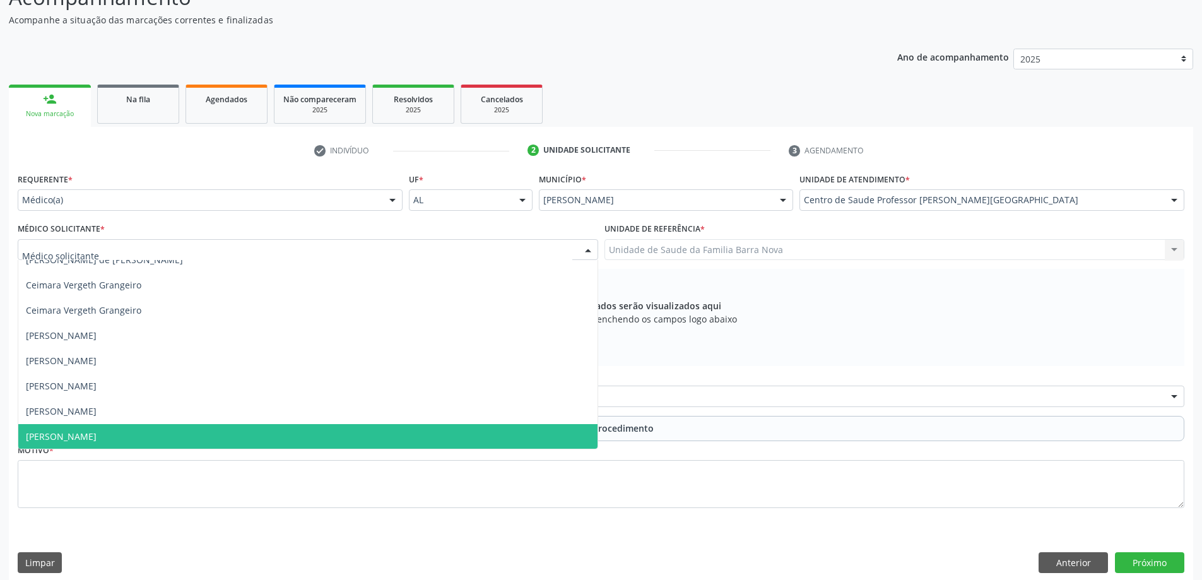
click at [207, 440] on span "[PERSON_NAME]" at bounding box center [307, 436] width 579 height 25
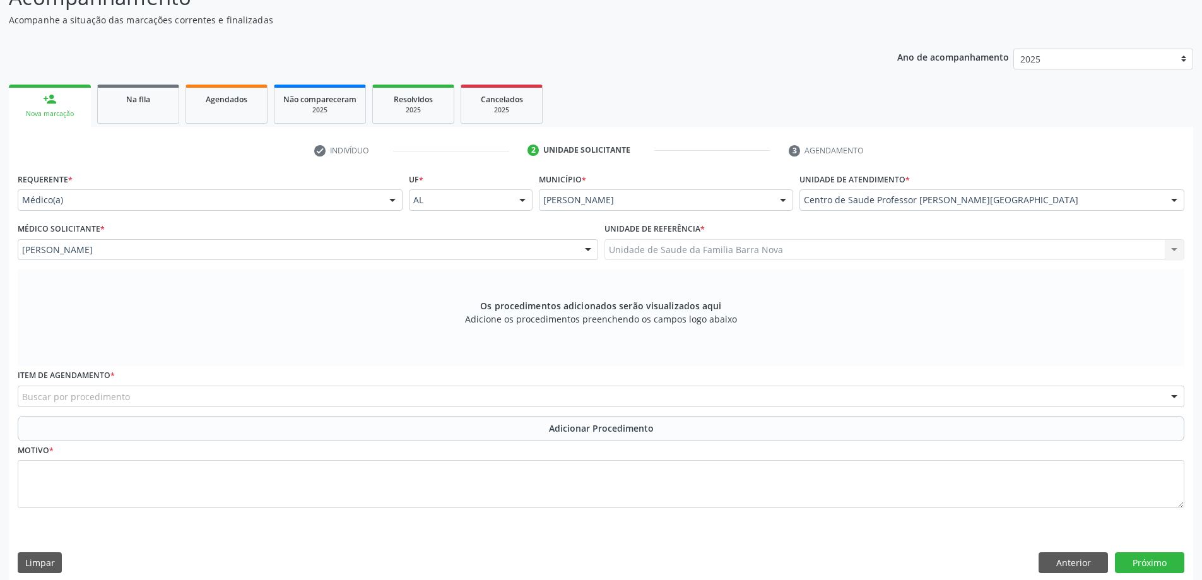
click at [423, 394] on div "Buscar por procedimento" at bounding box center [601, 395] width 1166 height 21
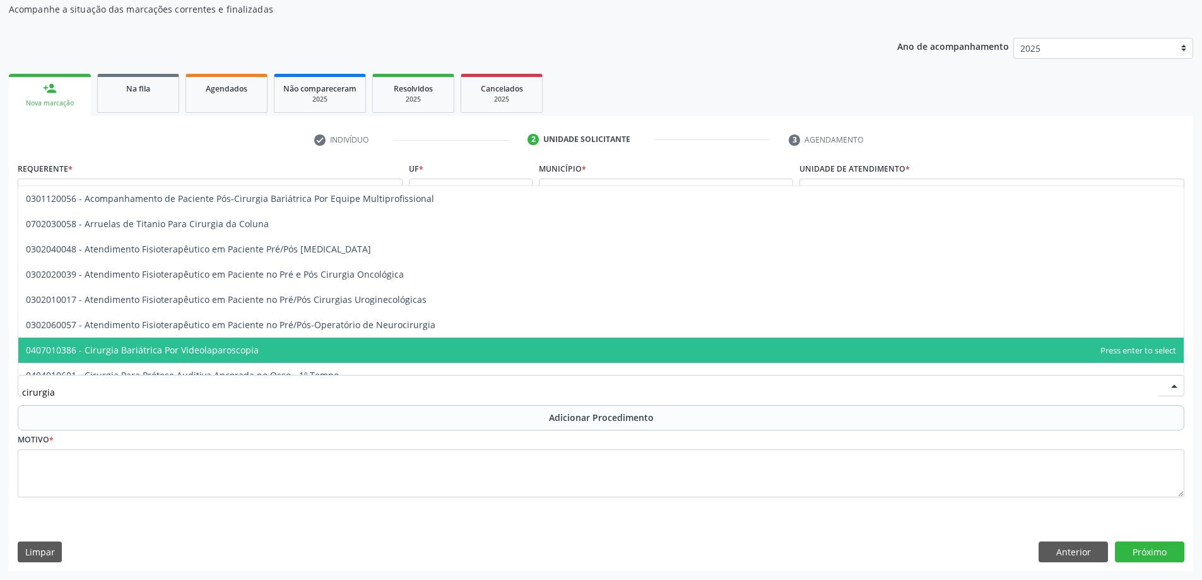
scroll to position [0, 0]
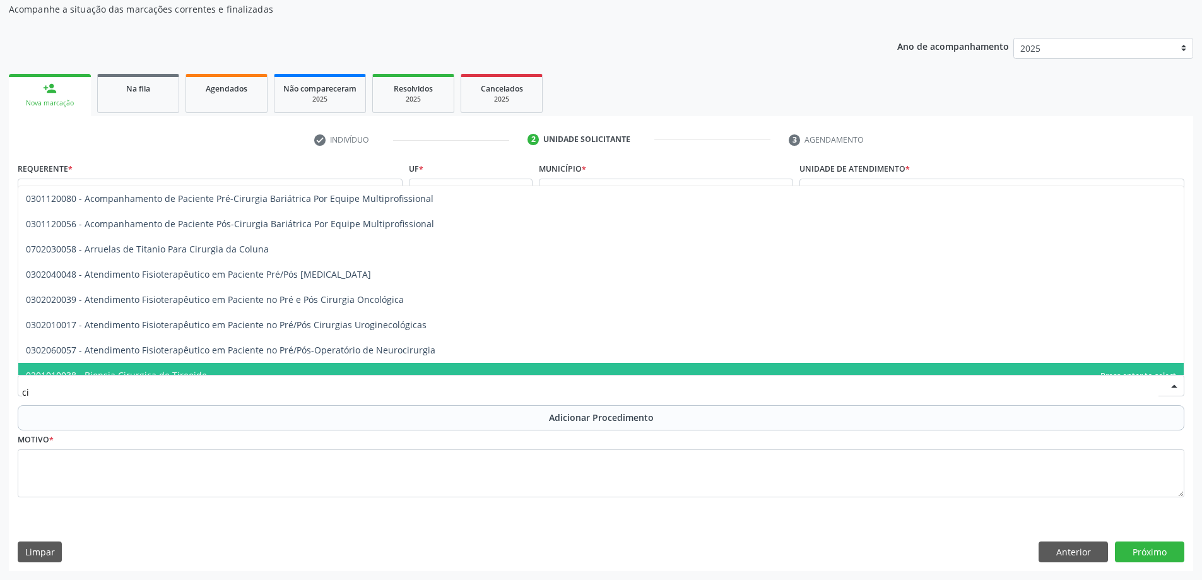
type input "c"
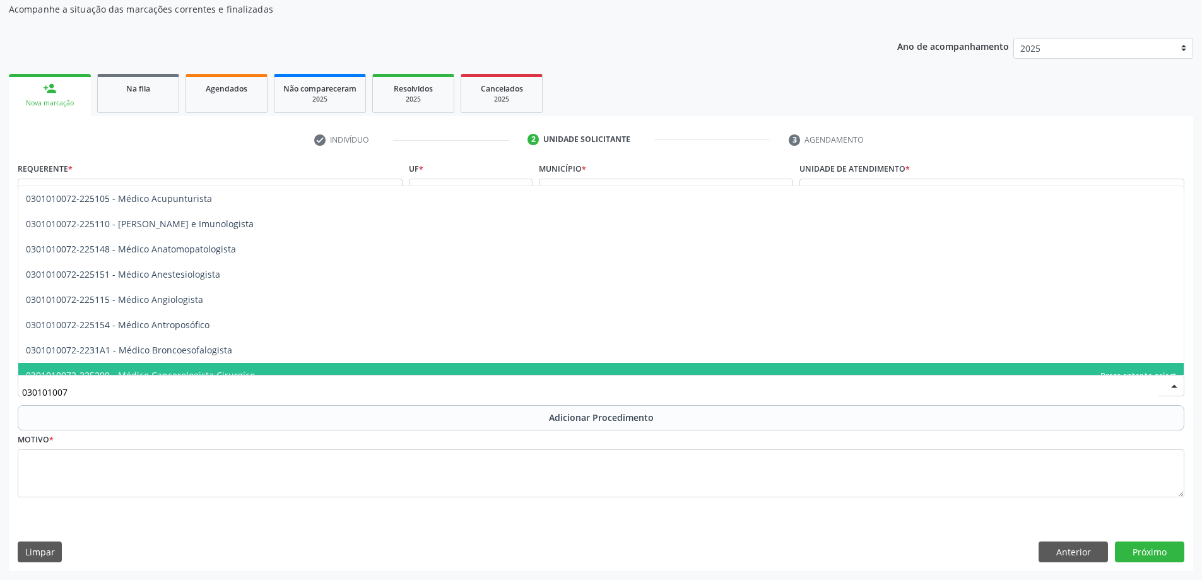
type input "0301010072"
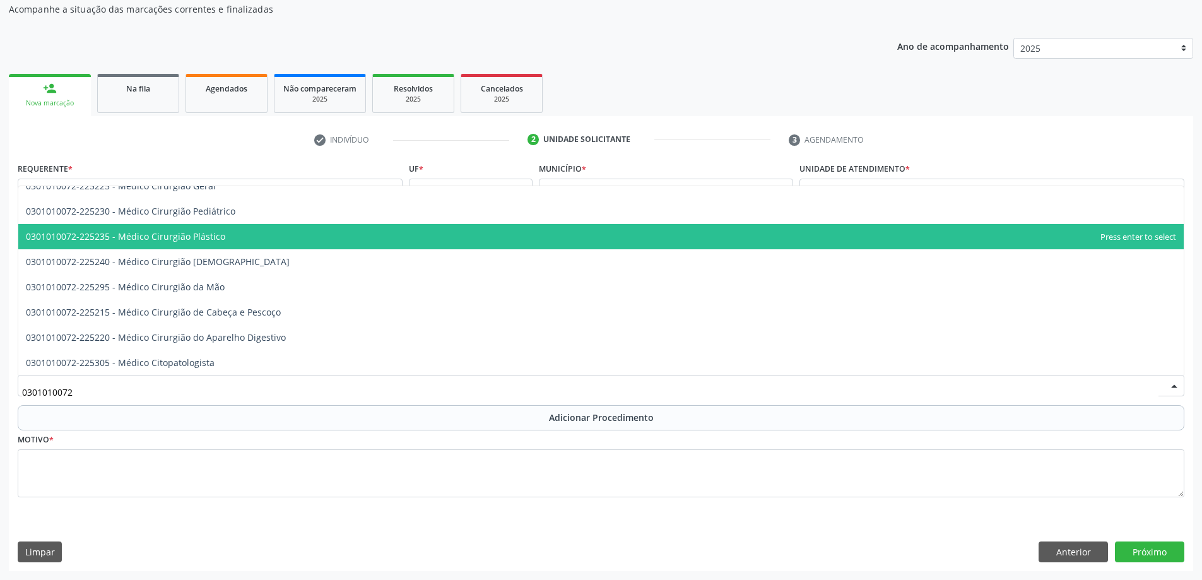
scroll to position [252, 0]
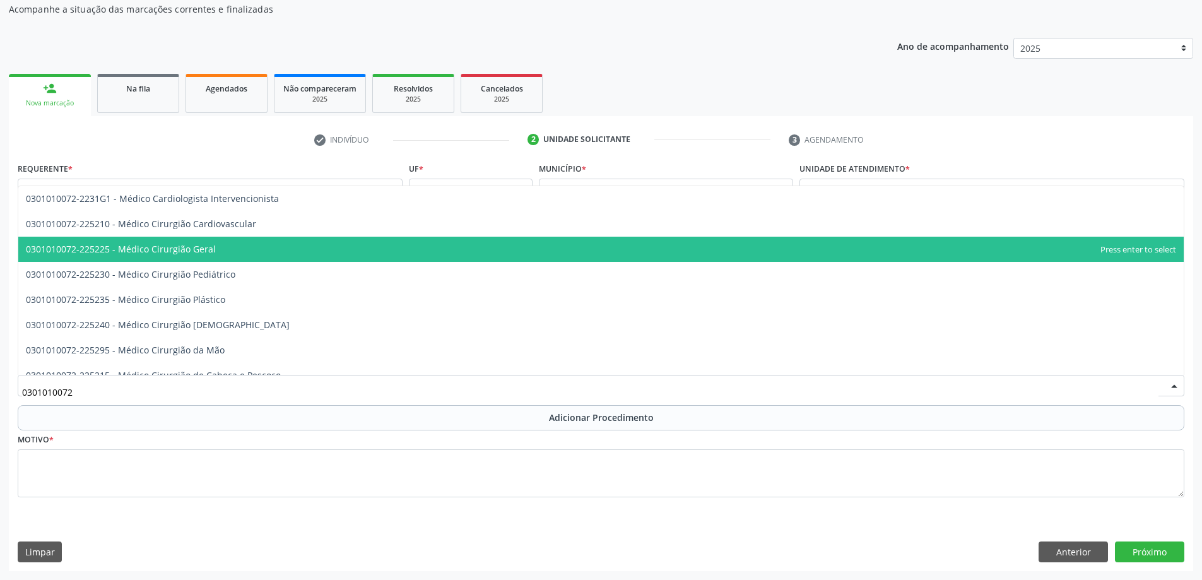
click at [196, 250] on span "0301010072-225225 - Médico Cirurgião Geral" at bounding box center [121, 249] width 190 height 12
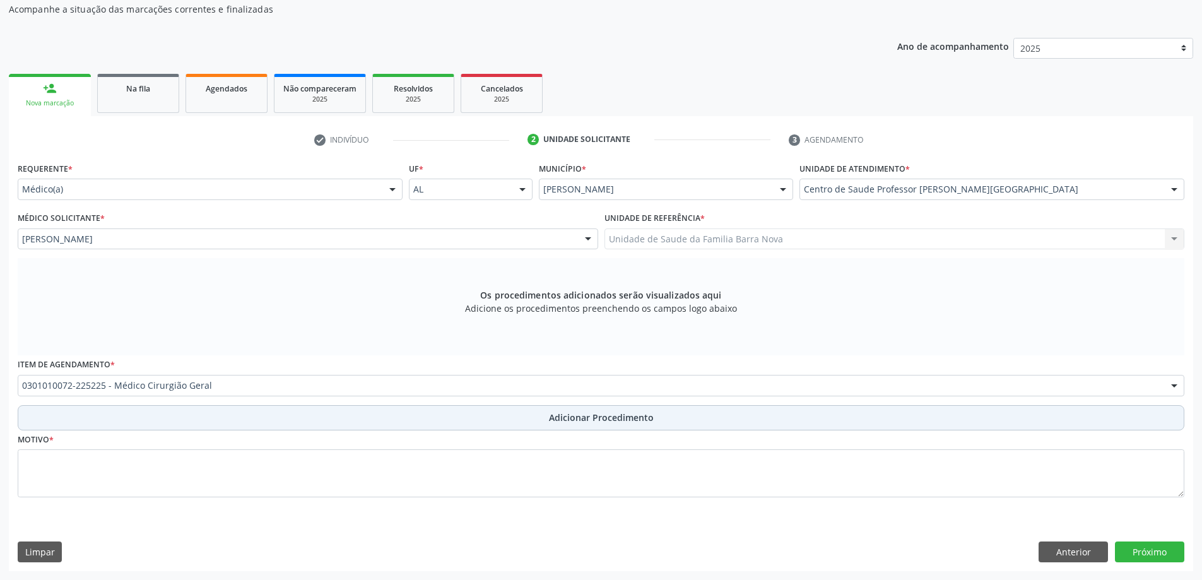
click at [605, 418] on span "Adicionar Procedimento" at bounding box center [601, 417] width 105 height 13
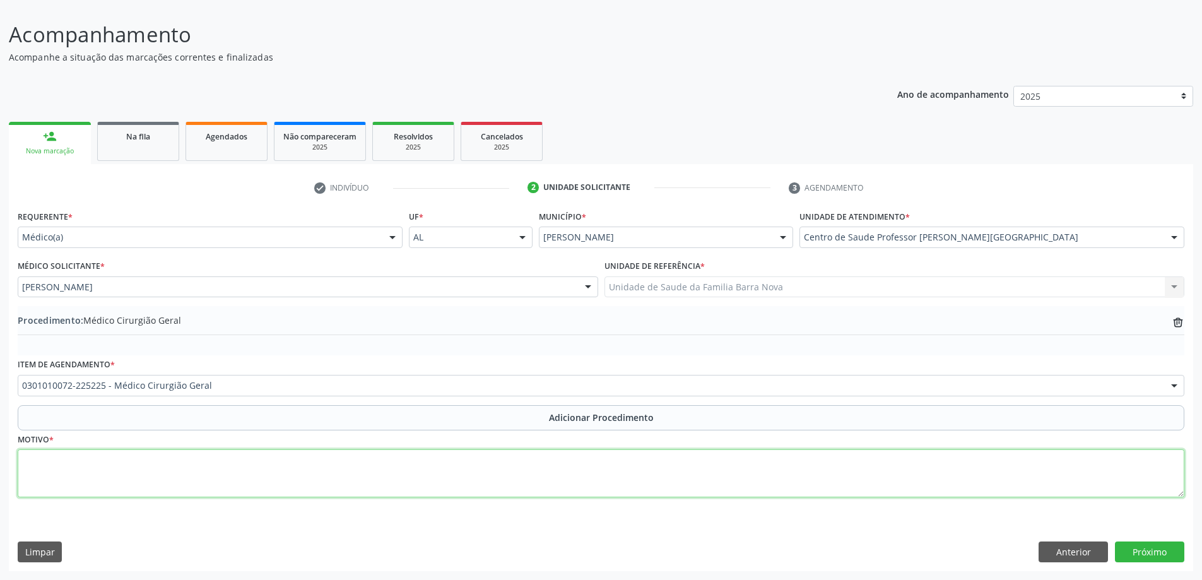
click at [197, 455] on textarea at bounding box center [601, 473] width 1166 height 48
type textarea "E"
paste textarea "exérese de CBC"
click at [158, 476] on textarea "exérese de CBC pele." at bounding box center [601, 473] width 1166 height 48
type textarea "exérese de CBC pele. Pequena cirurgia."
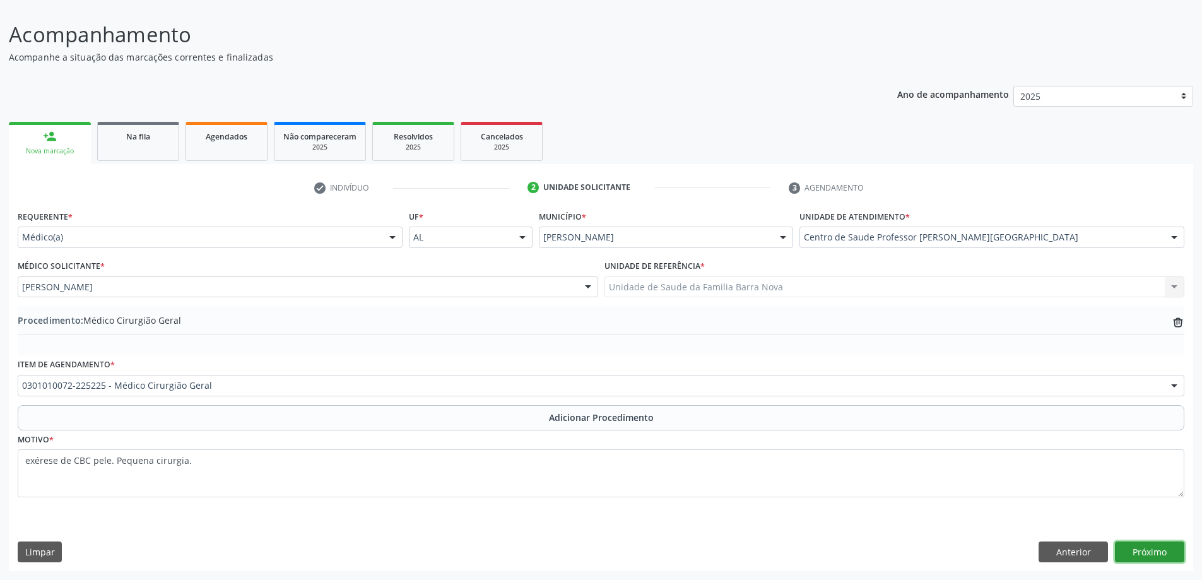
click at [1154, 546] on button "Próximo" at bounding box center [1149, 551] width 69 height 21
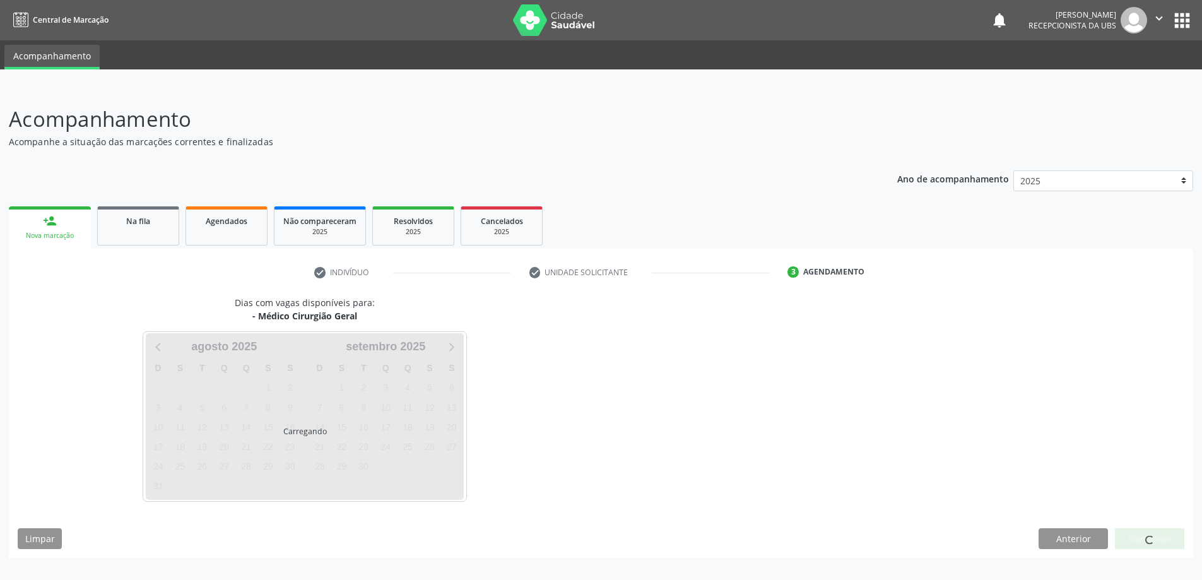
scroll to position [0, 0]
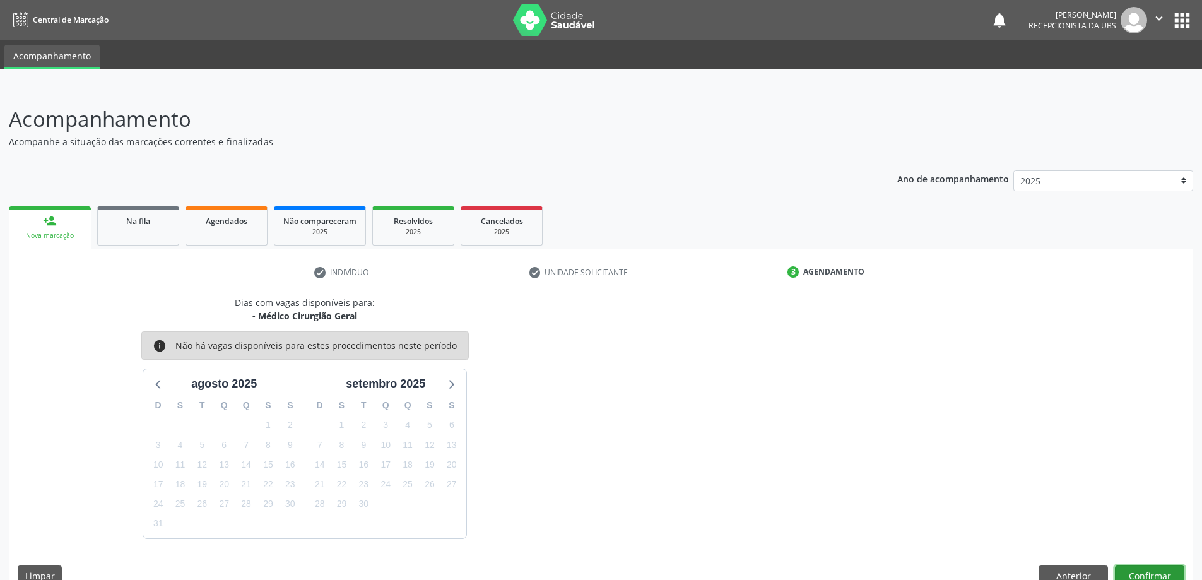
click at [1149, 571] on button "Confirmar" at bounding box center [1149, 575] width 69 height 21
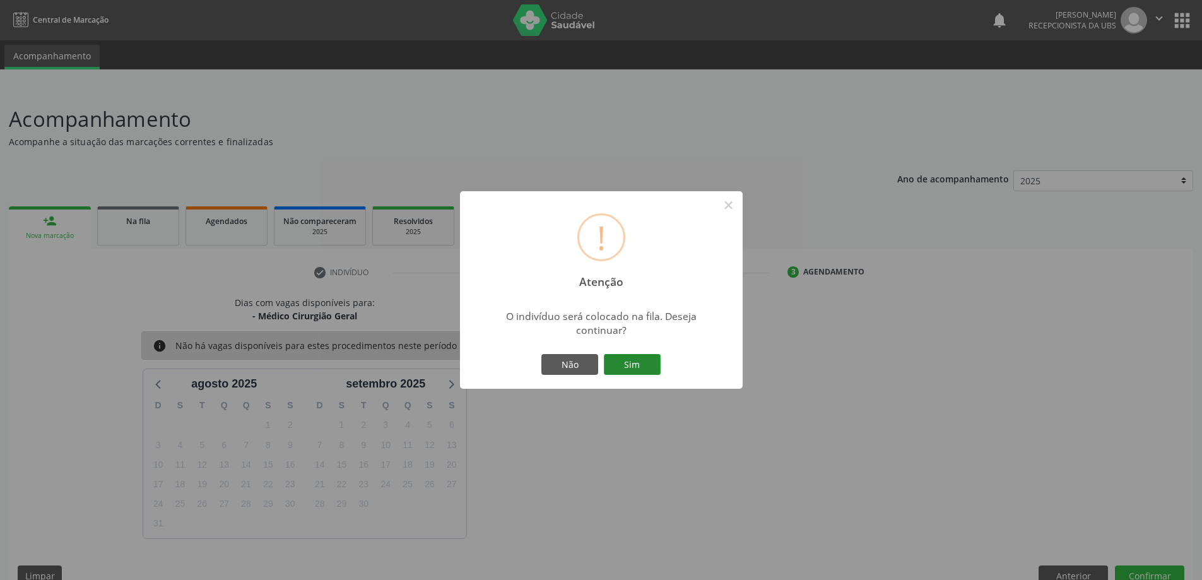
click at [632, 361] on button "Sim" at bounding box center [632, 364] width 57 height 21
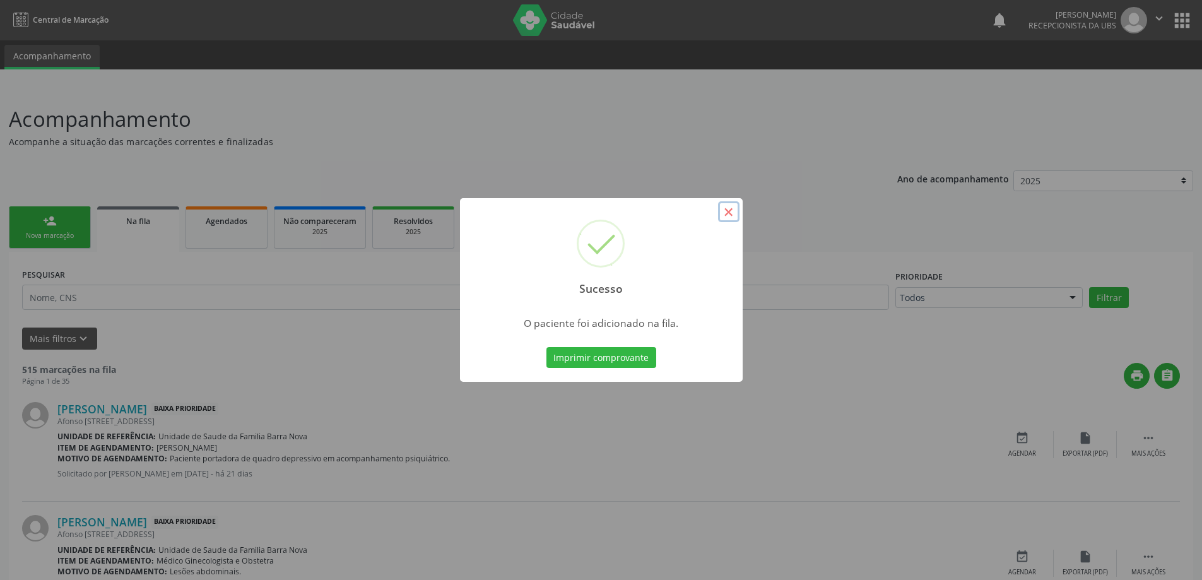
click at [730, 213] on button "×" at bounding box center [728, 211] width 21 height 21
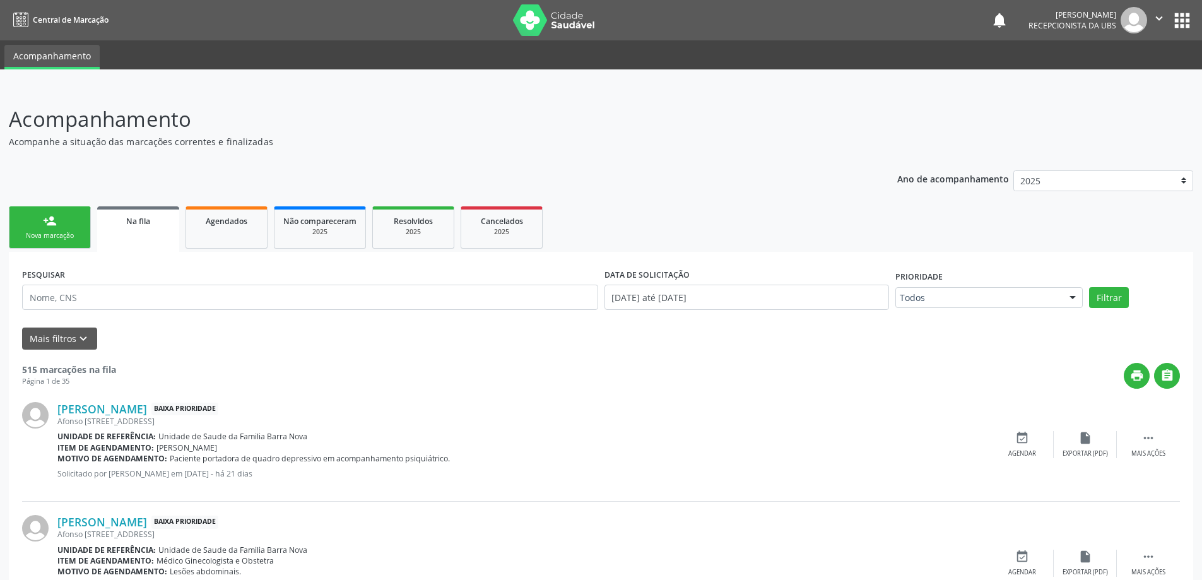
click at [55, 228] on link "person_add Nova marcação" at bounding box center [50, 227] width 82 height 42
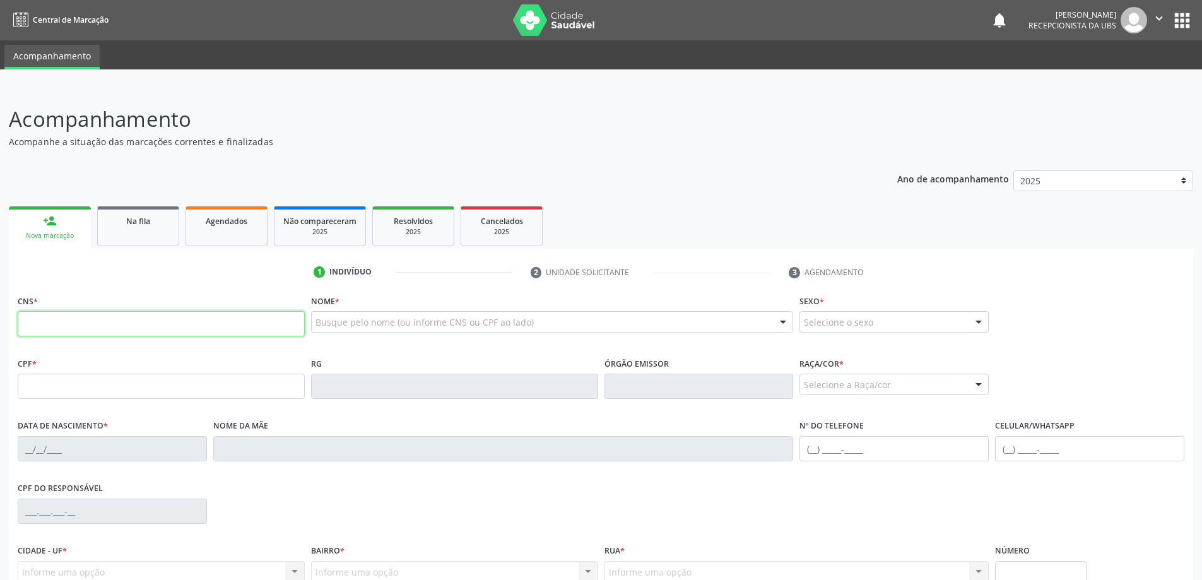
click at [97, 327] on input "text" at bounding box center [161, 323] width 287 height 25
type input "700 0012 0755 5309"
type input "325.640.074-49"
type input "0[DATE]"
type input "[PERSON_NAME]"
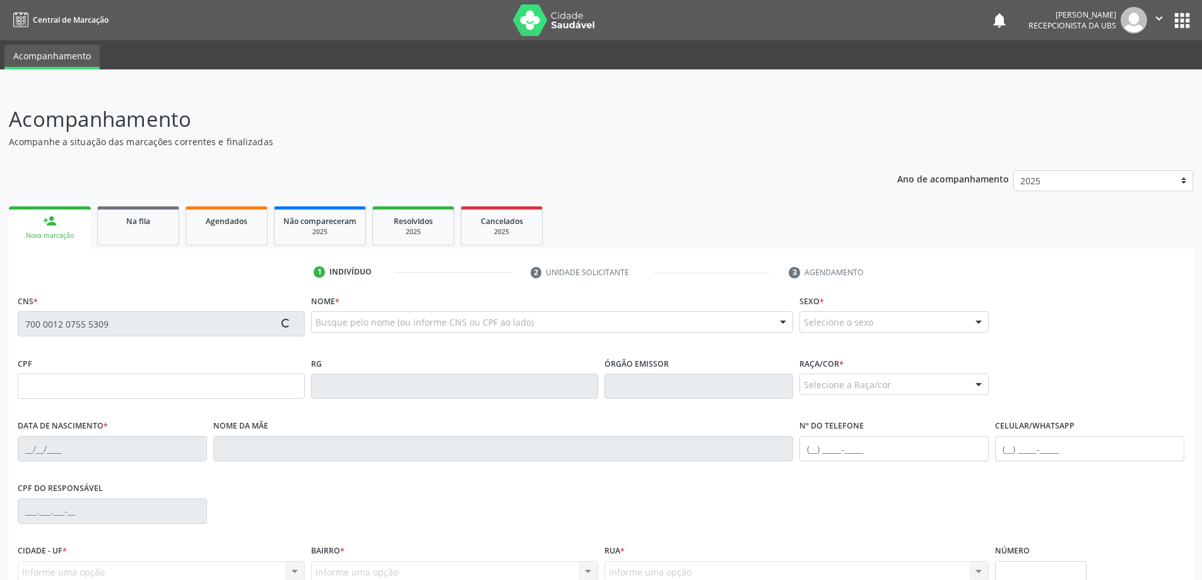
type input "[PHONE_NUMBER]"
type input "33"
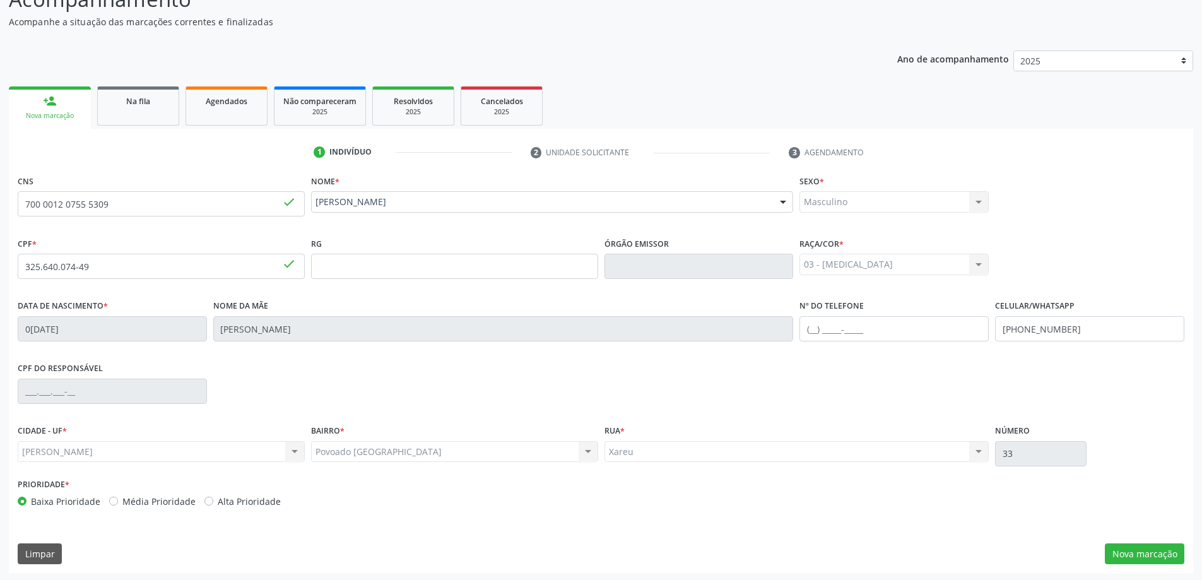
scroll to position [122, 0]
click at [1149, 552] on button "Nova marcação" at bounding box center [1144, 551] width 79 height 21
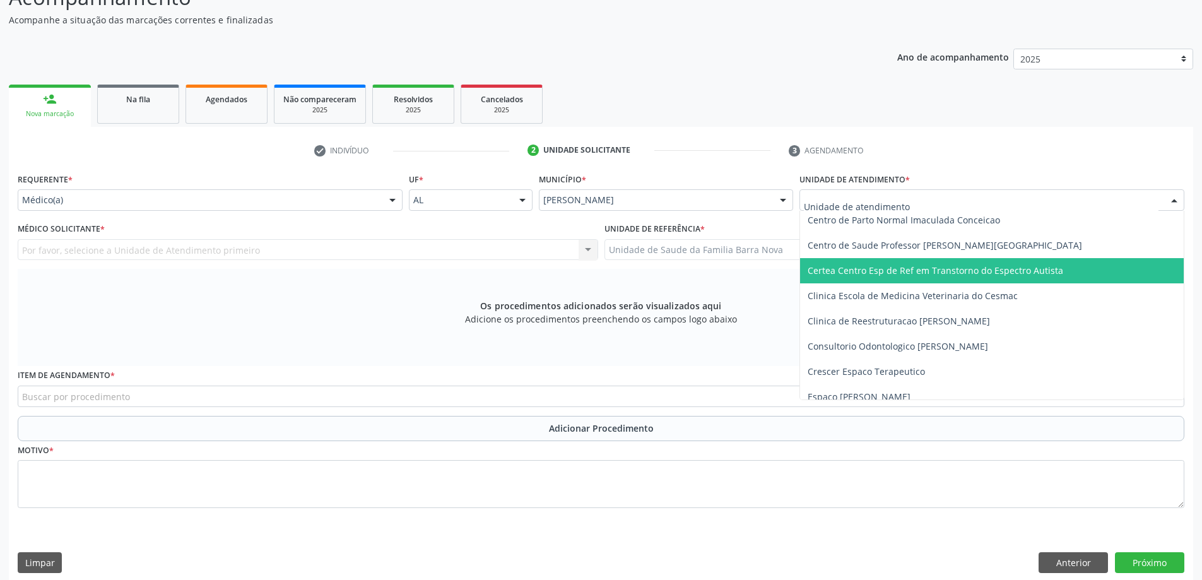
scroll to position [189, 0]
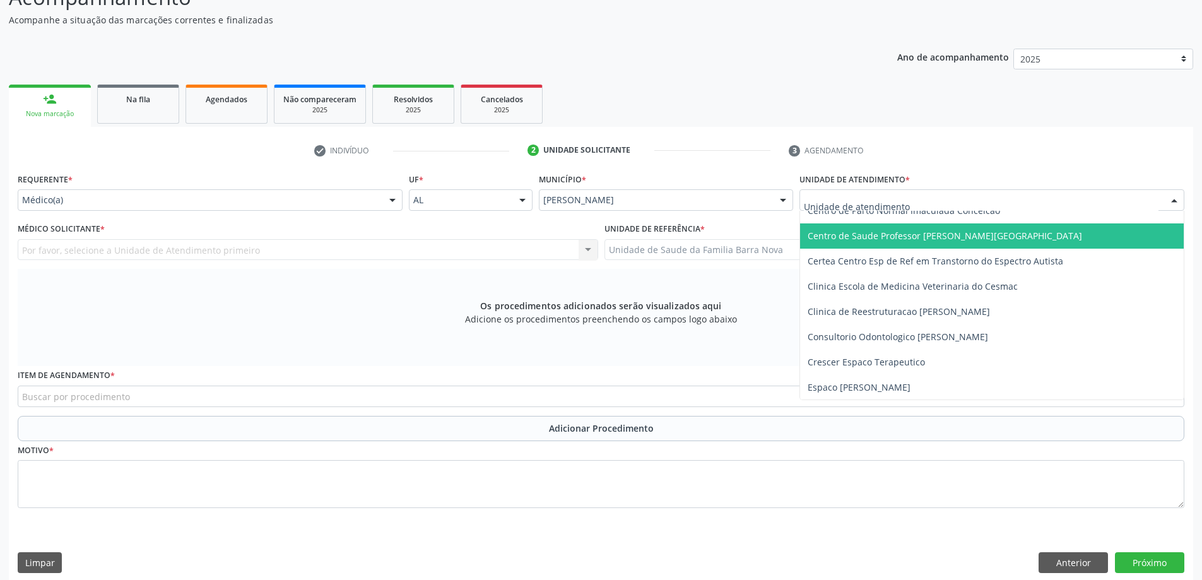
click at [912, 242] on span "Centro de Saude Professor [PERSON_NAME][GEOGRAPHIC_DATA]" at bounding box center [992, 235] width 384 height 25
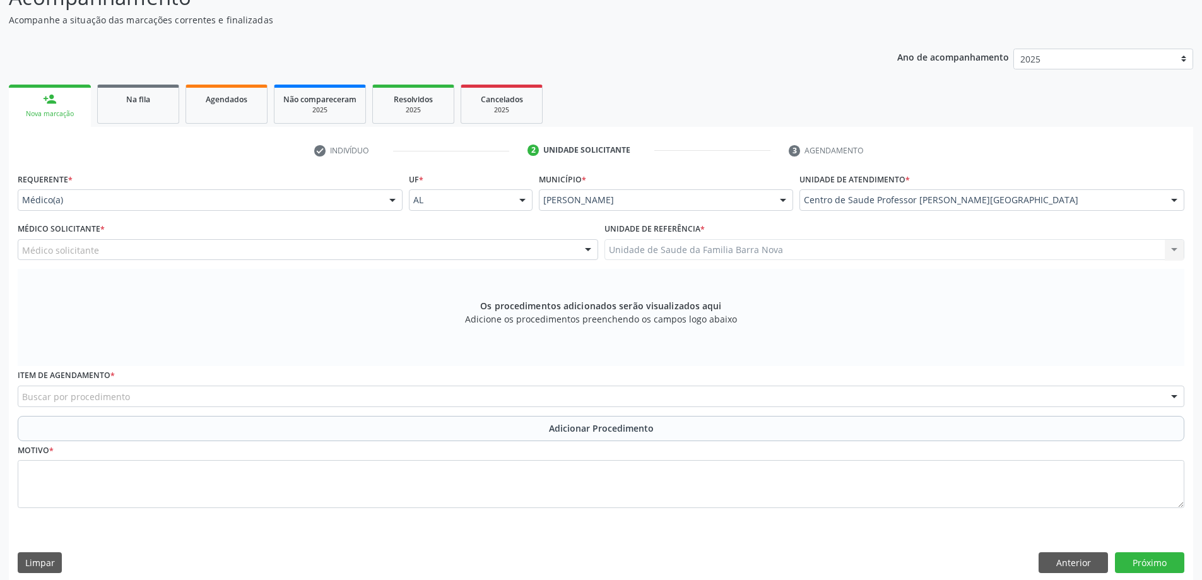
click at [482, 260] on div "Médico solicitante [PERSON_NAME] [PERSON_NAME] Malta [PERSON_NAME] [PERSON_NAME…" at bounding box center [308, 249] width 580 height 21
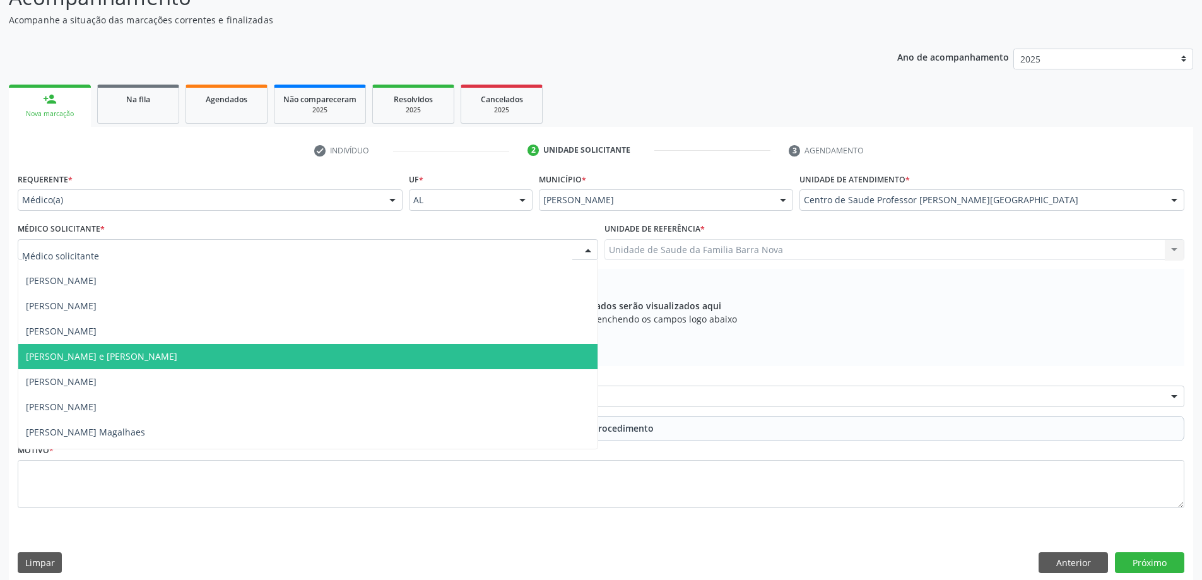
scroll to position [820, 0]
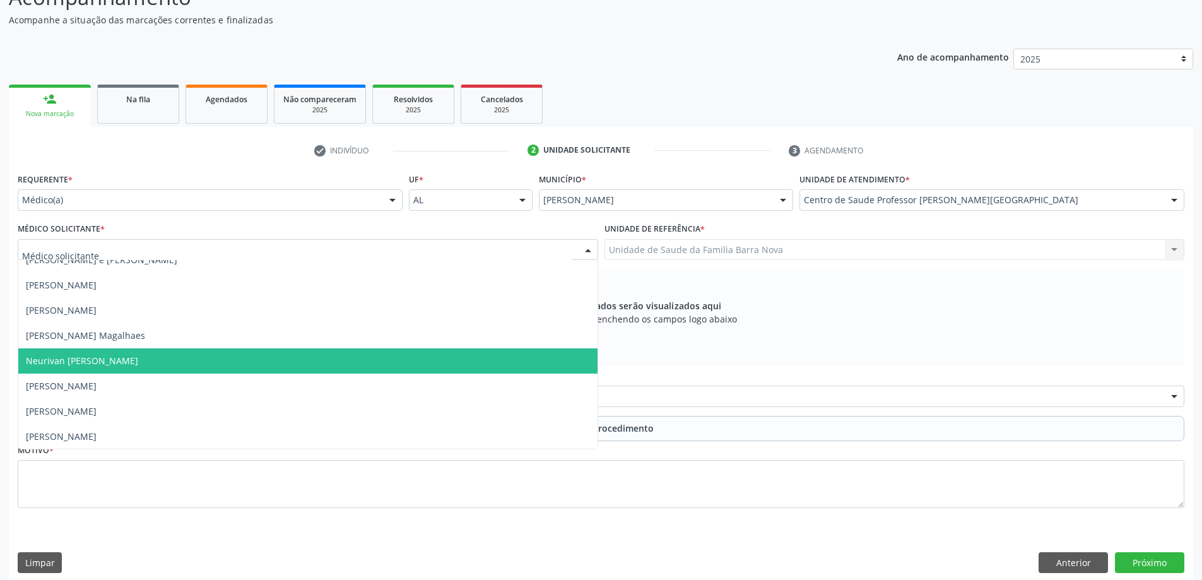
click at [356, 370] on span "Neurivan [PERSON_NAME]" at bounding box center [307, 360] width 579 height 25
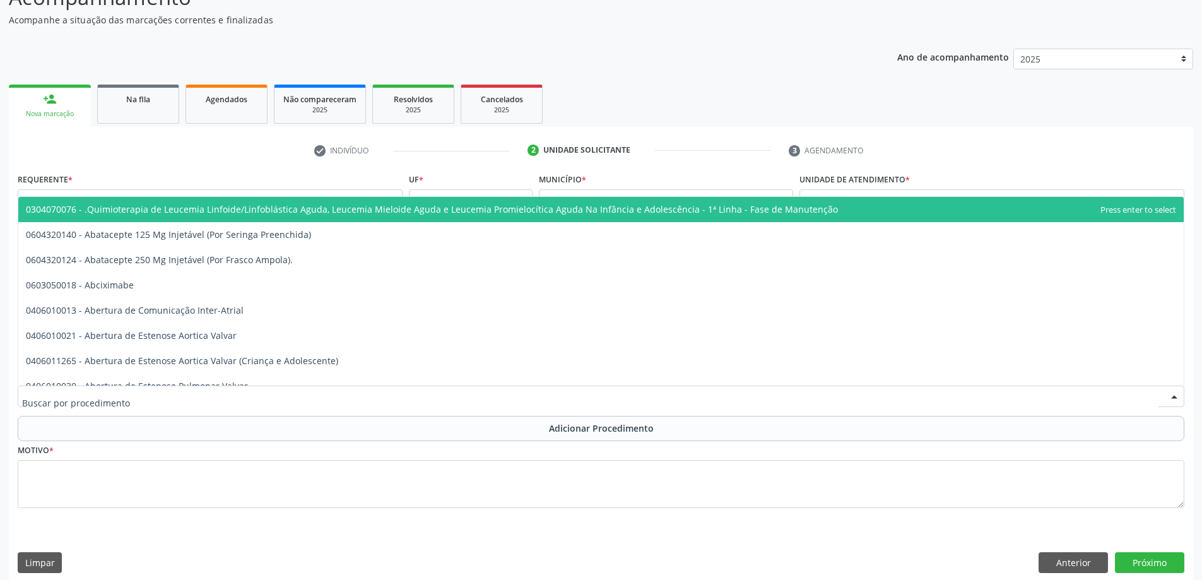
click at [455, 394] on div at bounding box center [601, 395] width 1166 height 21
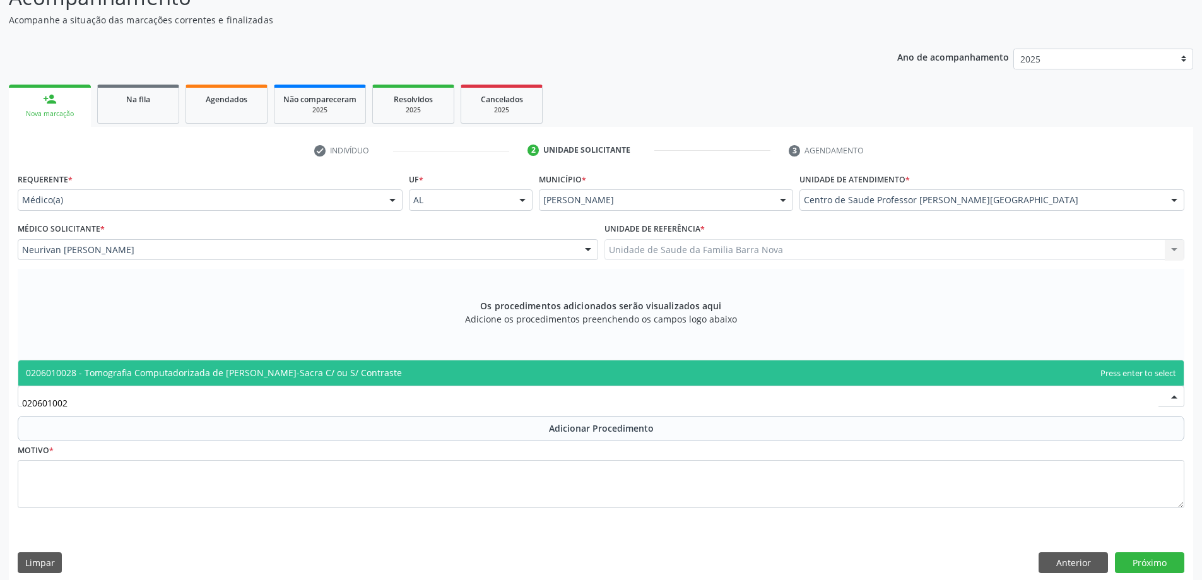
type input "0206010028"
click at [415, 372] on span "0206010028 - Tomografia Computadorizada de [PERSON_NAME]-Sacra C/ ou S/ Contras…" at bounding box center [600, 372] width 1165 height 25
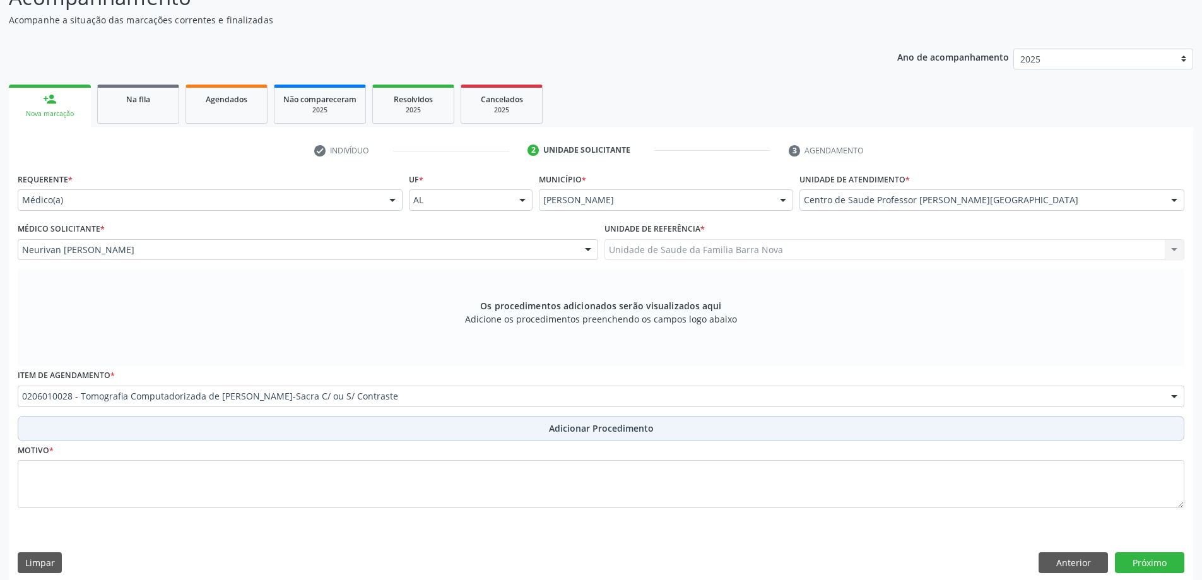
click at [451, 431] on button "Adicionar Procedimento" at bounding box center [601, 428] width 1166 height 25
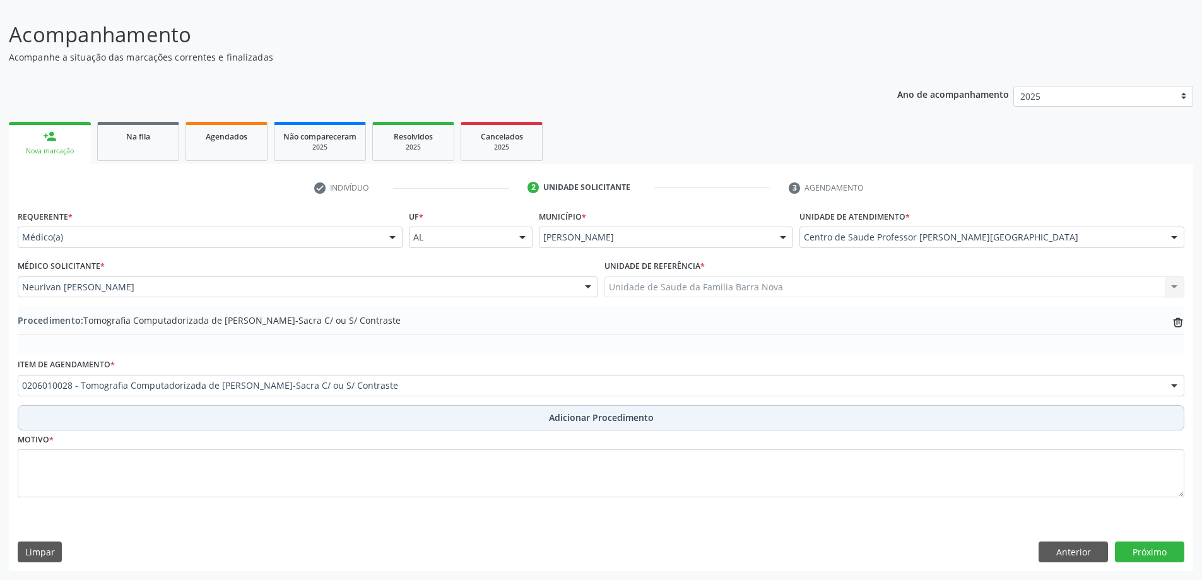
scroll to position [85, 0]
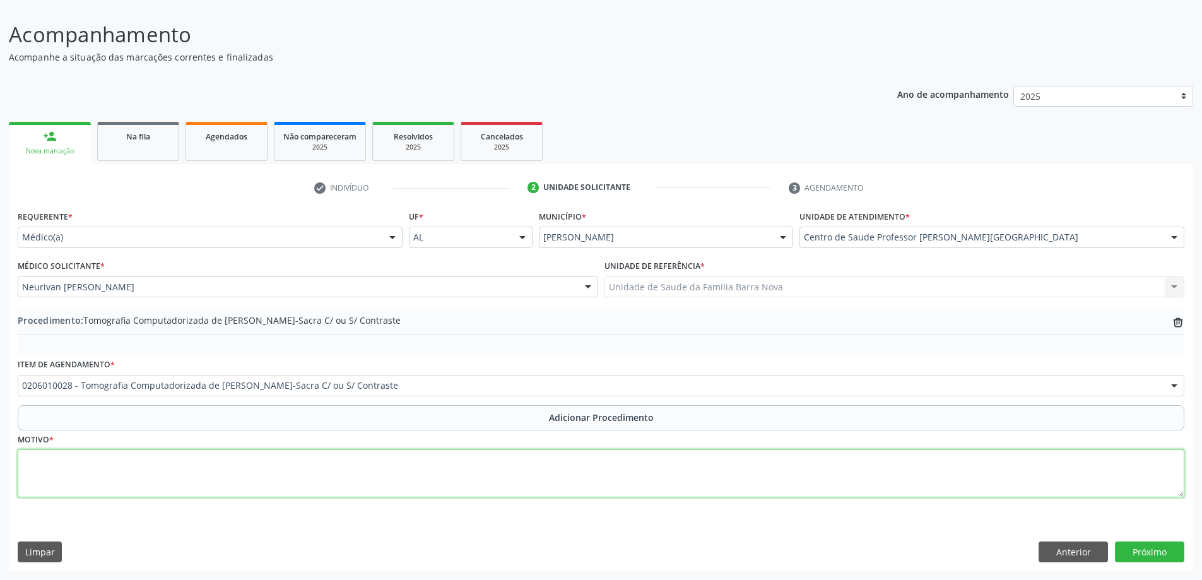
click at [208, 470] on textarea at bounding box center [601, 473] width 1166 height 48
type textarea "Doe em coluna lombar."
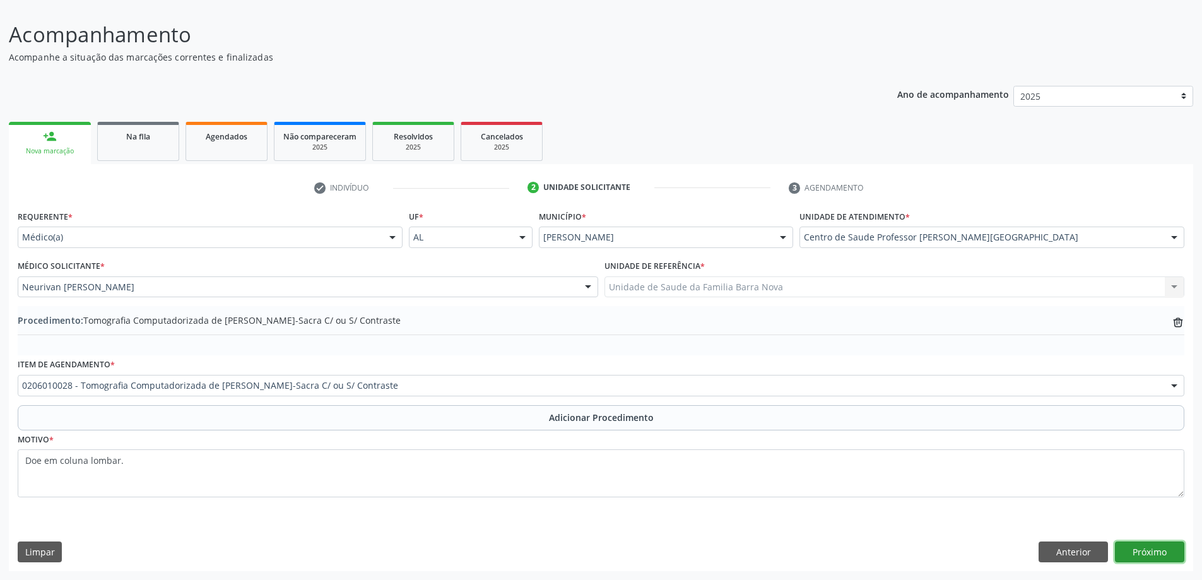
click at [1136, 549] on button "Próximo" at bounding box center [1149, 551] width 69 height 21
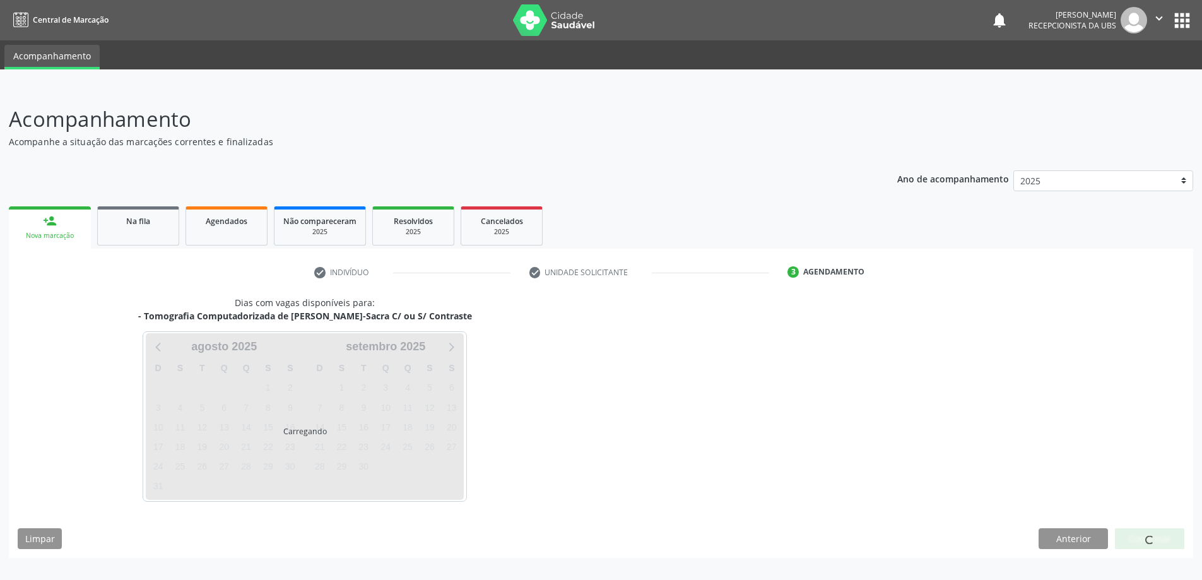
scroll to position [0, 0]
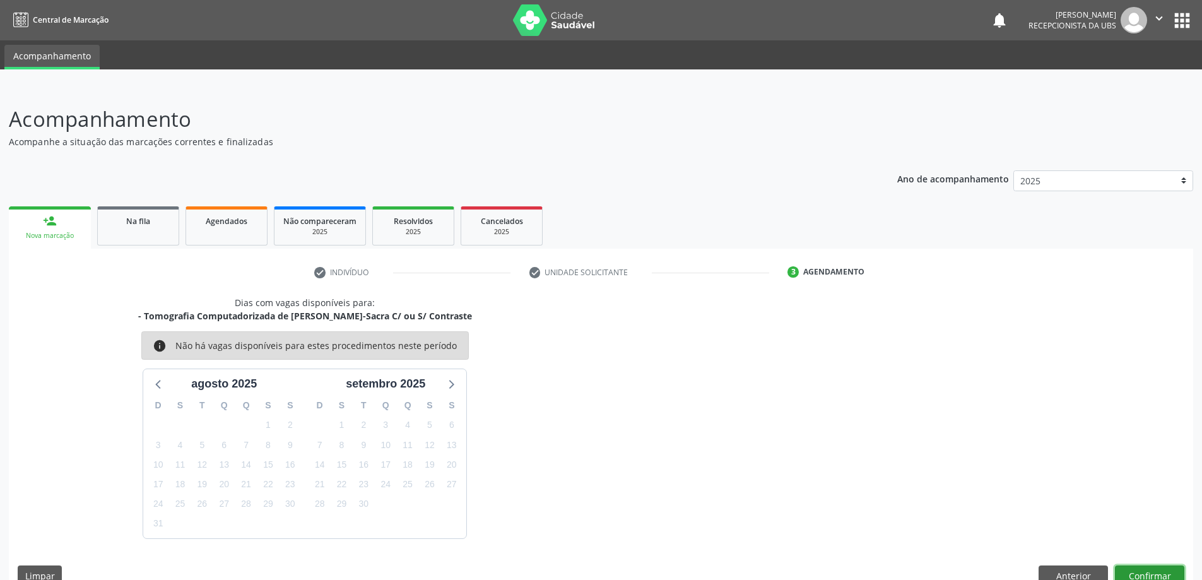
click at [1137, 571] on button "Confirmar" at bounding box center [1149, 575] width 69 height 21
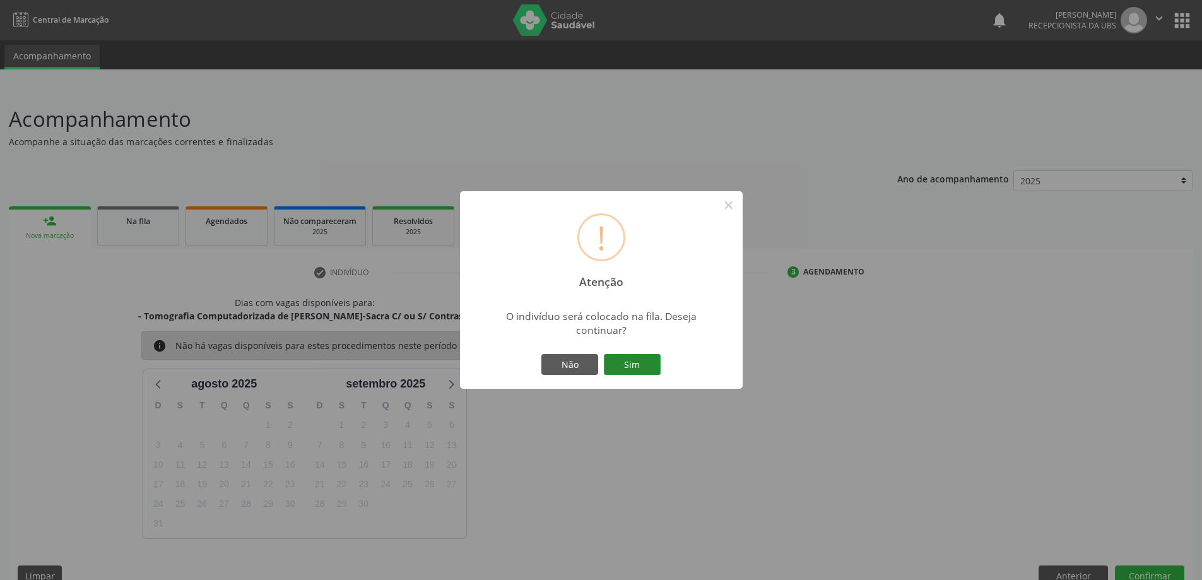
click at [643, 365] on button "Sim" at bounding box center [632, 364] width 57 height 21
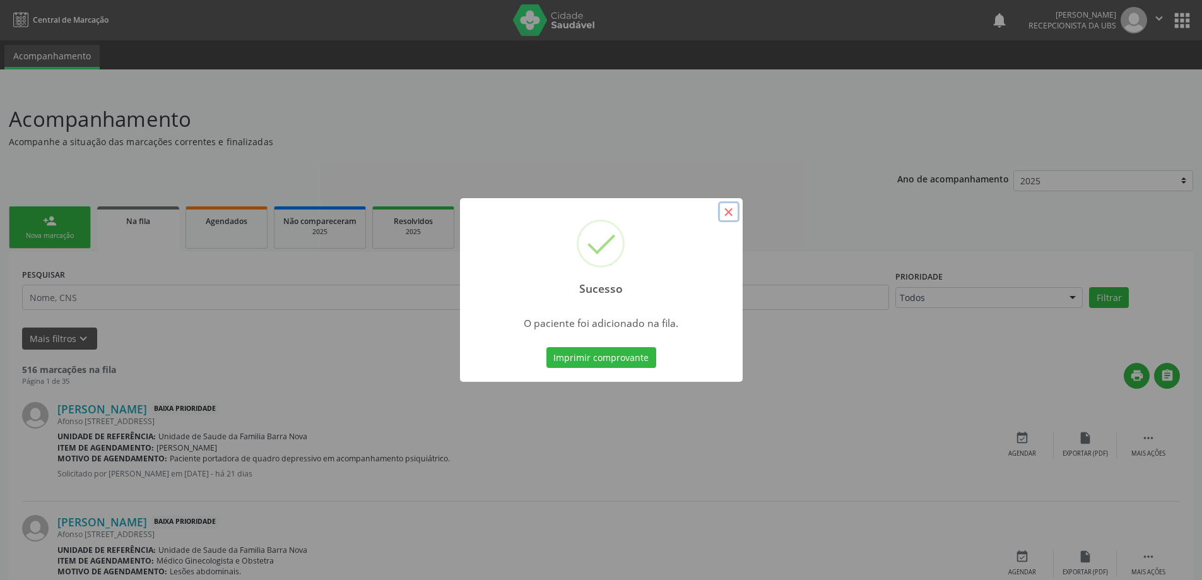
click at [727, 212] on button "×" at bounding box center [728, 211] width 21 height 21
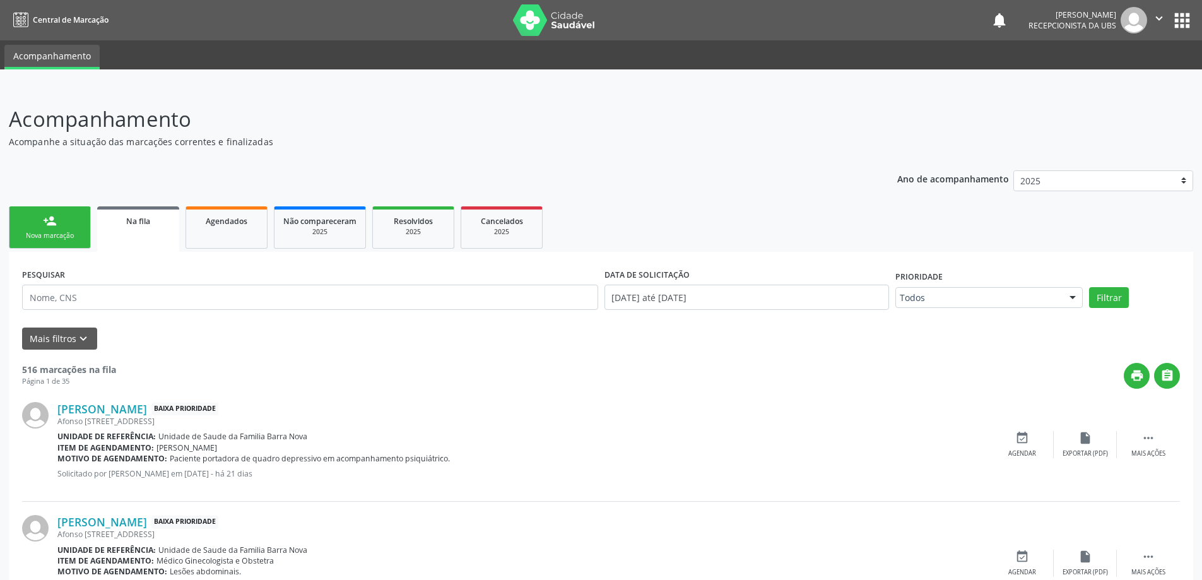
click at [61, 229] on link "person_add Nova marcação" at bounding box center [50, 227] width 82 height 42
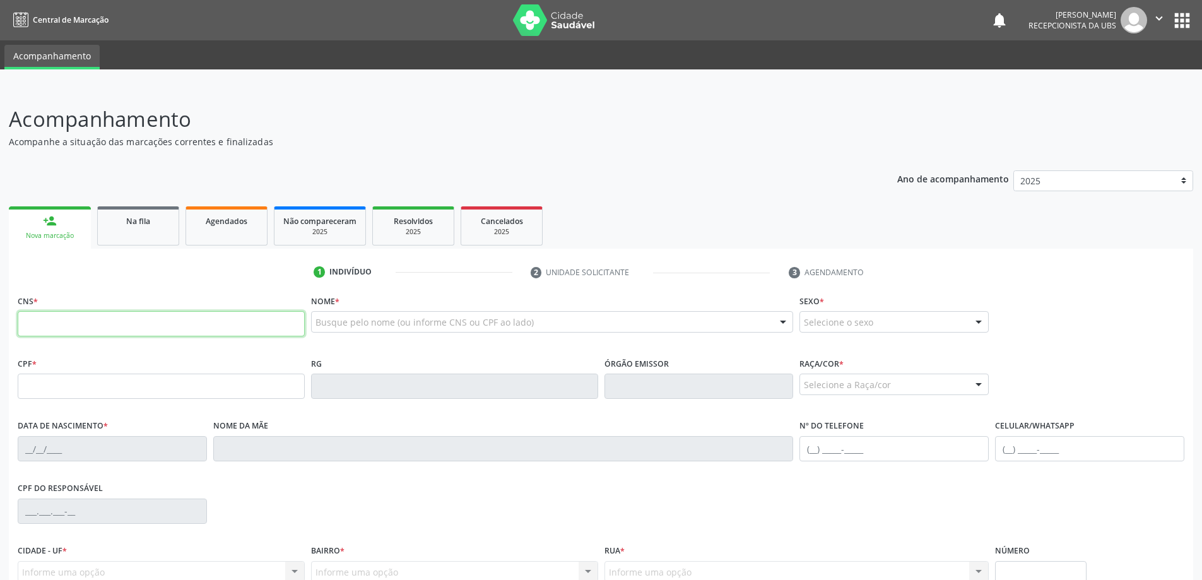
click at [64, 322] on input "text" at bounding box center [161, 323] width 287 height 25
type input "706 4026 8375 0188"
type input "151.850.104-44"
type input "27[DATE]"
type input "[PERSON_NAME]"
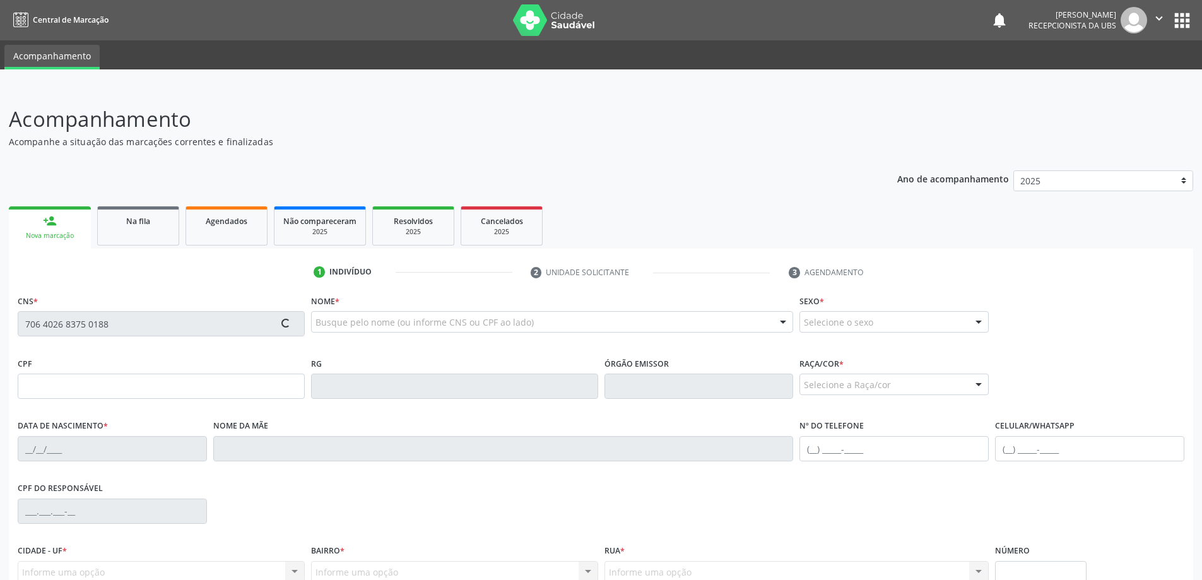
type input "[PHONE_NUMBER]"
type input "141"
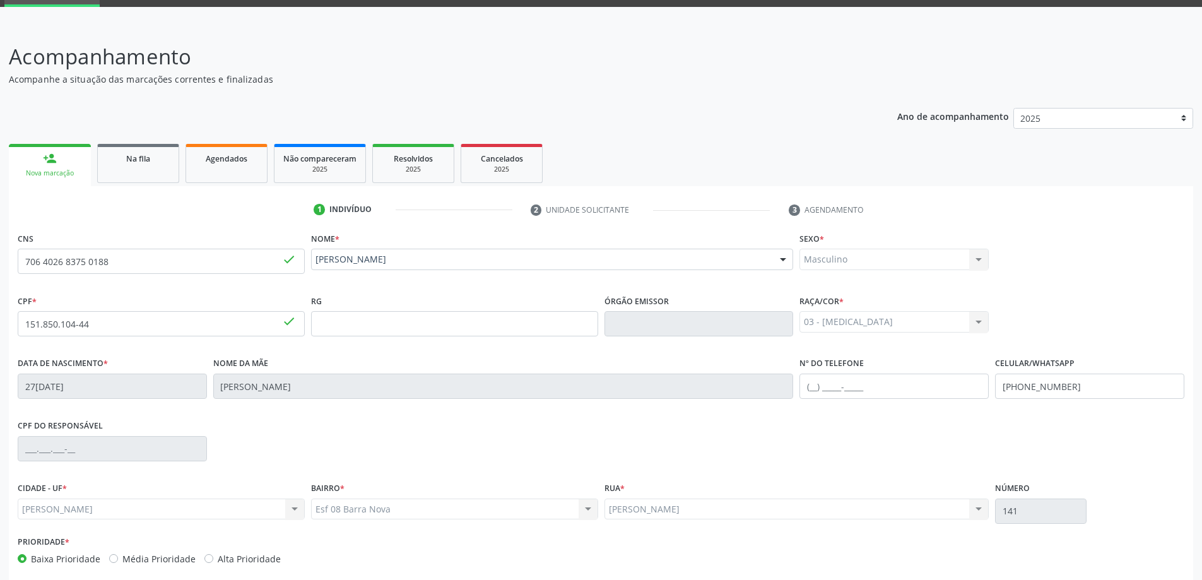
scroll to position [122, 0]
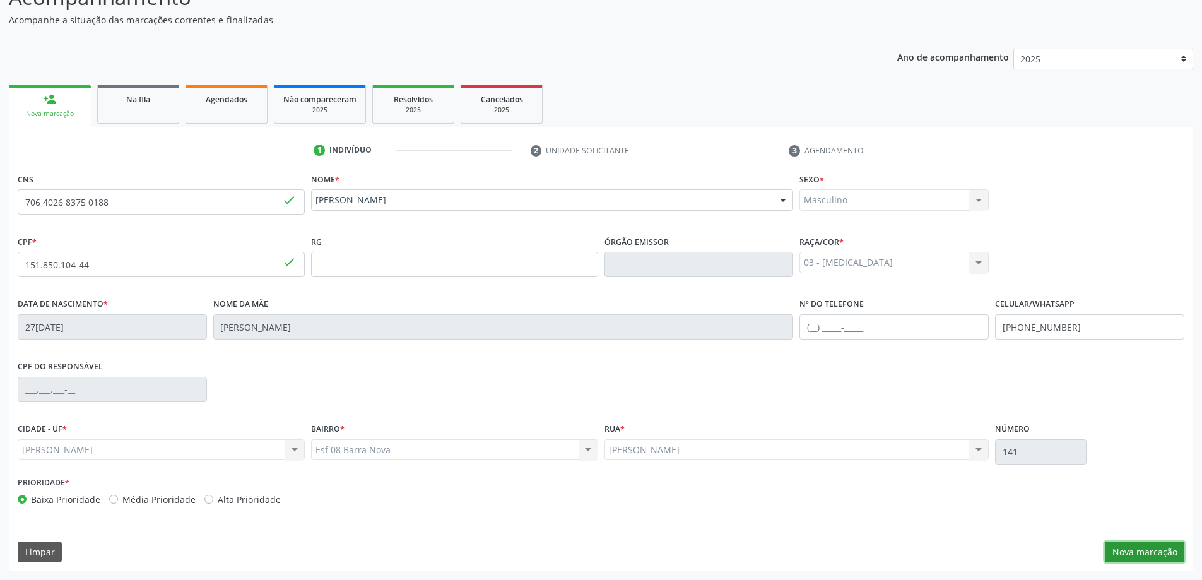
click at [1128, 551] on button "Nova marcação" at bounding box center [1144, 551] width 79 height 21
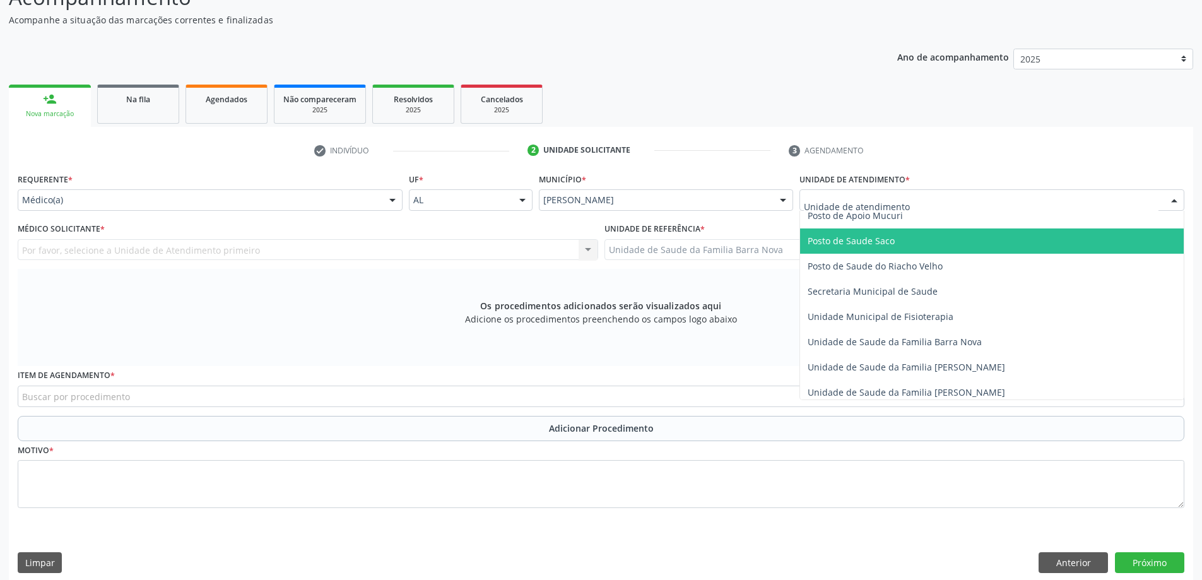
scroll to position [568, 0]
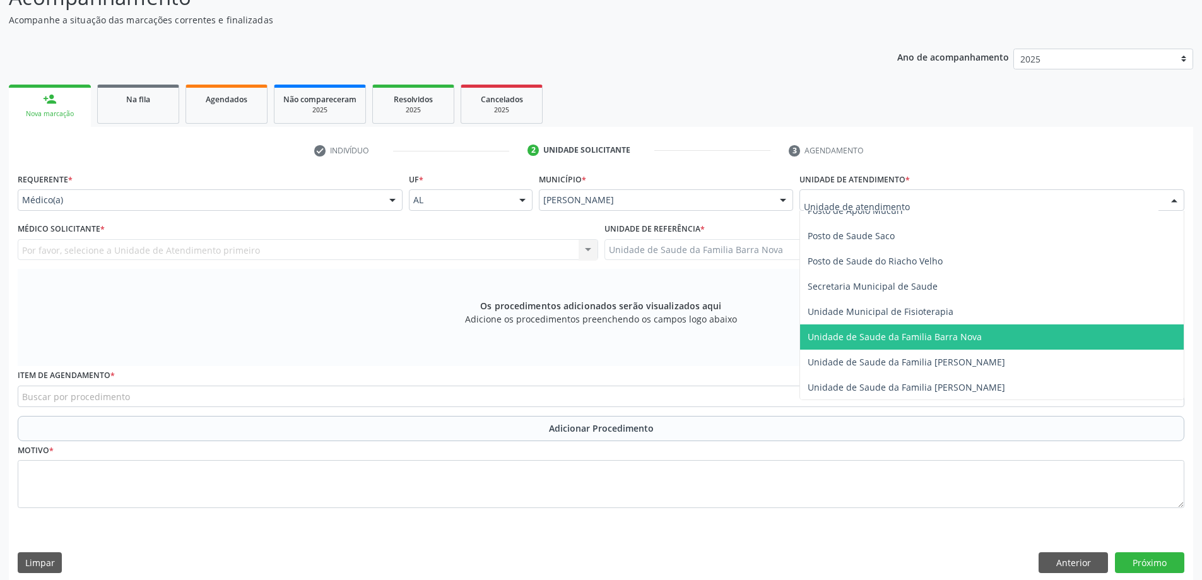
drag, startPoint x: 929, startPoint y: 341, endPoint x: 899, endPoint y: 343, distance: 30.3
click at [928, 342] on span "Unidade de Saude da Familia Barra Nova" at bounding box center [894, 337] width 174 height 12
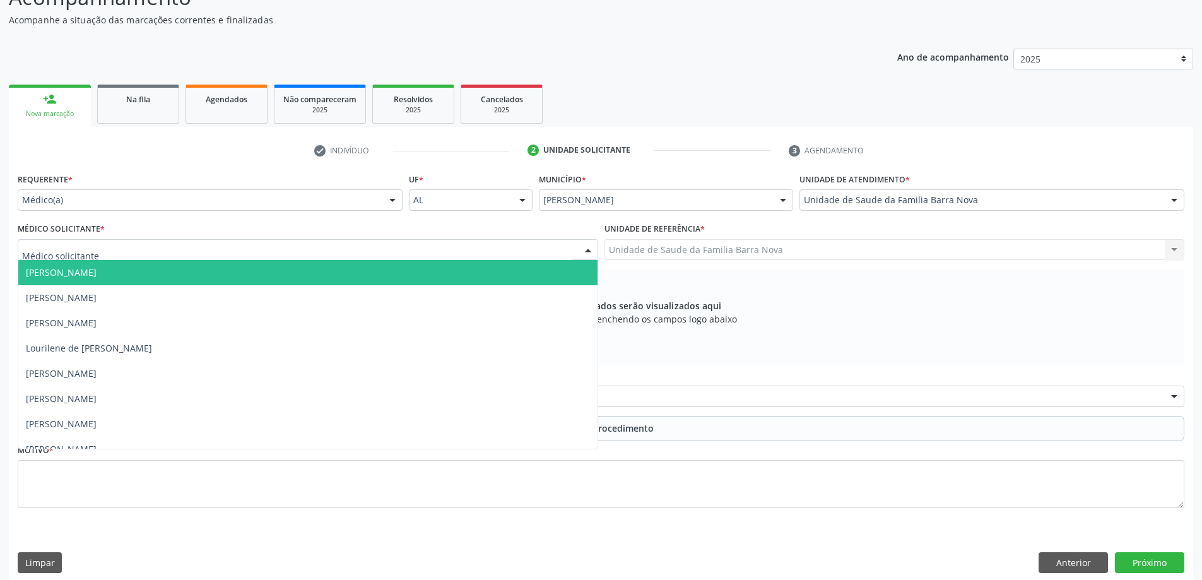
click at [208, 249] on div at bounding box center [308, 249] width 580 height 21
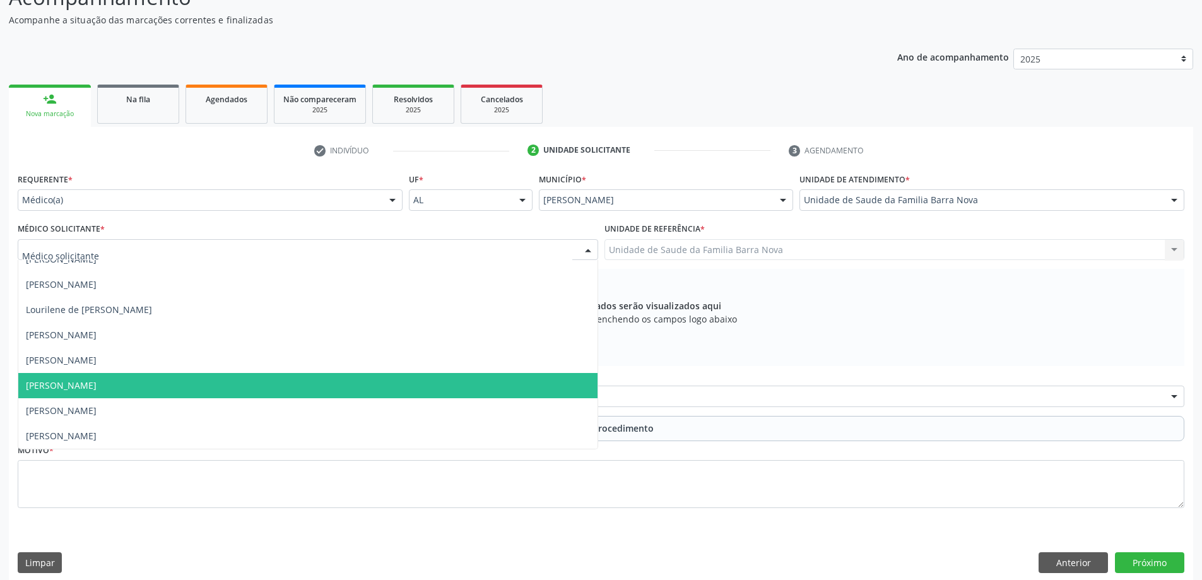
scroll to position [132, 0]
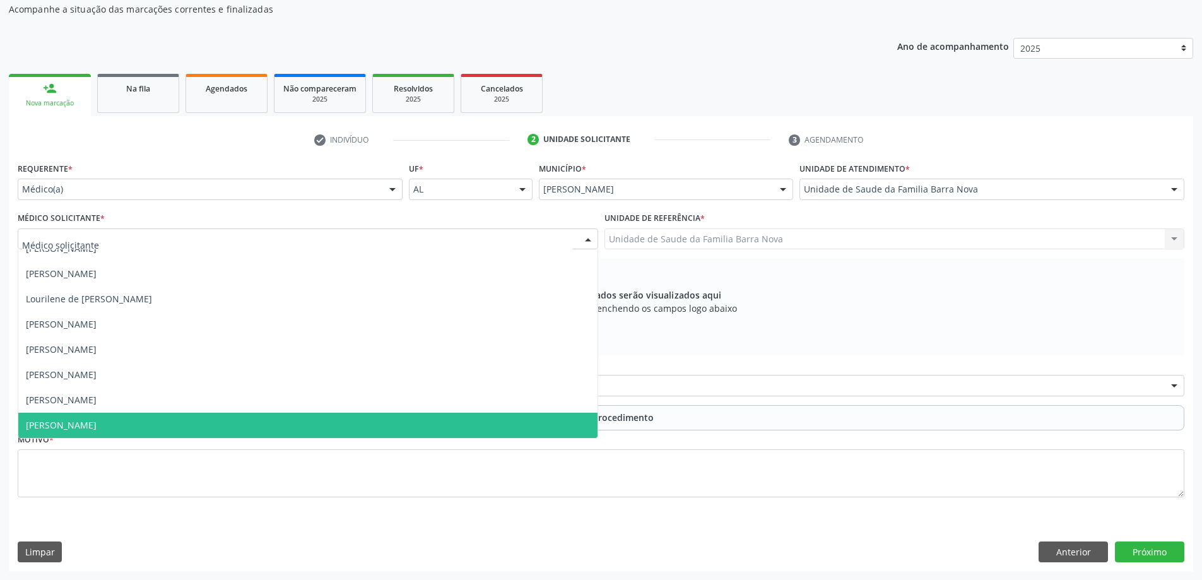
click at [263, 413] on span "[PERSON_NAME]" at bounding box center [307, 425] width 579 height 25
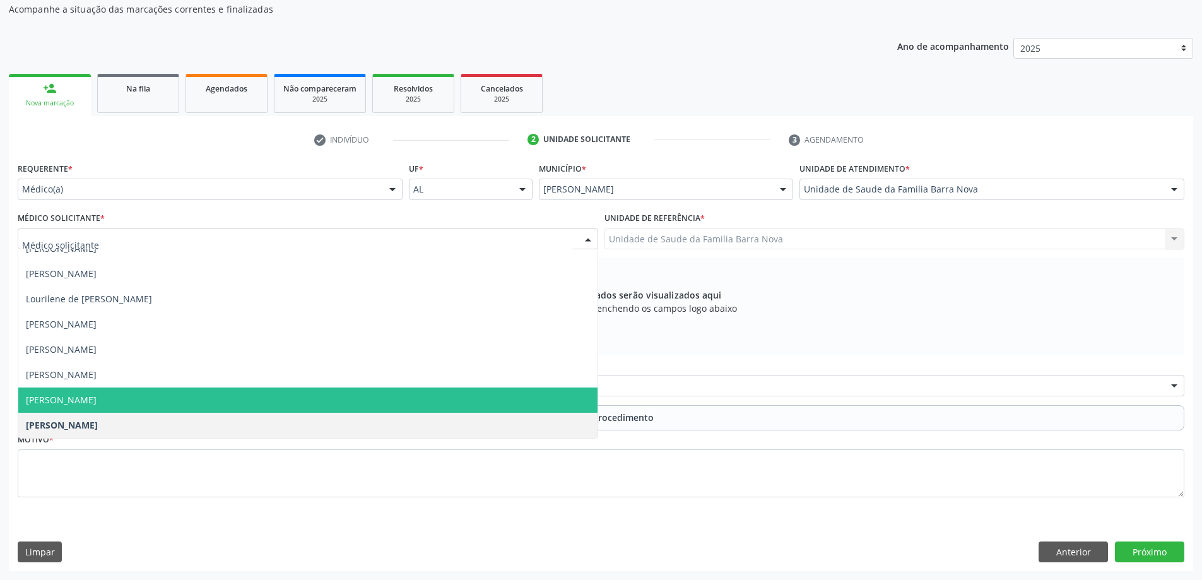
click at [229, 401] on span "[PERSON_NAME]" at bounding box center [307, 399] width 579 height 25
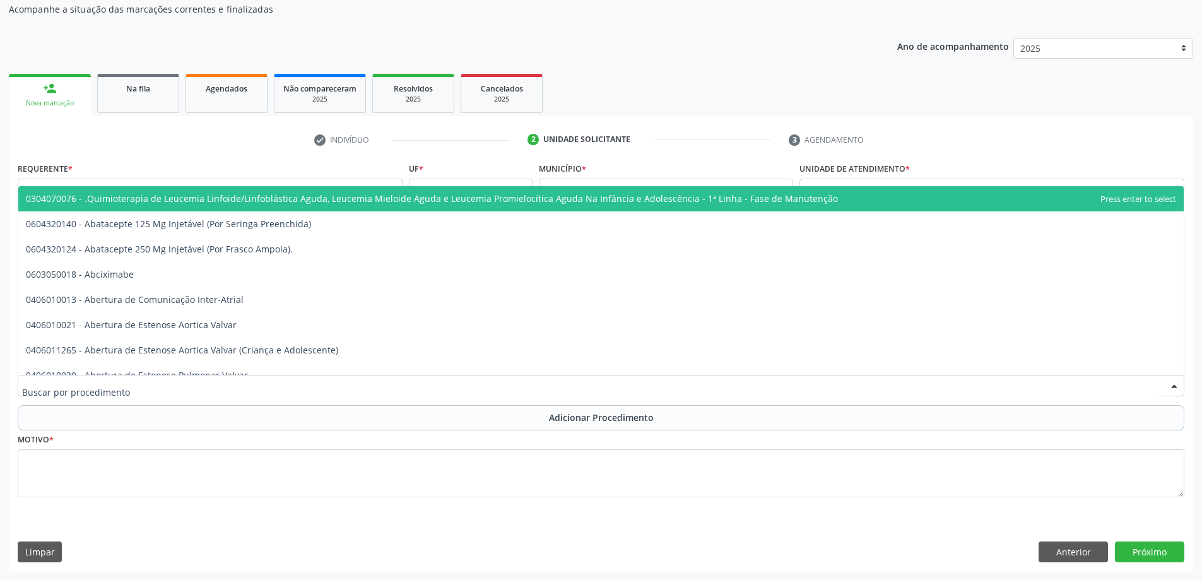
click at [387, 392] on div at bounding box center [601, 385] width 1166 height 21
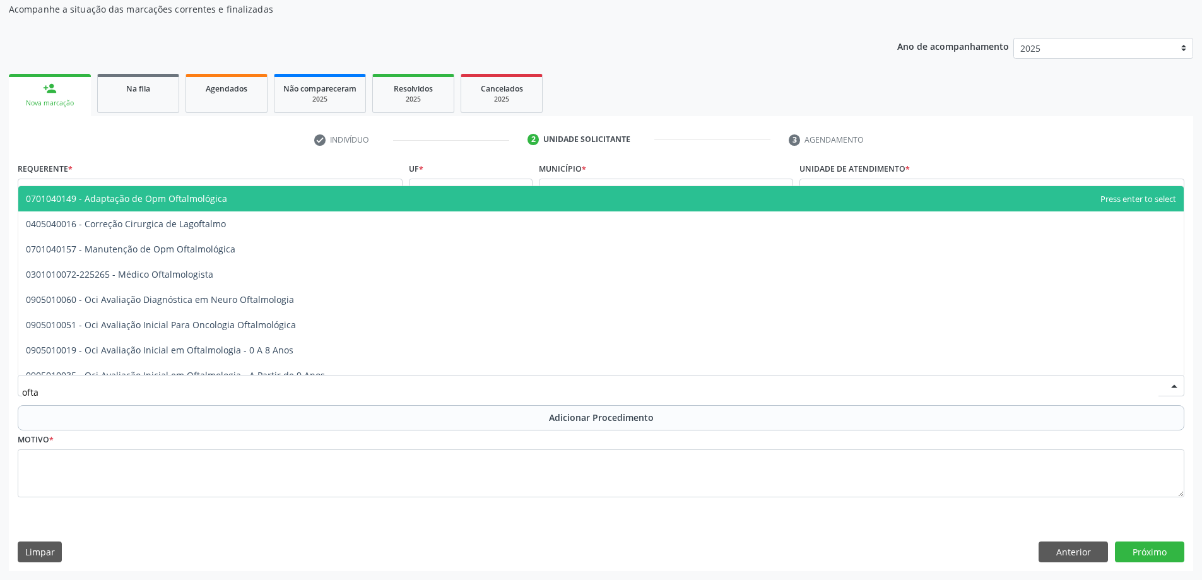
type input "oftal"
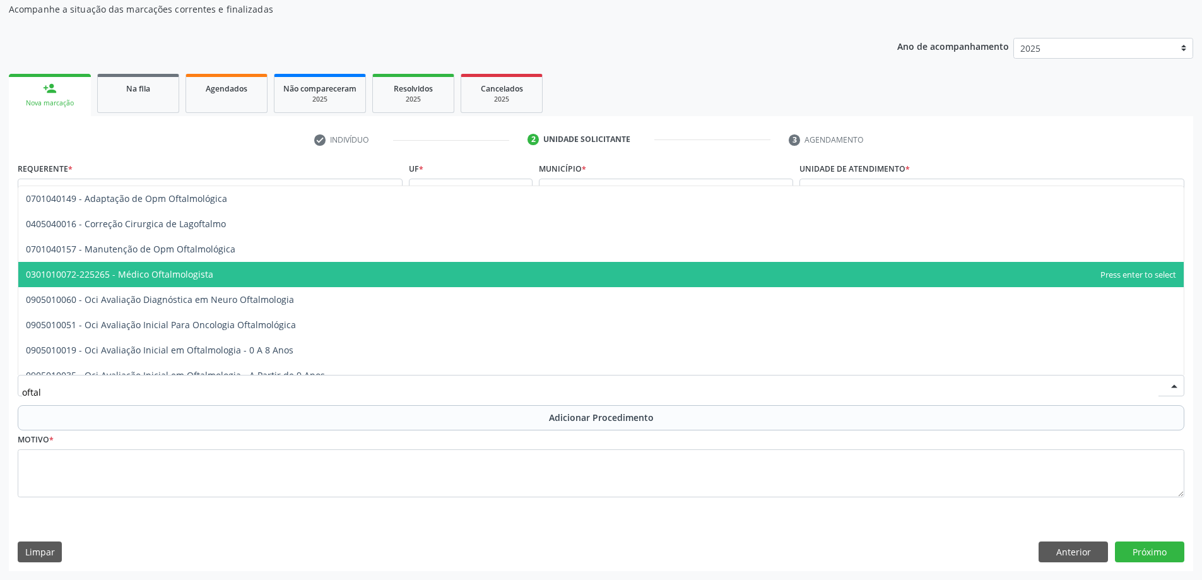
click at [228, 276] on span "0301010072-225265 - Médico Oftalmologista" at bounding box center [600, 274] width 1165 height 25
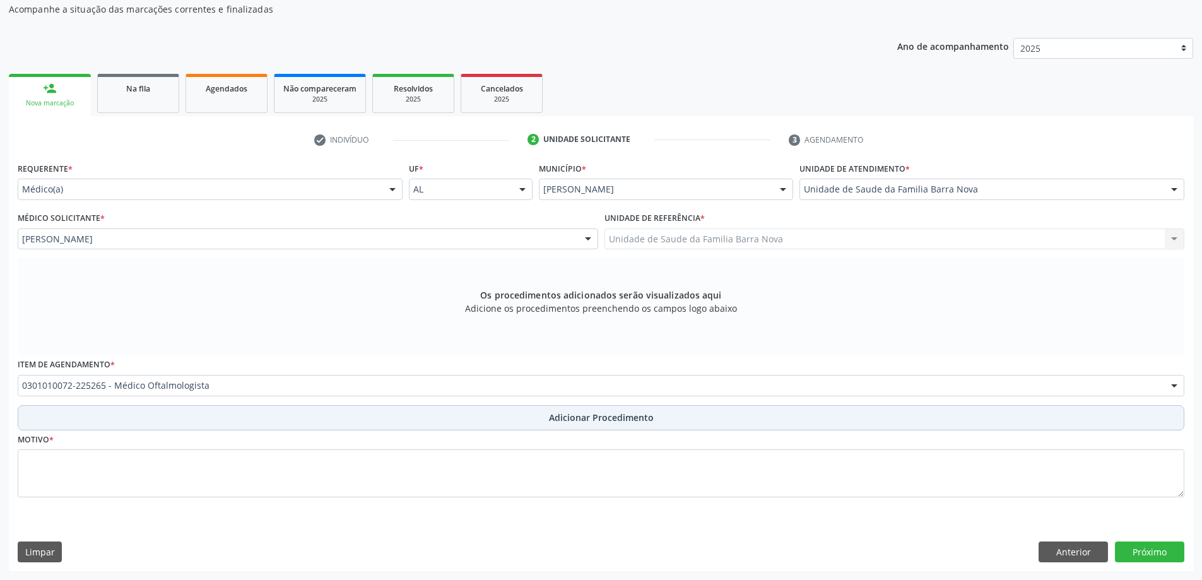
click at [619, 418] on span "Adicionar Procedimento" at bounding box center [601, 417] width 105 height 13
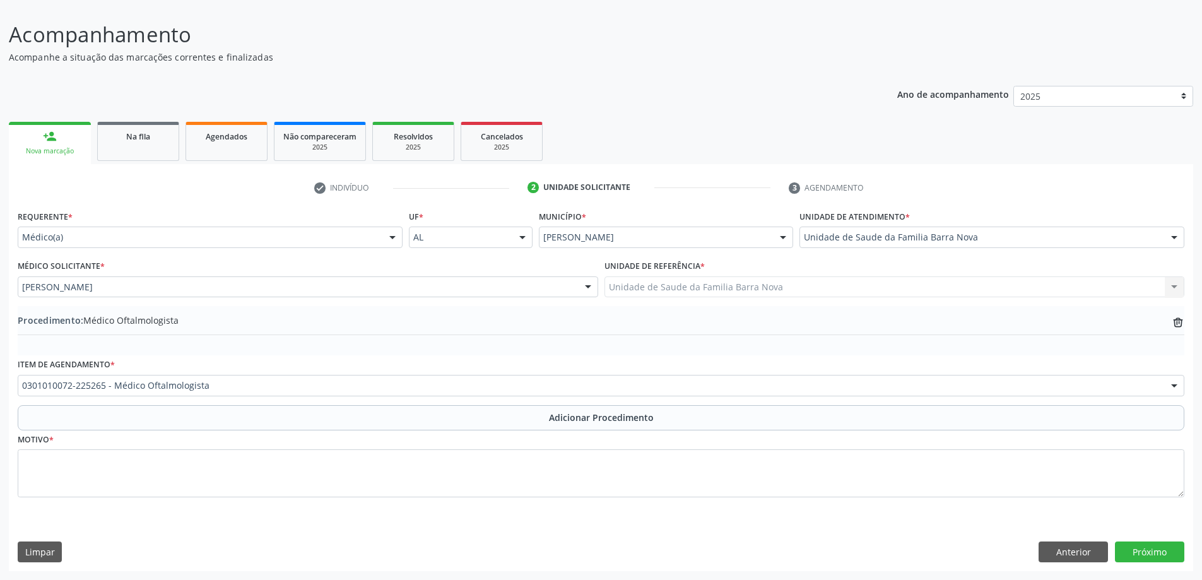
scroll to position [85, 0]
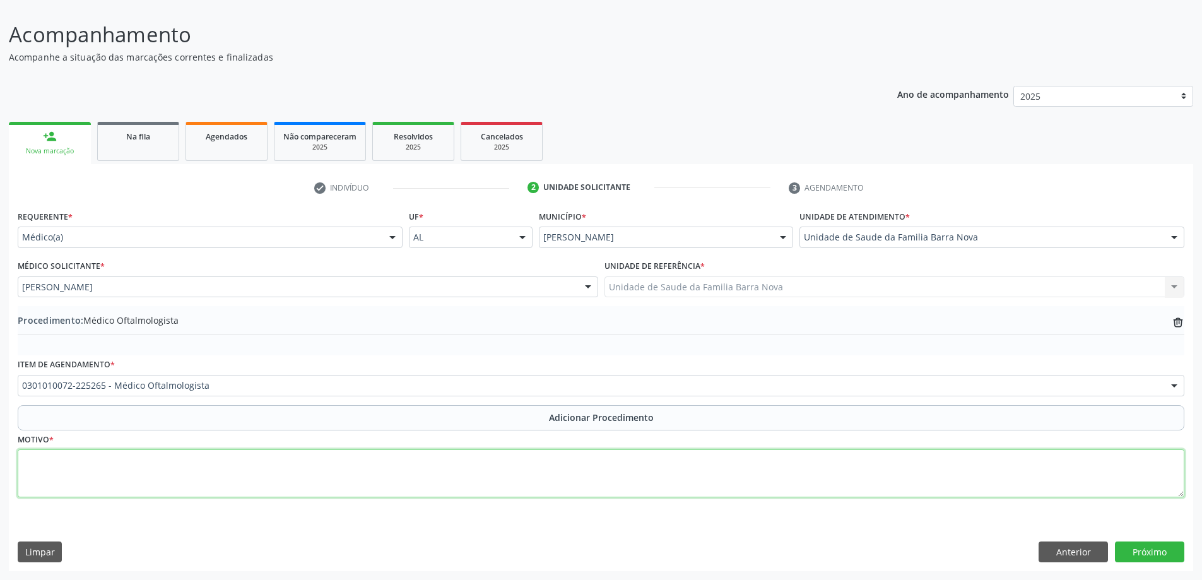
click at [310, 486] on textarea at bounding box center [601, 473] width 1166 height 48
click at [190, 465] on textarea "paciente, diabético, portador de catarata(" at bounding box center [601, 473] width 1166 height 48
click at [208, 464] on textarea "paciente, diabético, portador de catarata (" at bounding box center [601, 473] width 1166 height 48
type textarea "paciente, diabético, portador de catarata (SIC). Necessita de avaliação oftalmo…"
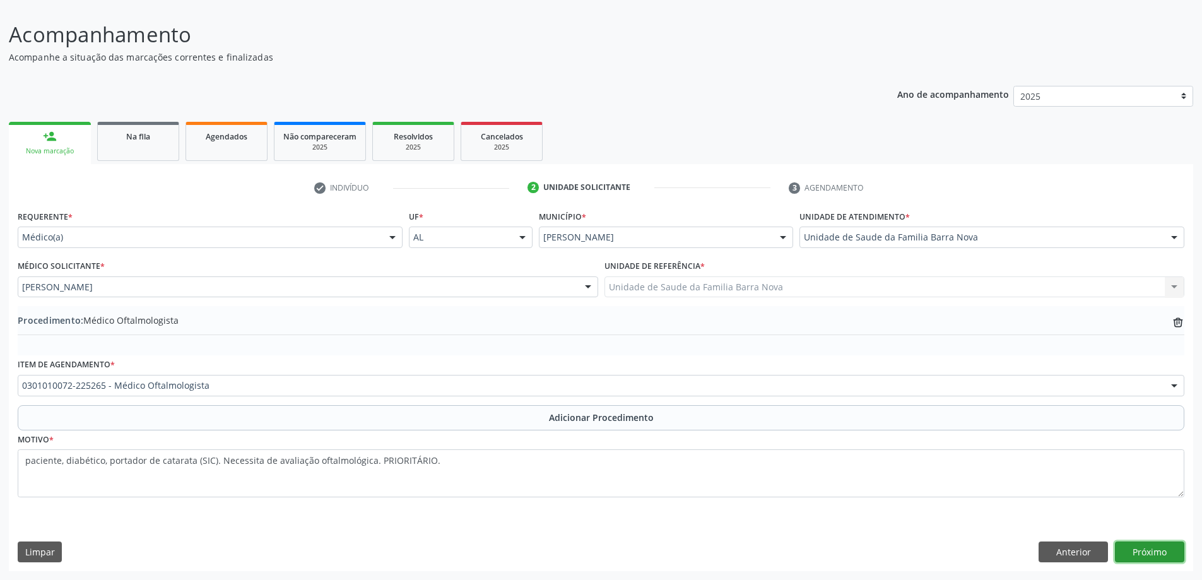
click at [1147, 551] on button "Próximo" at bounding box center [1149, 551] width 69 height 21
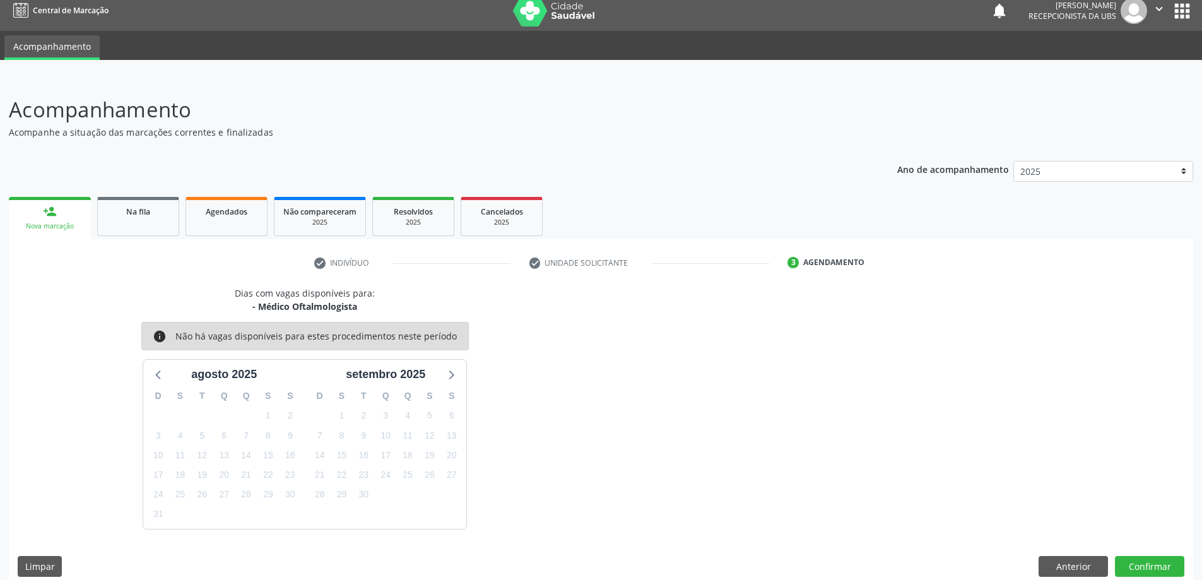
scroll to position [24, 0]
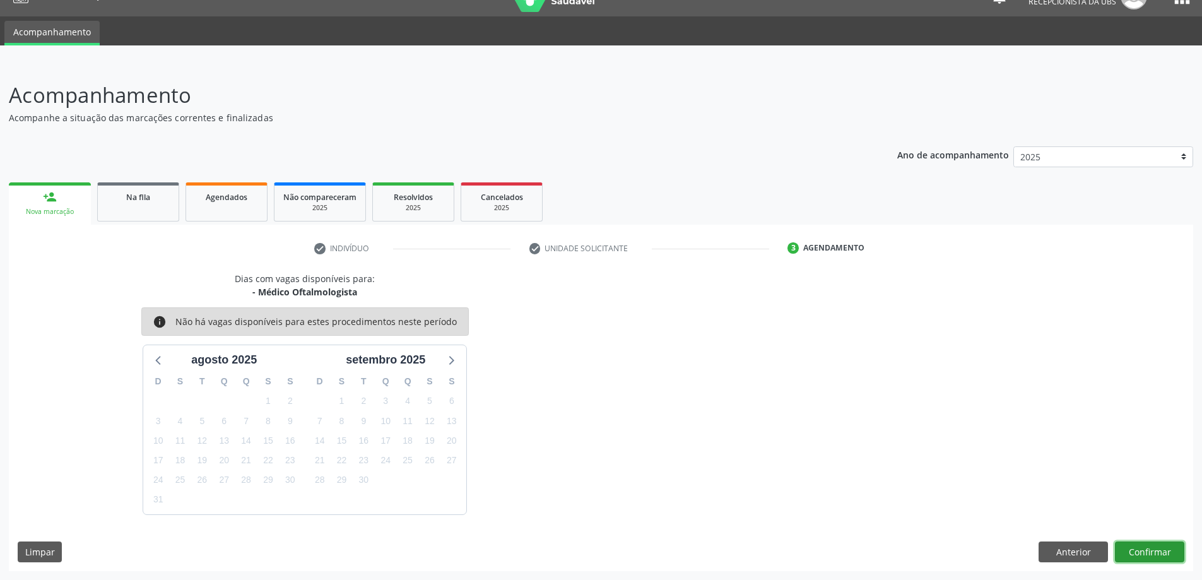
click at [1151, 551] on button "Confirmar" at bounding box center [1149, 551] width 69 height 21
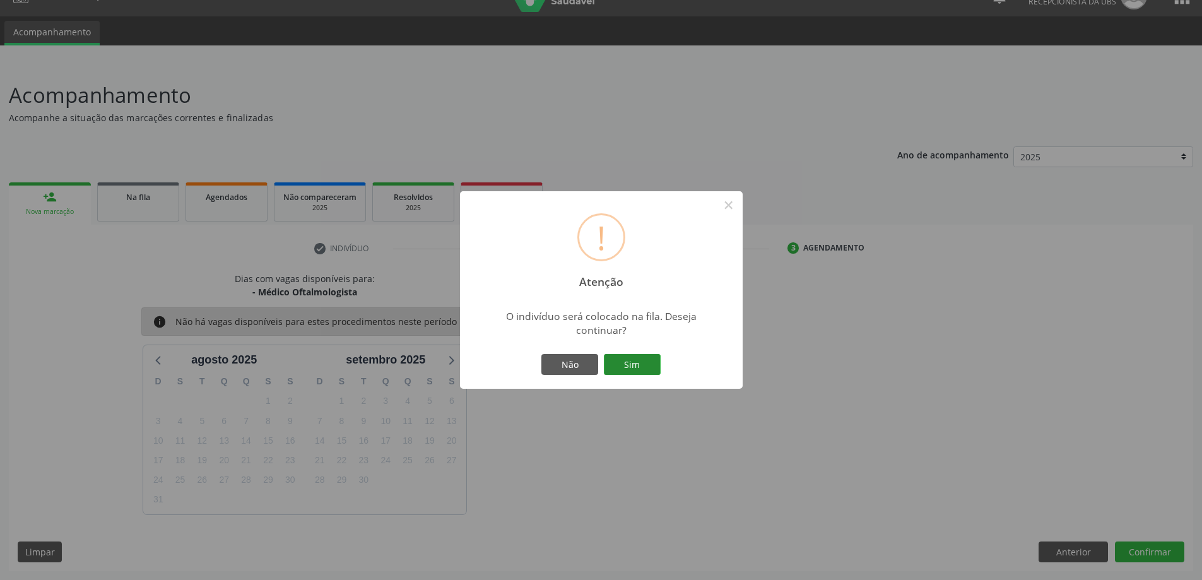
click at [633, 363] on button "Sim" at bounding box center [632, 364] width 57 height 21
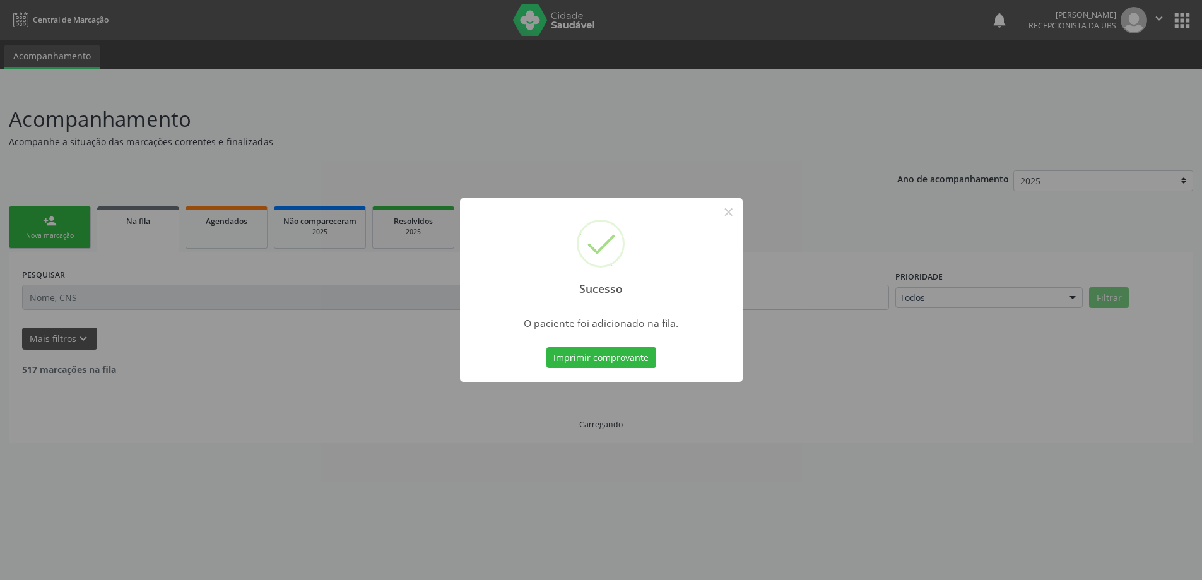
scroll to position [0, 0]
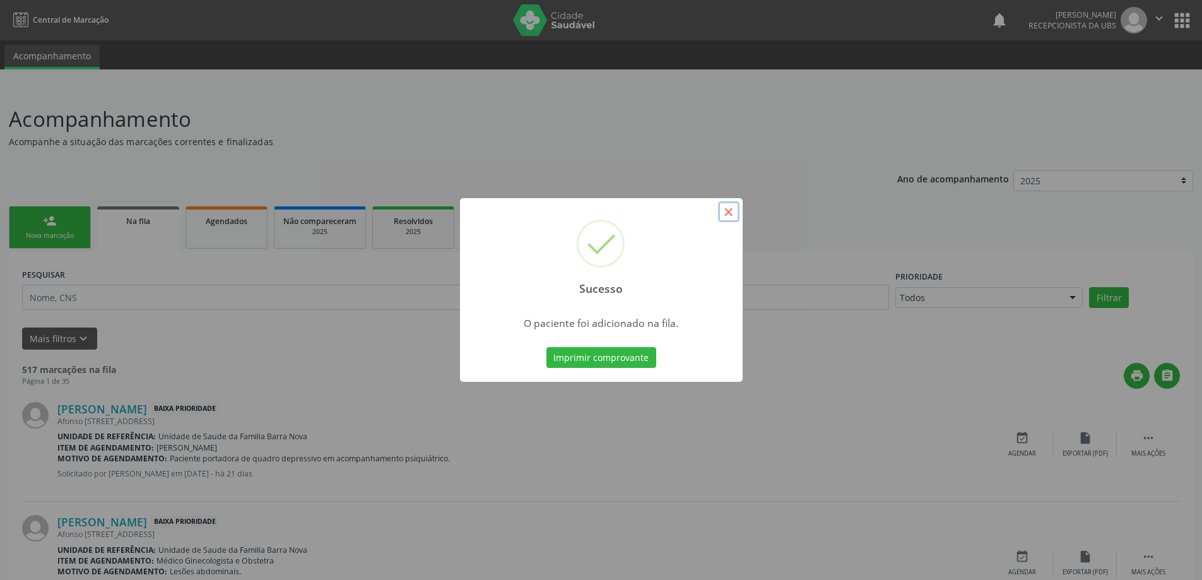
click at [727, 213] on button "×" at bounding box center [728, 211] width 21 height 21
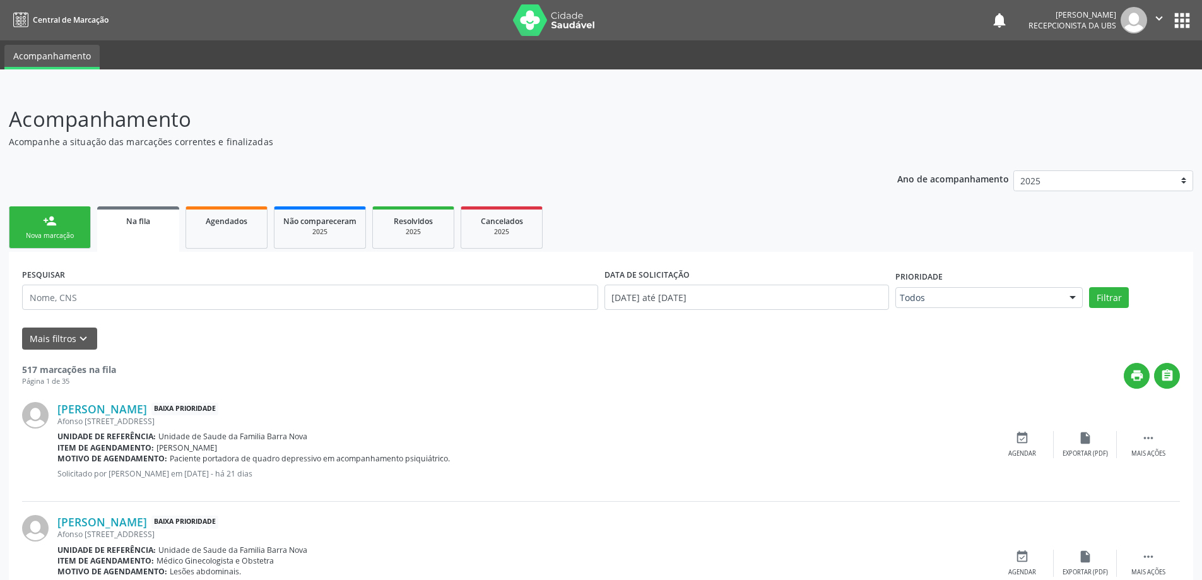
click at [60, 233] on div "Nova marcação" at bounding box center [49, 235] width 63 height 9
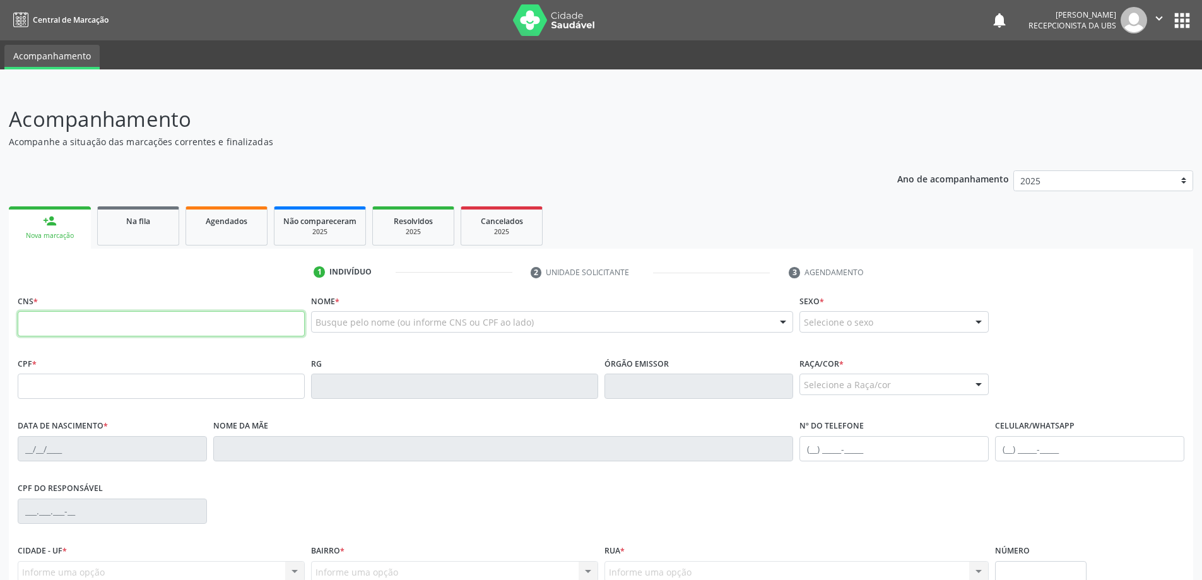
click at [102, 314] on input "text" at bounding box center [161, 323] width 287 height 25
type input "701 4066 6063 4338"
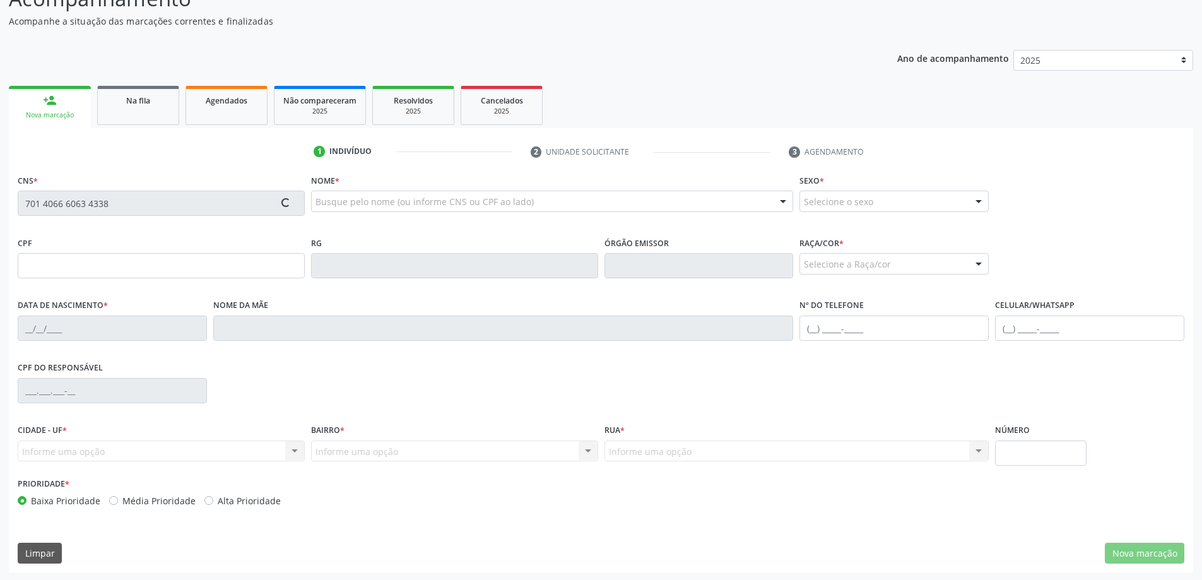
scroll to position [122, 0]
type input "006.889.584-43"
type input "2[DATE]"
type input "[PERSON_NAME]"
type input "[PHONE_NUMBER]"
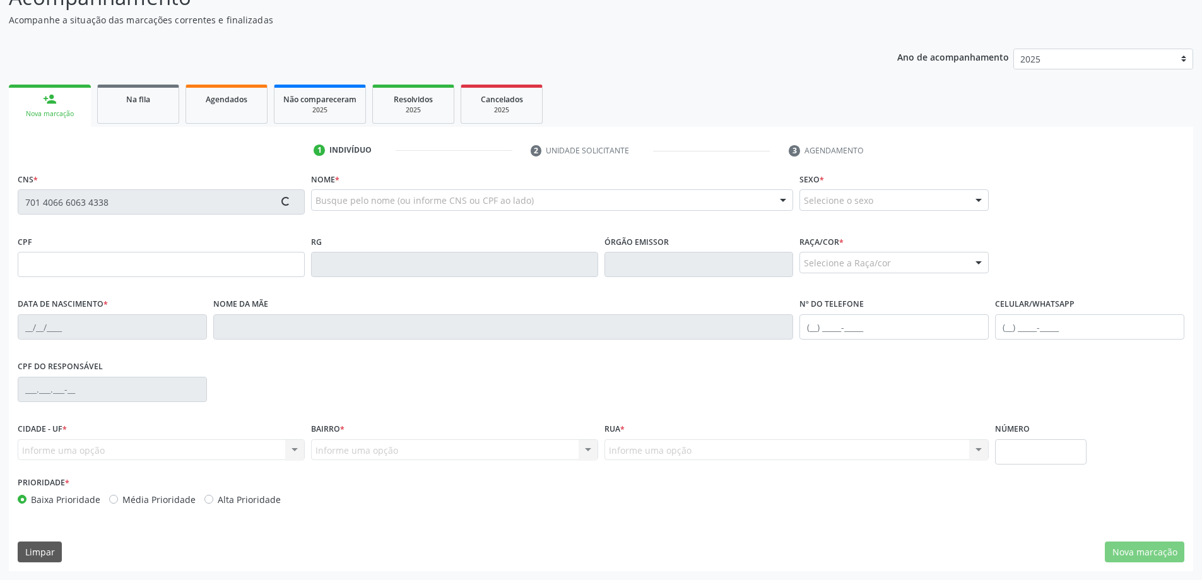
type input "01"
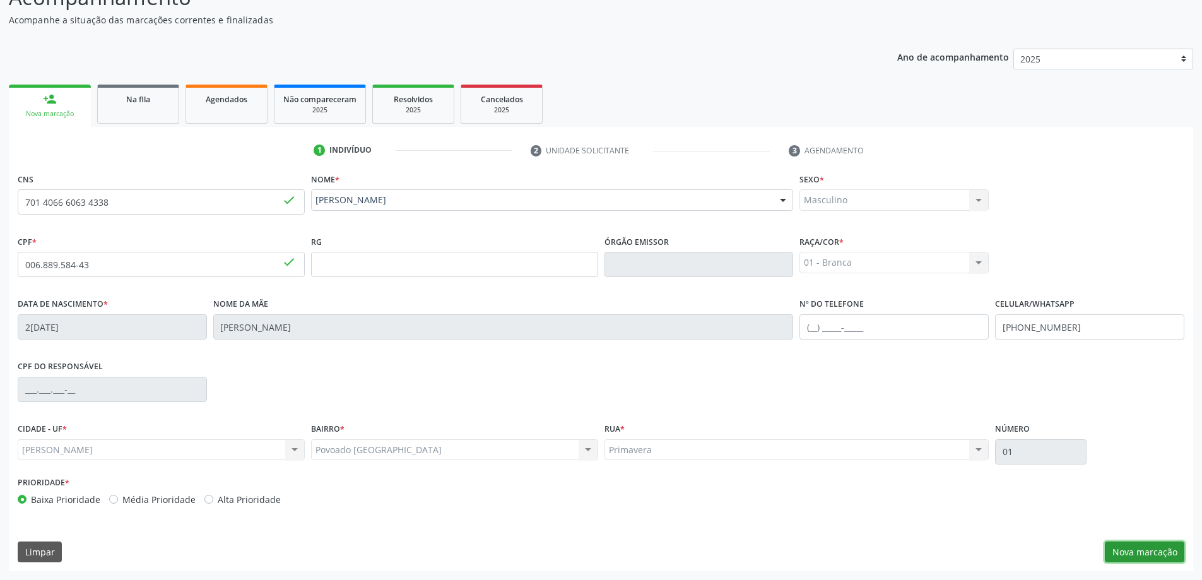
click at [1162, 551] on button "Nova marcação" at bounding box center [1144, 551] width 79 height 21
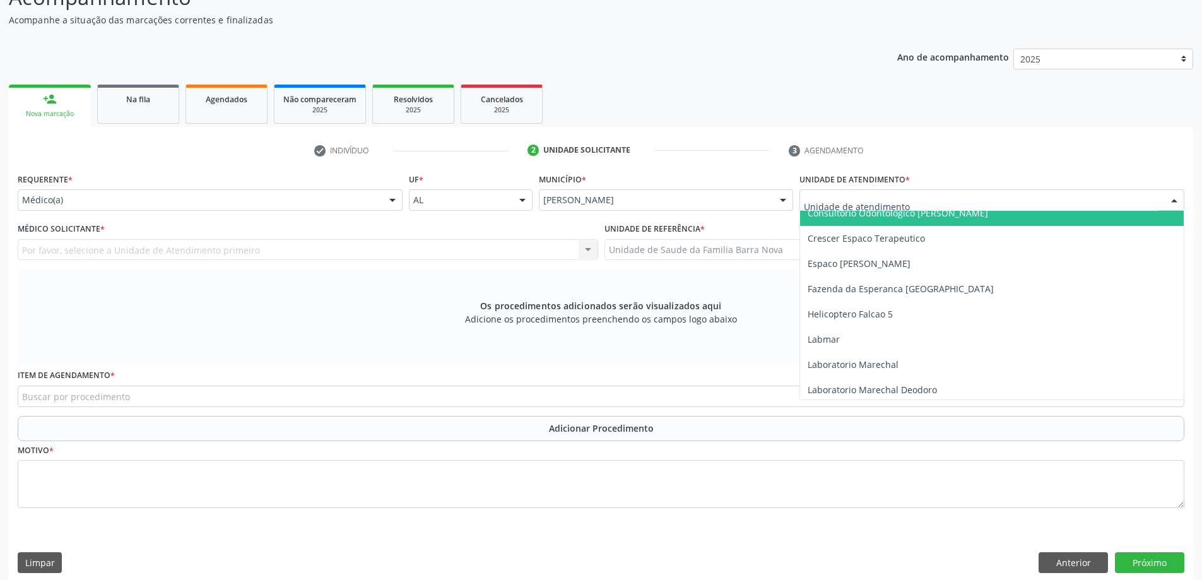
scroll to position [315, 0]
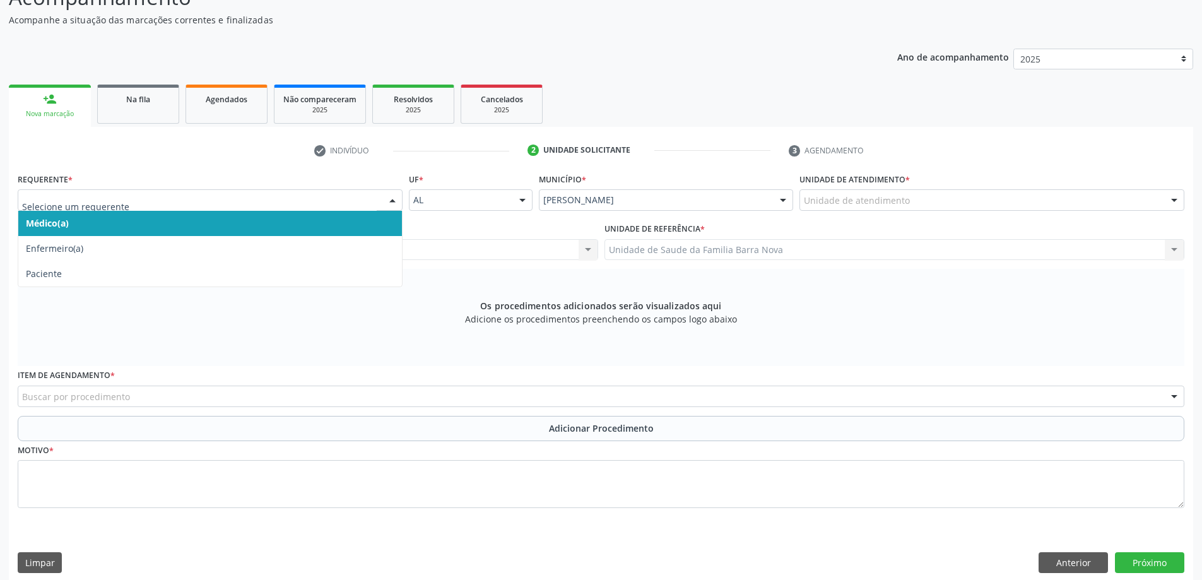
click at [390, 197] on div at bounding box center [392, 200] width 19 height 21
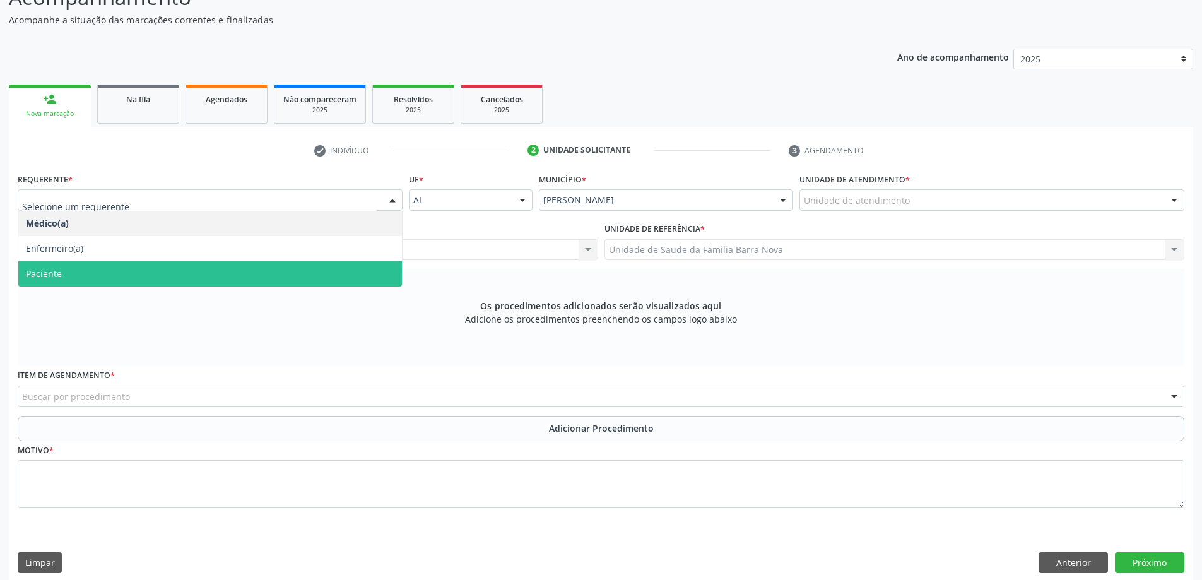
click at [328, 266] on span "Paciente" at bounding box center [210, 273] width 384 height 25
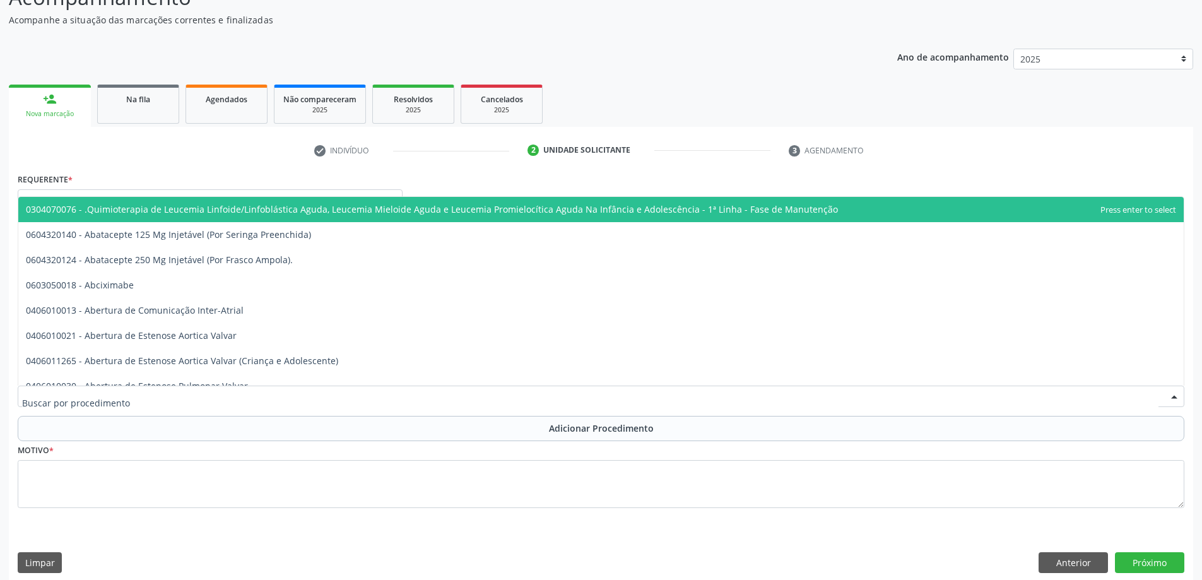
click at [204, 395] on div at bounding box center [601, 395] width 1166 height 21
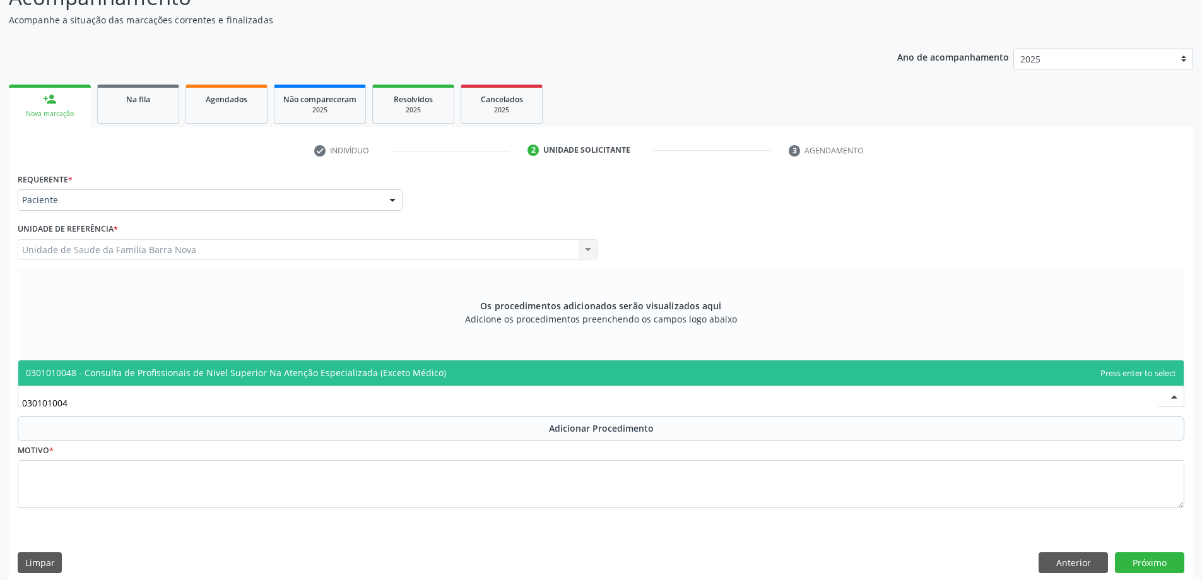
type input "0301010048"
click at [320, 372] on span "0301010048 - Consulta de Profissionais de Nivel Superior Na Atenção Especializa…" at bounding box center [236, 372] width 420 height 12
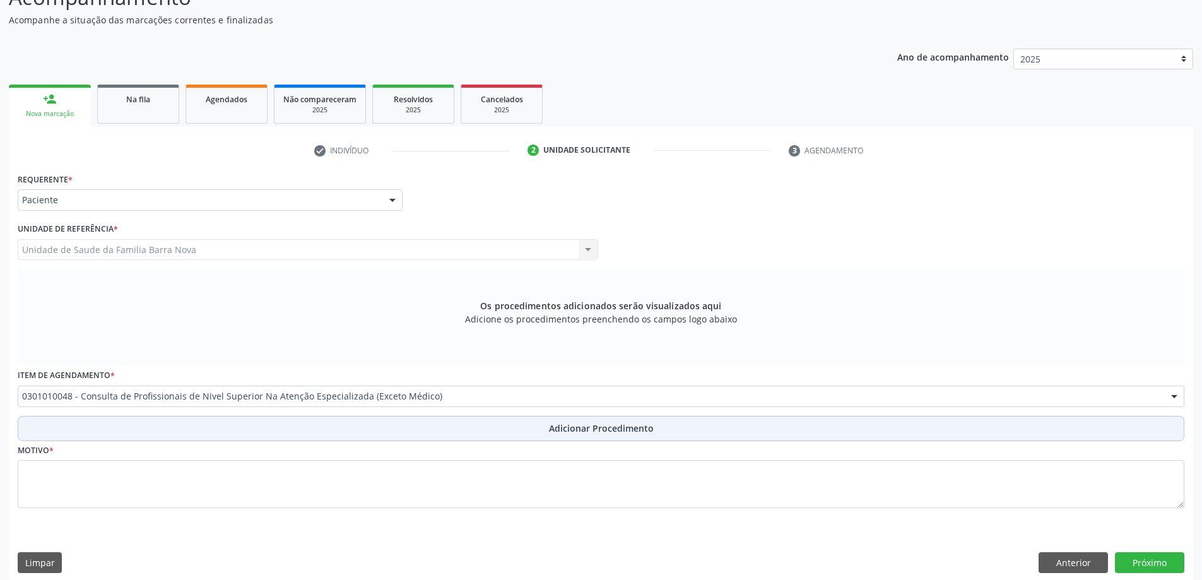
click at [466, 428] on button "Adicionar Procedimento" at bounding box center [601, 428] width 1166 height 25
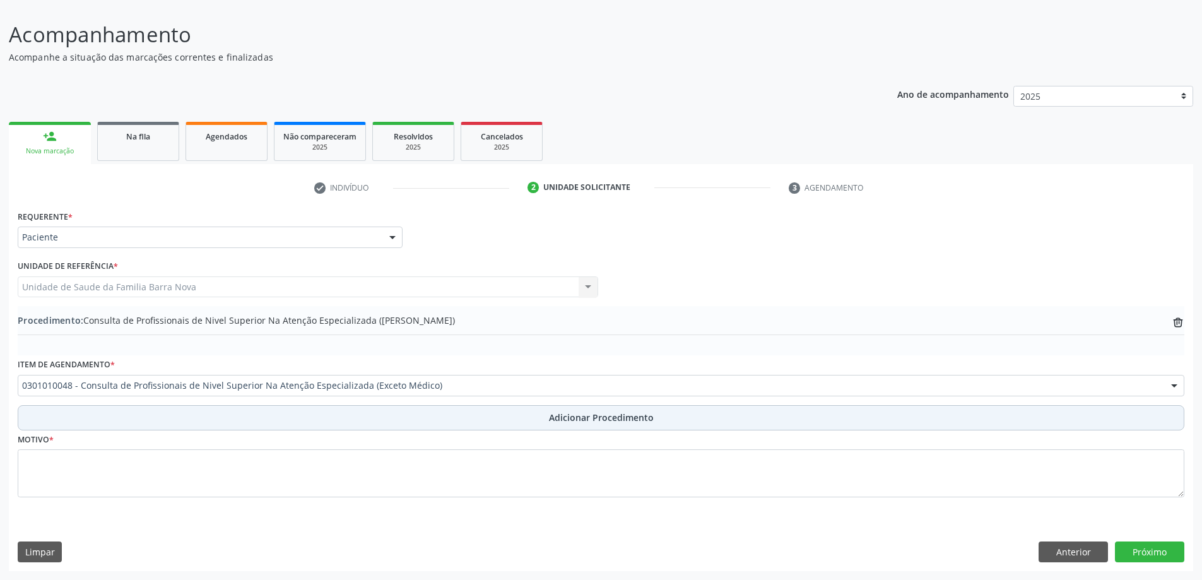
scroll to position [85, 0]
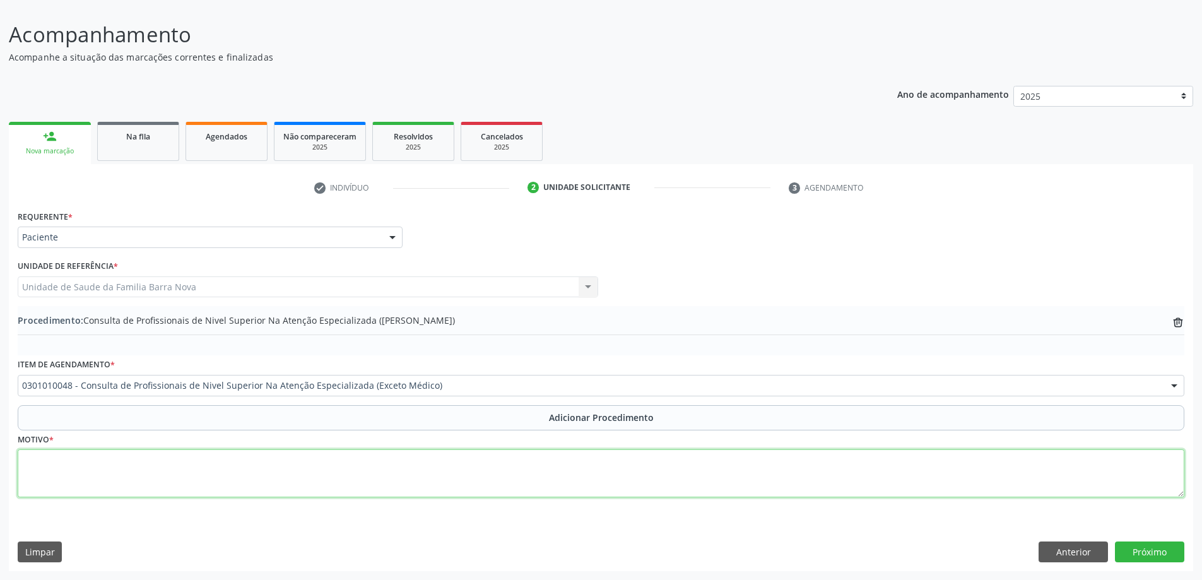
click at [339, 482] on textarea at bounding box center [601, 473] width 1166 height 48
type textarea "a"
type textarea "Avaliação de anquiloglossia. Buco-Maxilo facial. CEO."
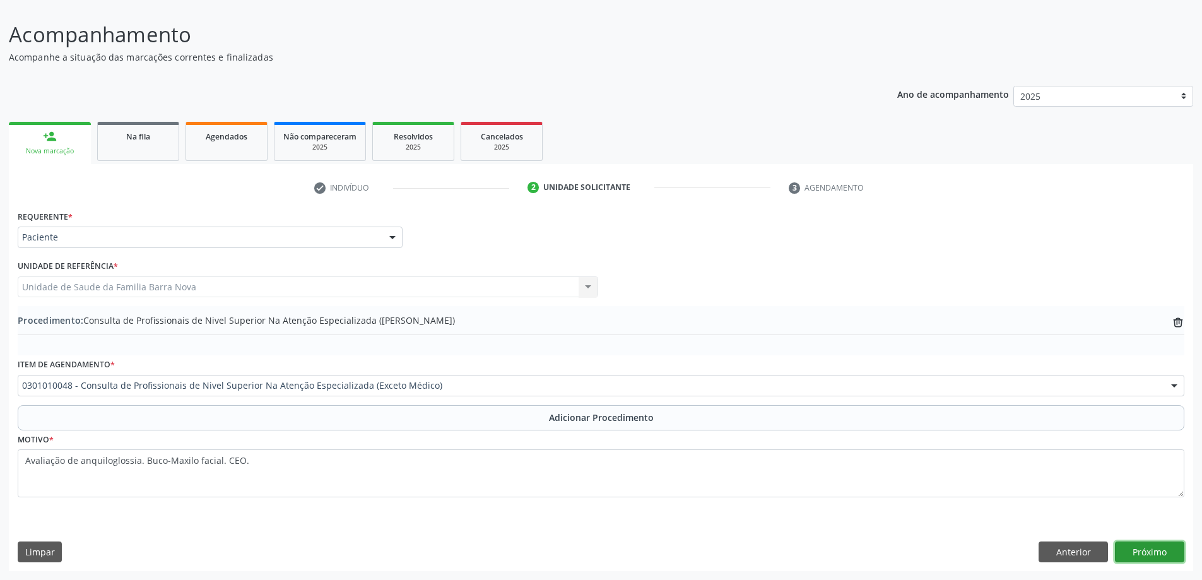
click at [1150, 553] on button "Próximo" at bounding box center [1149, 551] width 69 height 21
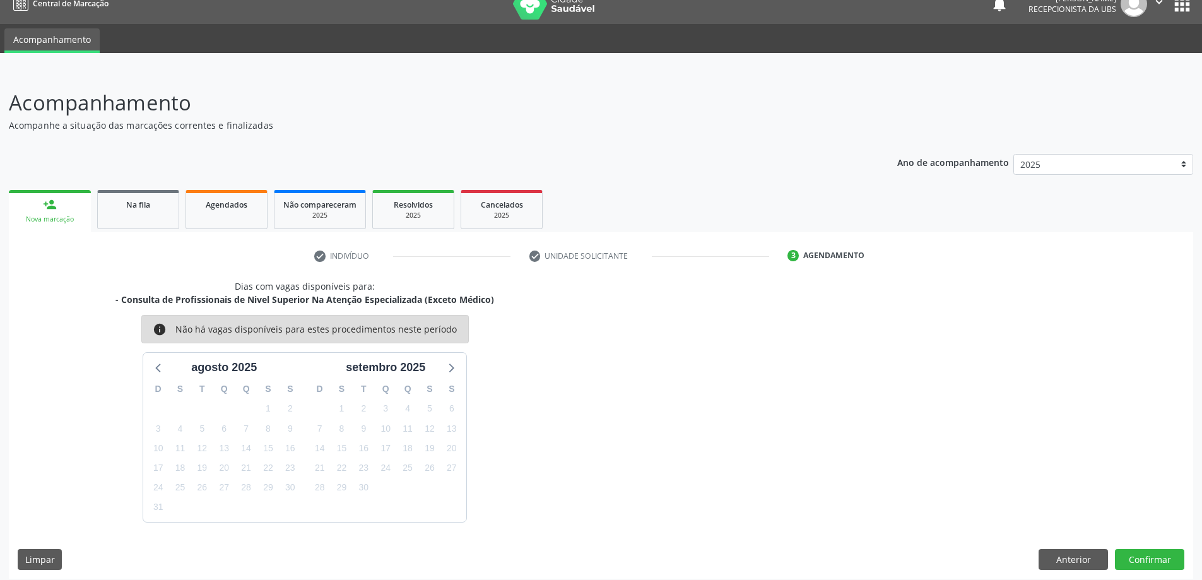
scroll to position [24, 0]
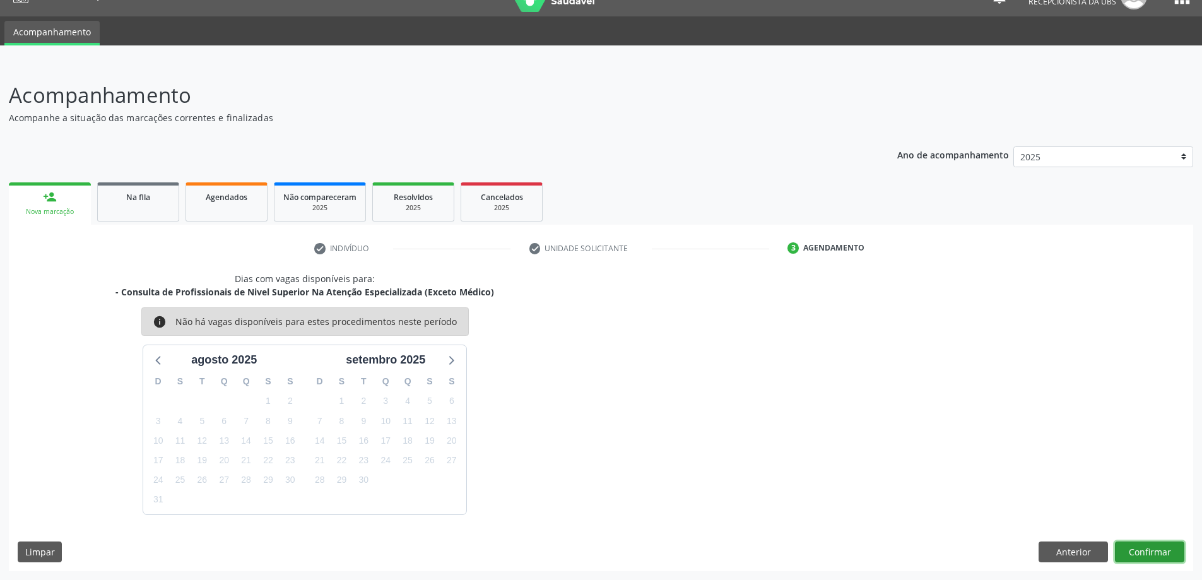
click at [1147, 553] on button "Confirmar" at bounding box center [1149, 551] width 69 height 21
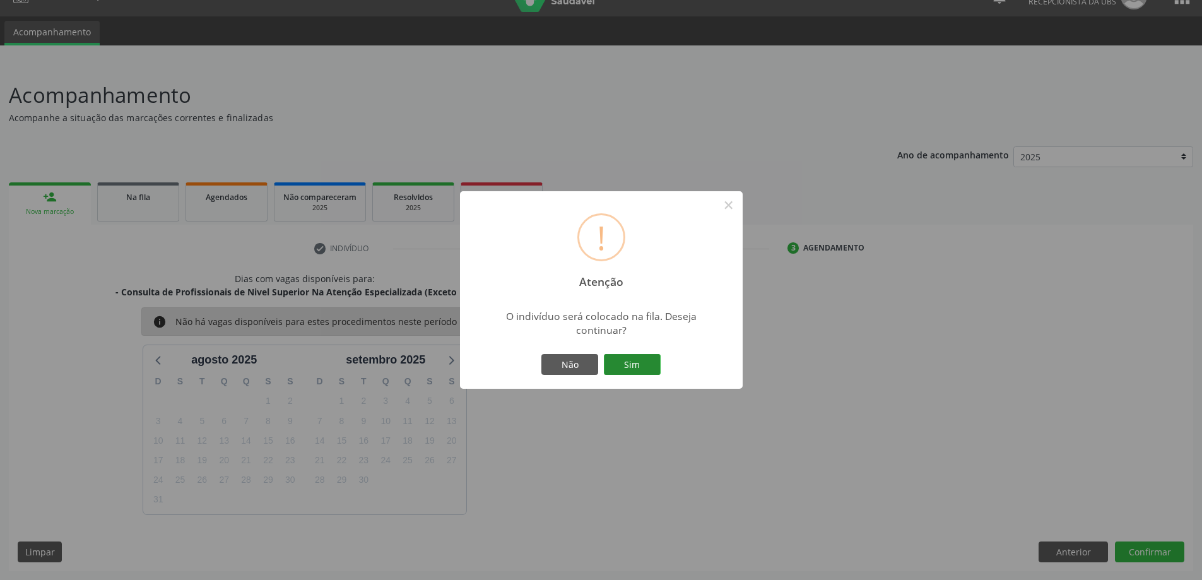
click at [630, 365] on button "Sim" at bounding box center [632, 364] width 57 height 21
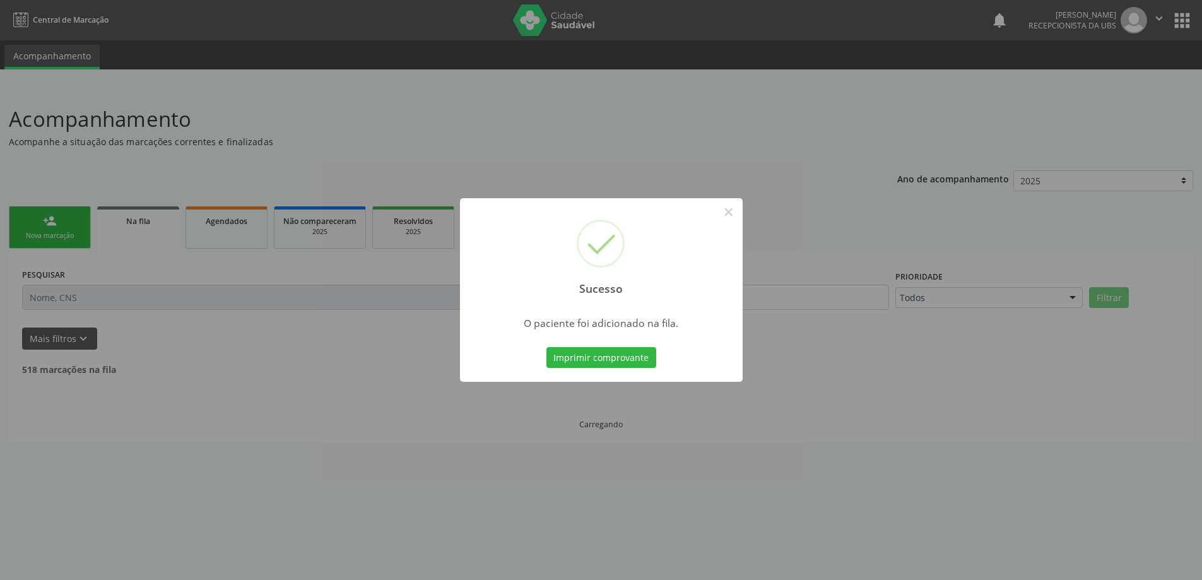
scroll to position [0, 0]
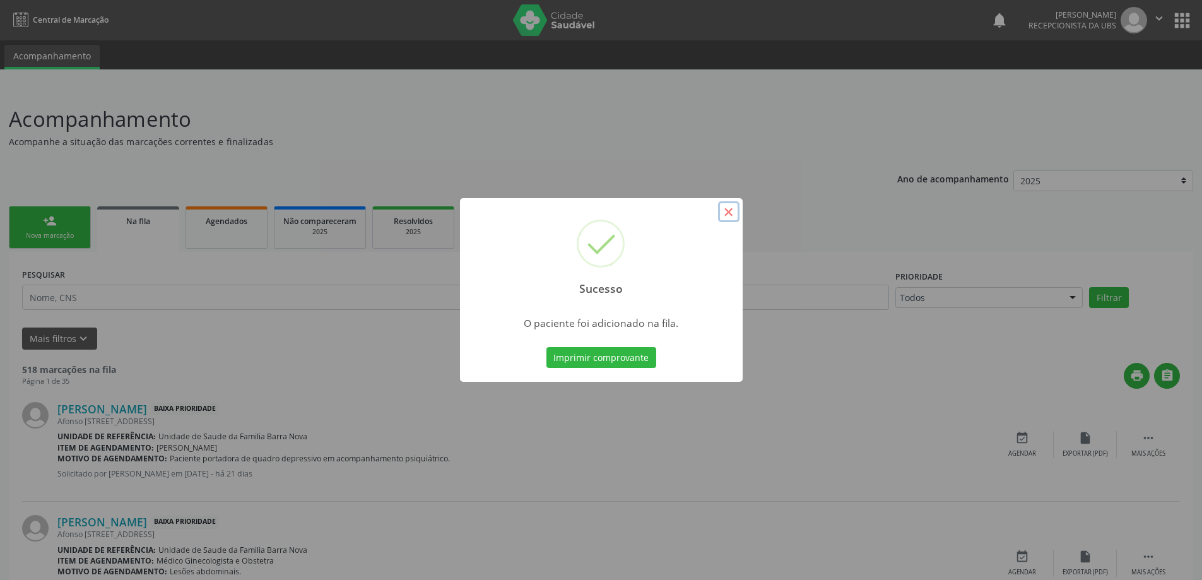
click at [731, 207] on button "×" at bounding box center [728, 211] width 21 height 21
